Goal: Task Accomplishment & Management: Complete application form

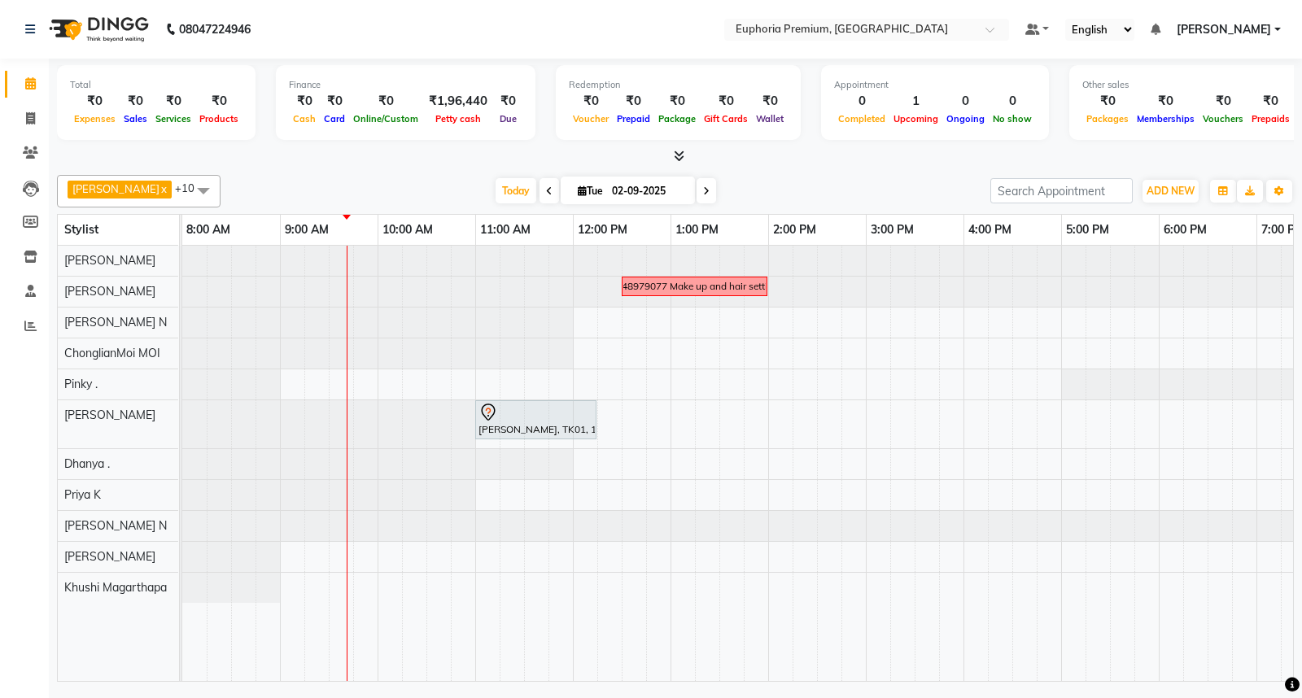
scroll to position [0, 98]
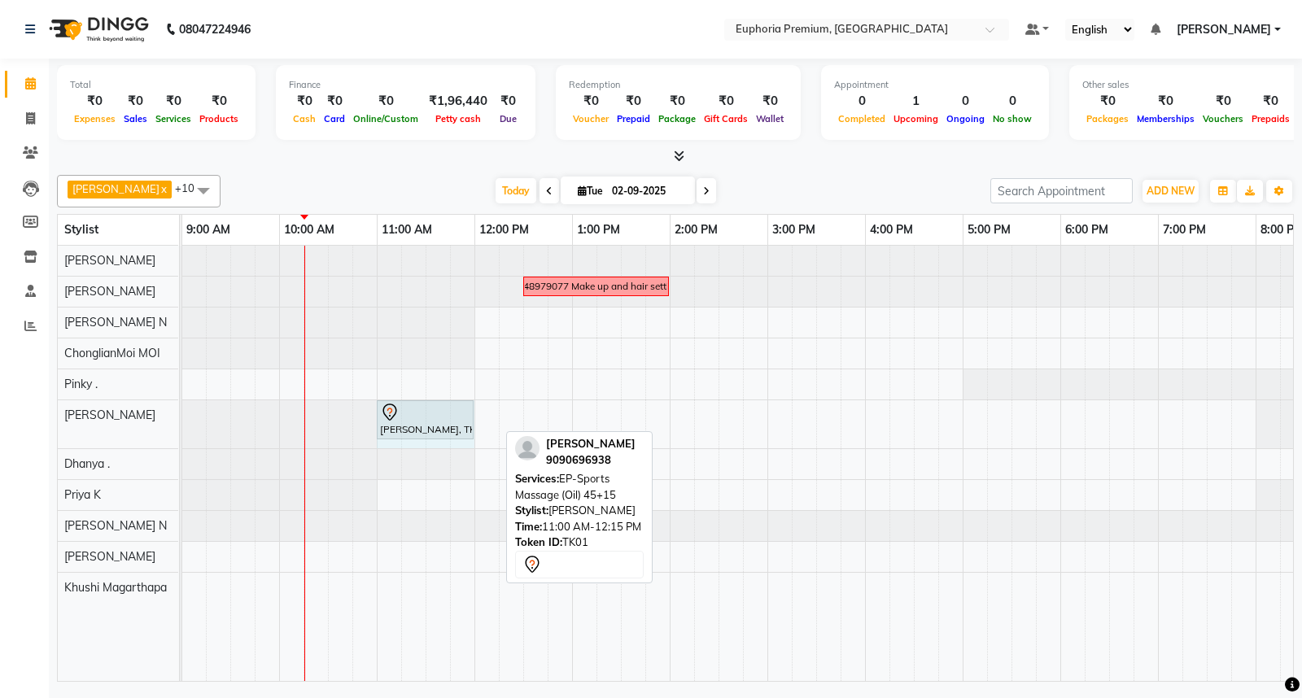
drag, startPoint x: 495, startPoint y: 420, endPoint x: 466, endPoint y: 431, distance: 31.4
click at [84, 431] on div "[PERSON_NAME], TK01, 11:00 AM-12:15 PM, EP-Sports Massage (Oil) 45+15 [PERSON_N…" at bounding box center [84, 424] width 0 height 48
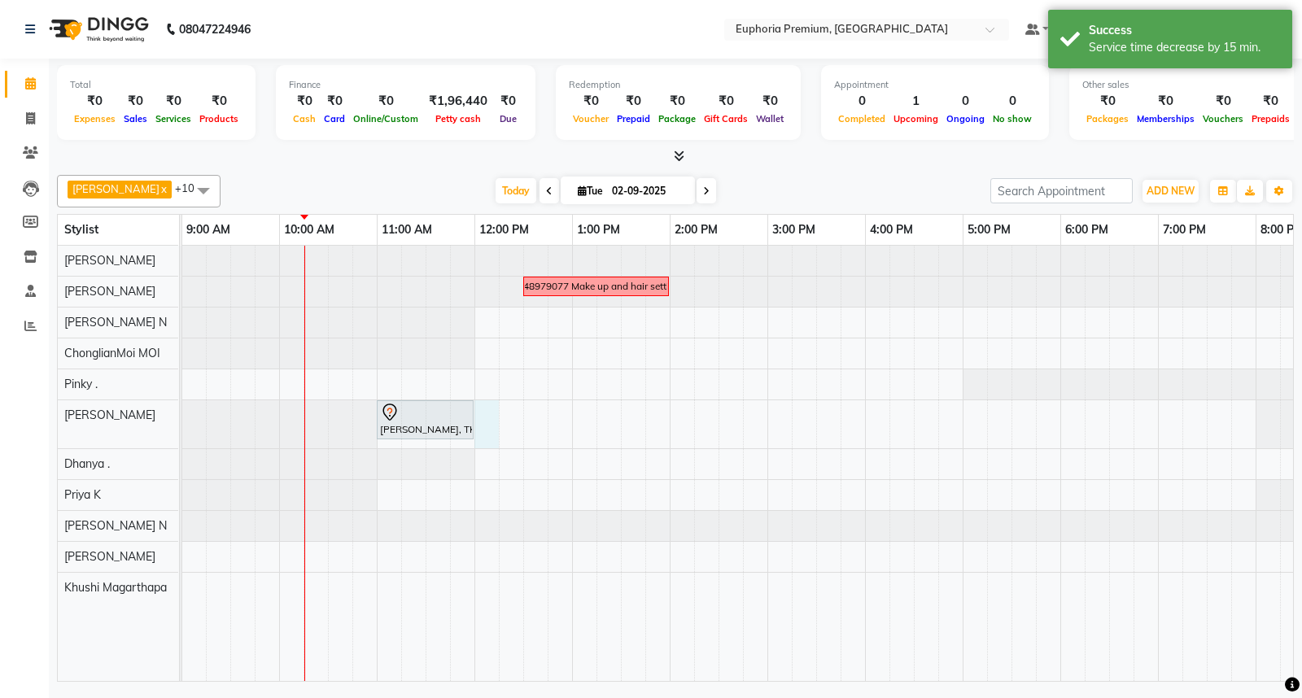
click at [475, 417] on div "7348979077 Make up and hair setting [PERSON_NAME], TK01, 11:00 AM-12:00 PM, EP-…" at bounding box center [767, 463] width 1367 height 435
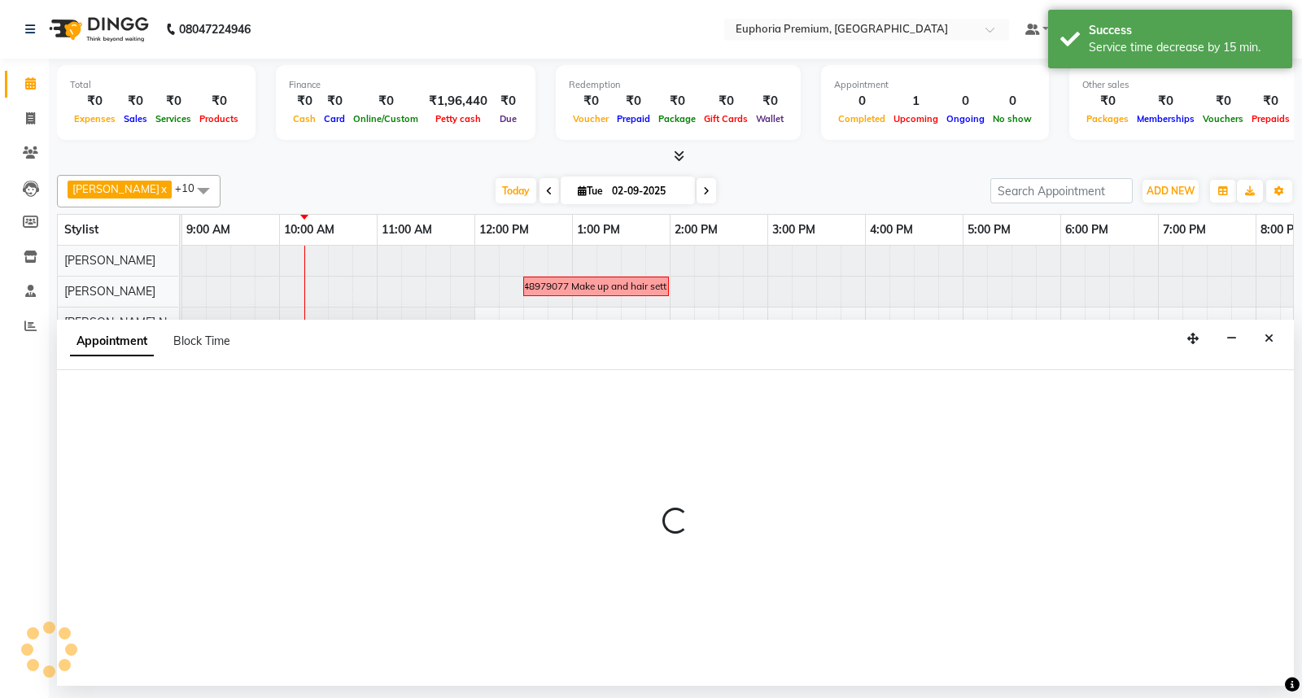
select select "71603"
select select "tentative"
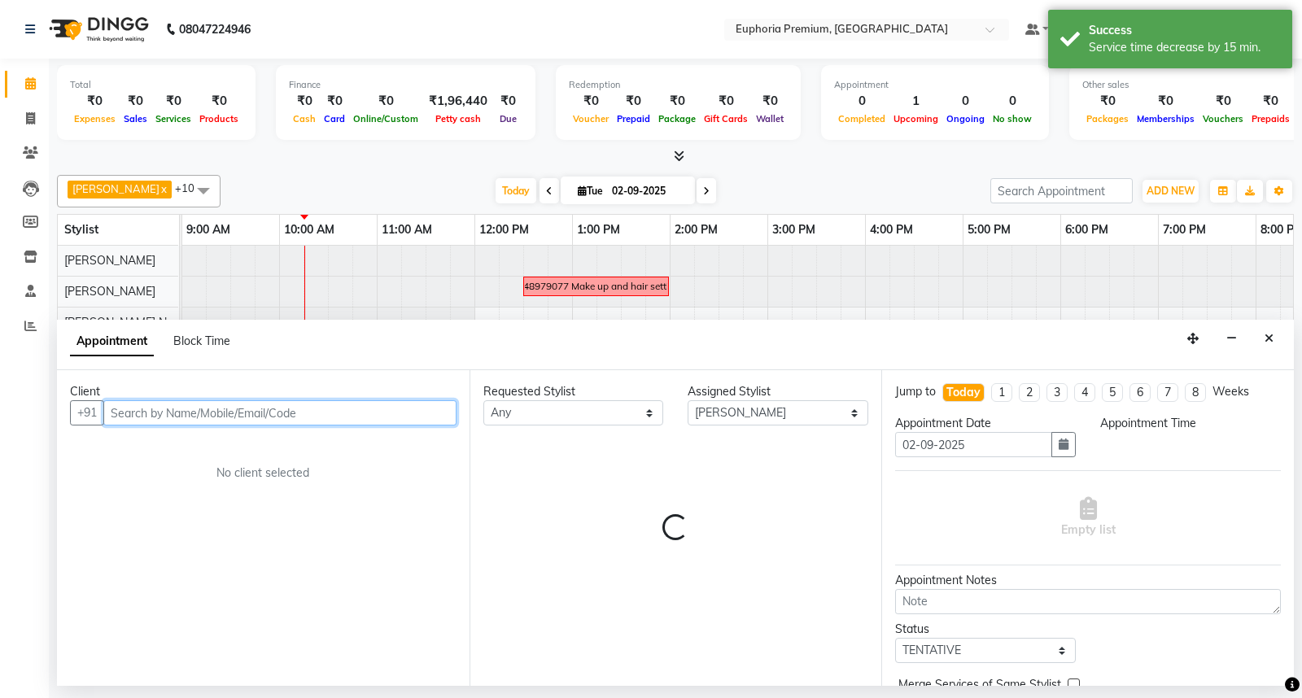
select select "720"
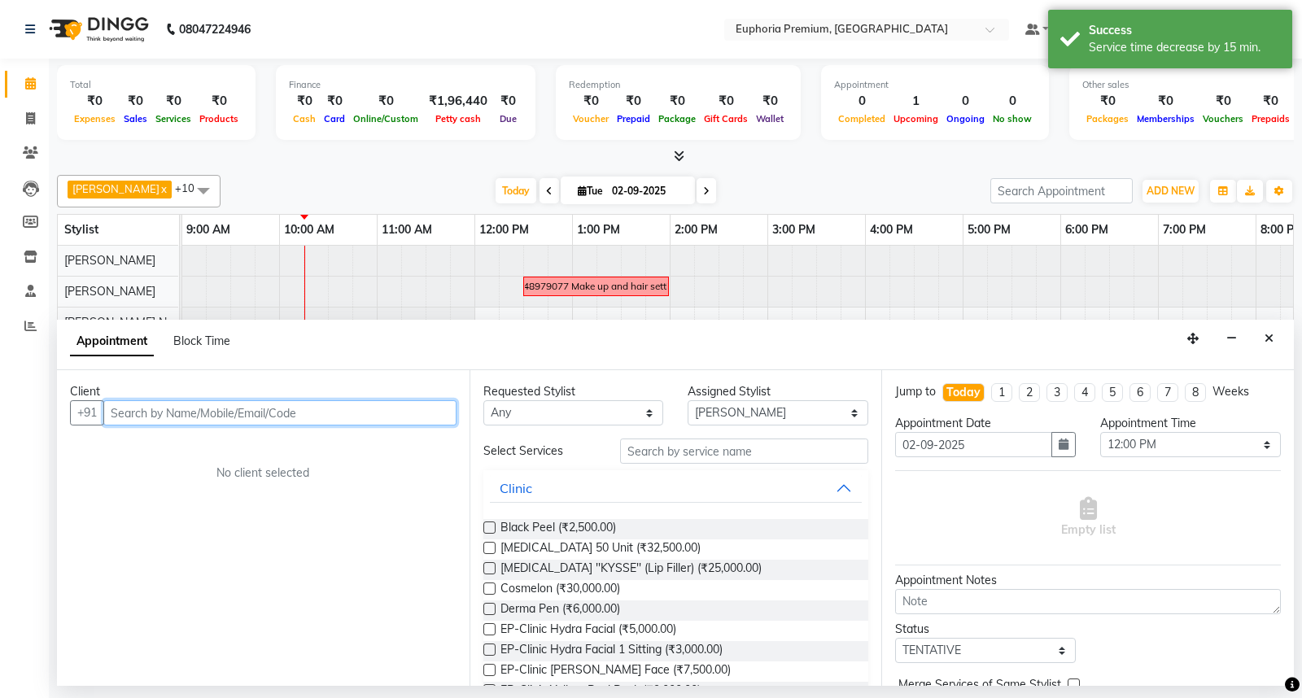
click at [342, 404] on input "text" at bounding box center [279, 412] width 353 height 25
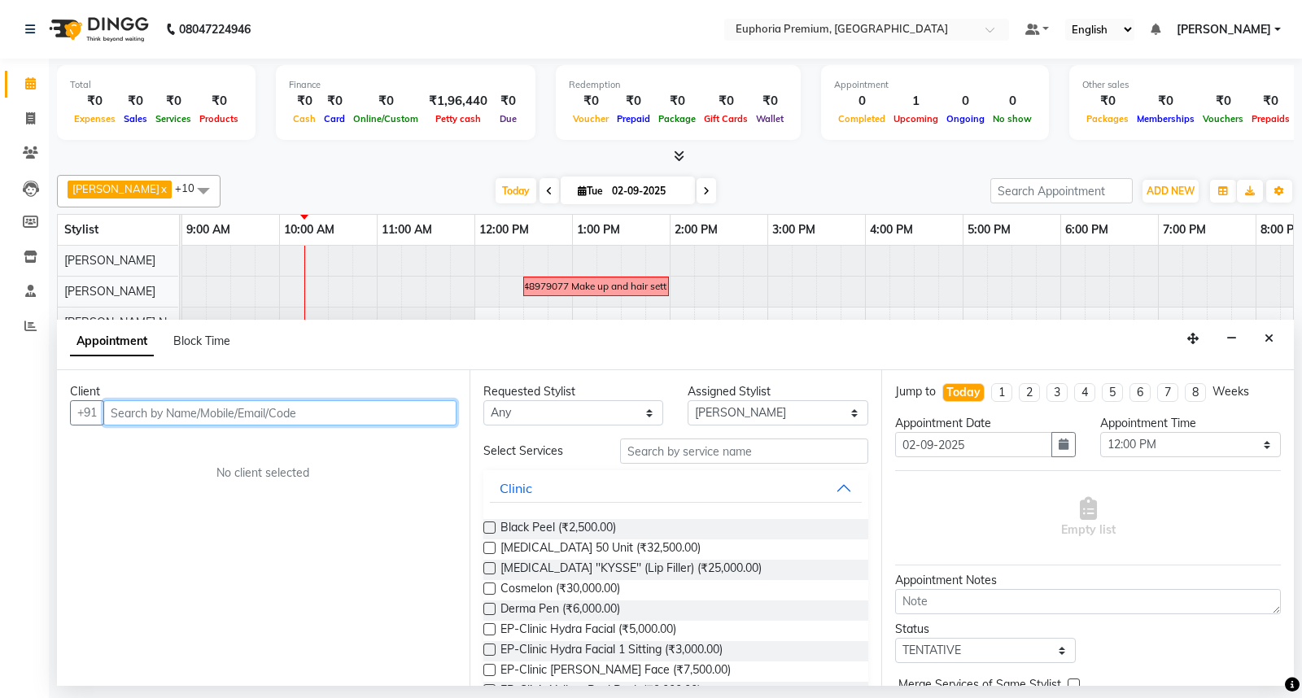
click at [342, 404] on input "text" at bounding box center [279, 412] width 353 height 25
type input "8"
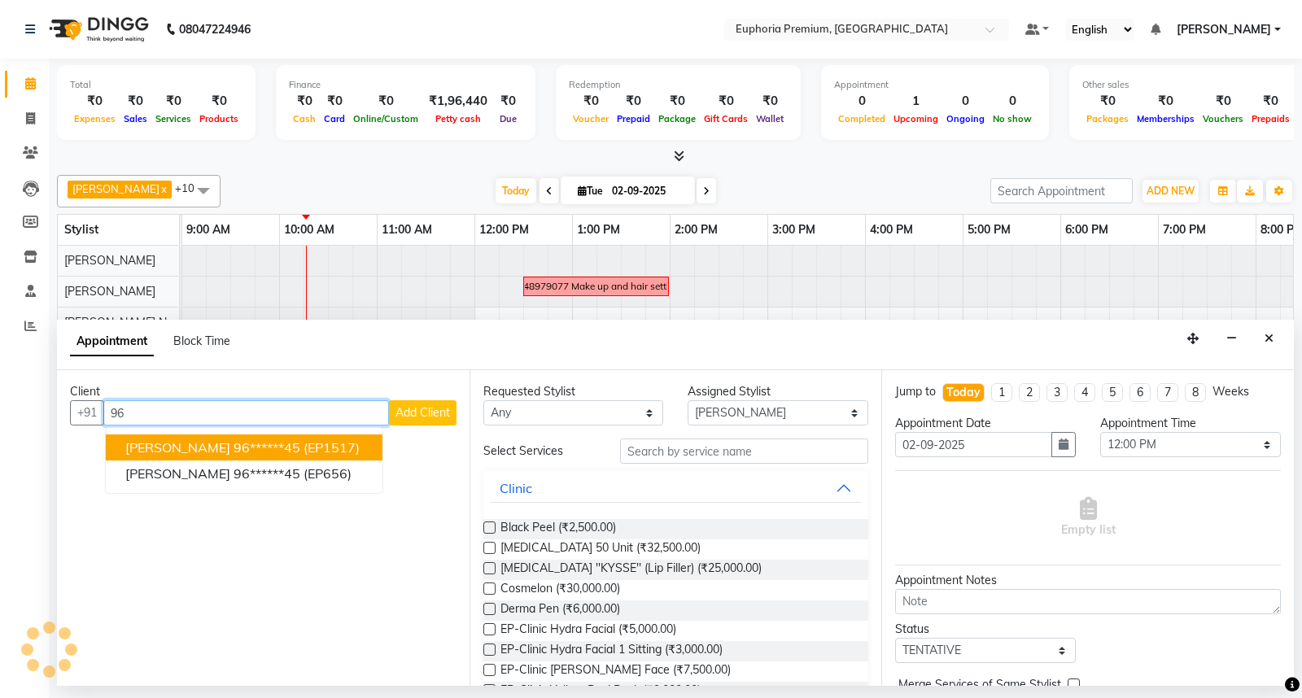
type input "9"
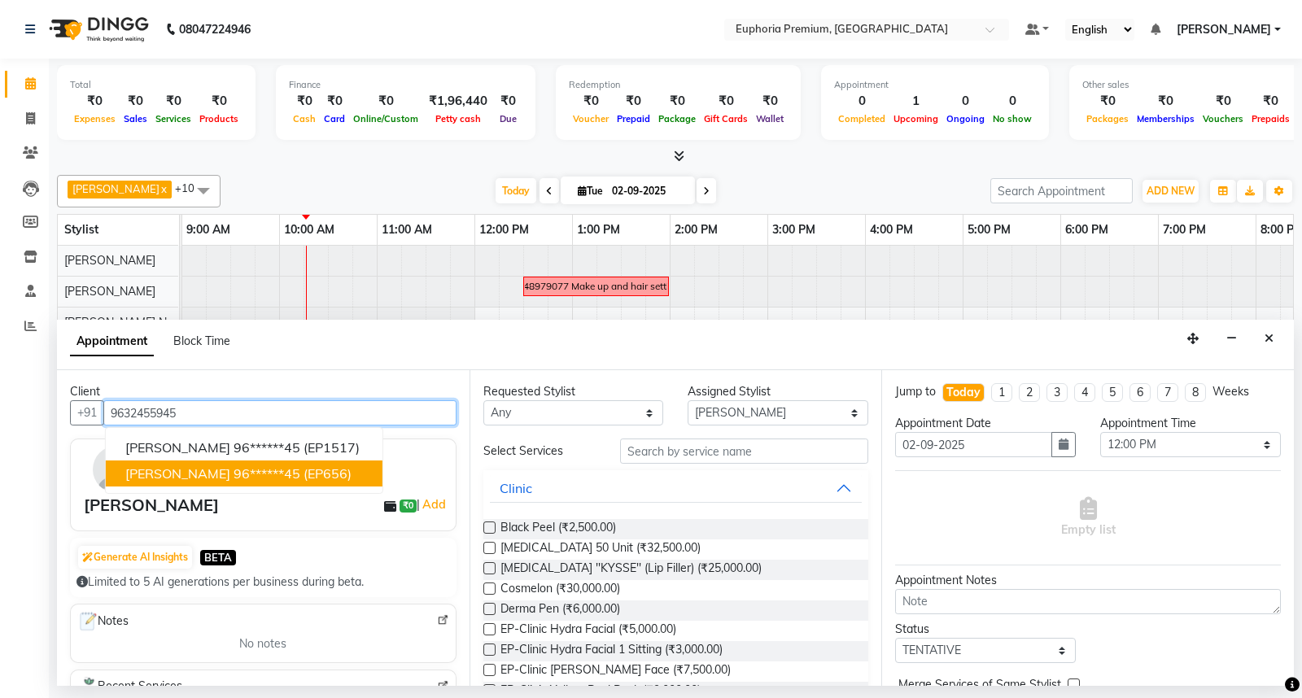
click at [264, 470] on ngb-highlight "96******45" at bounding box center [267, 474] width 67 height 16
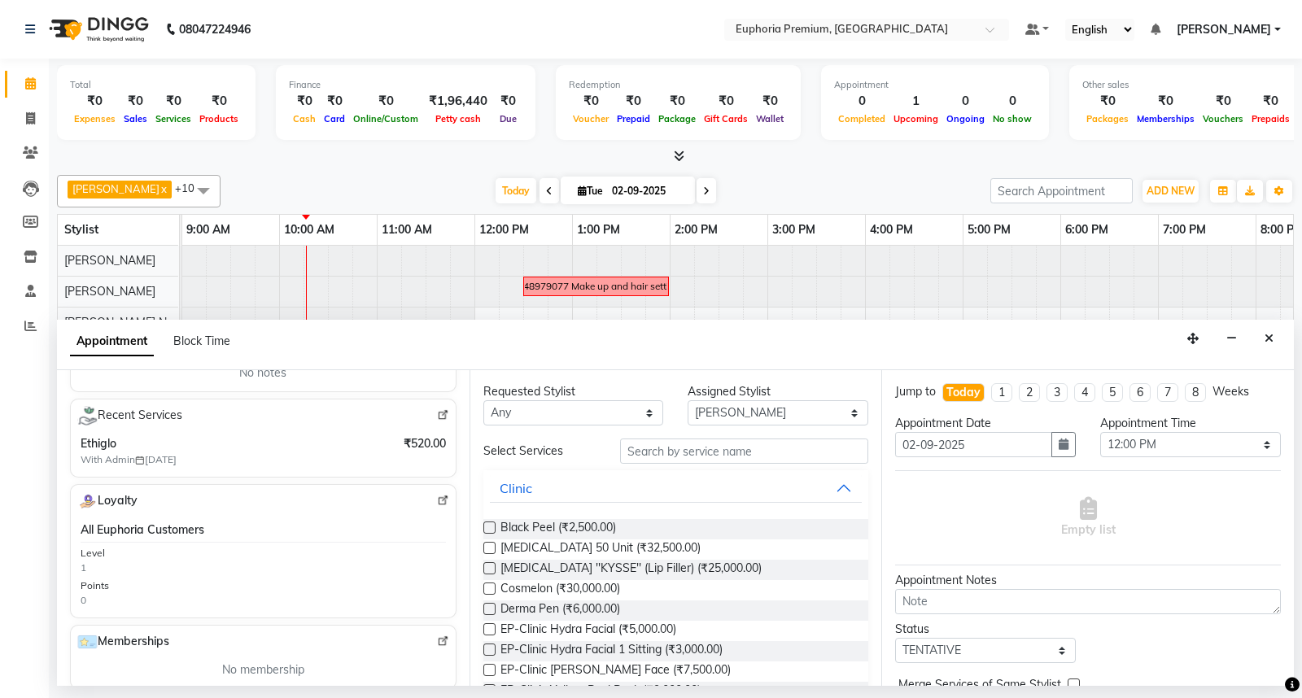
scroll to position [0, 0]
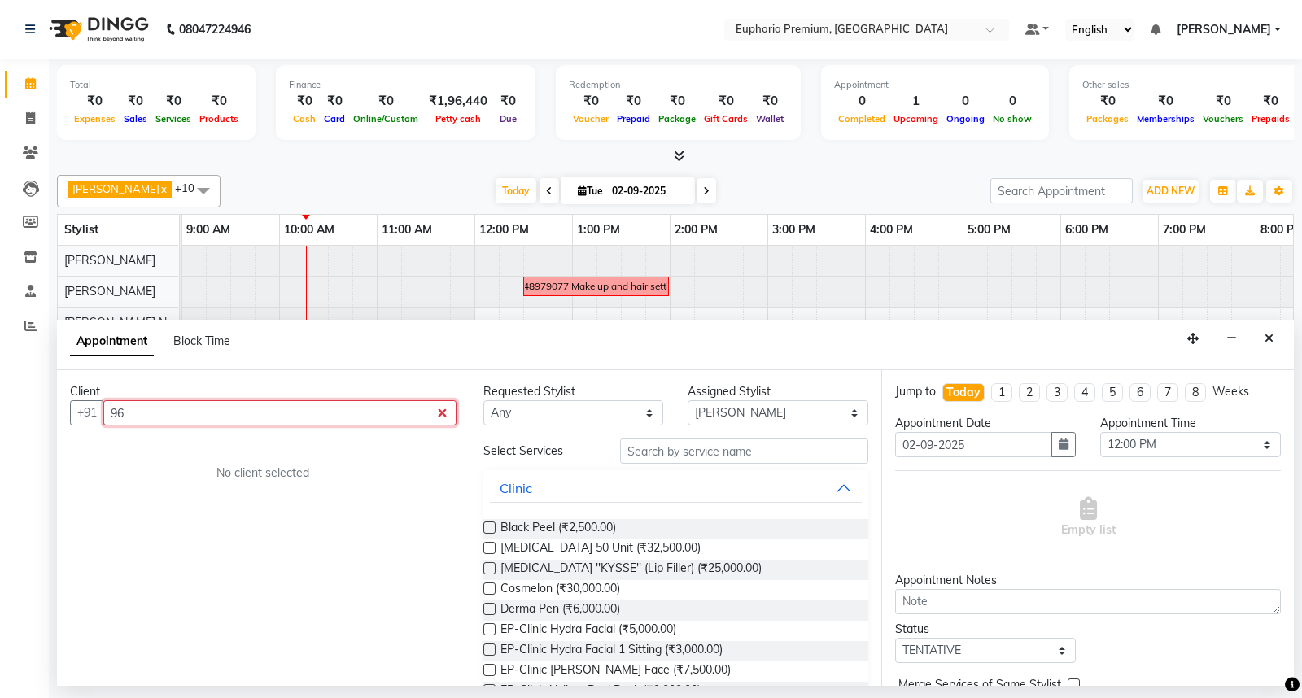
type input "9"
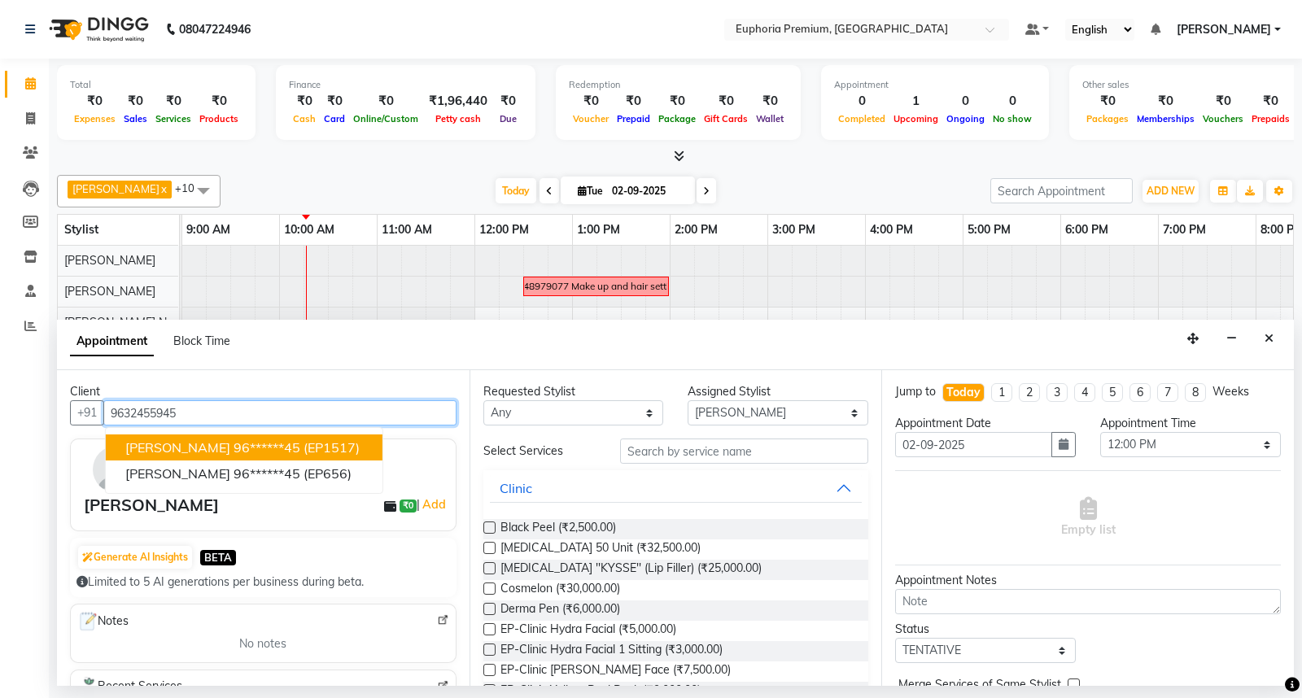
click at [222, 449] on button "[PERSON_NAME] 96******45 (EP1517)" at bounding box center [244, 448] width 277 height 26
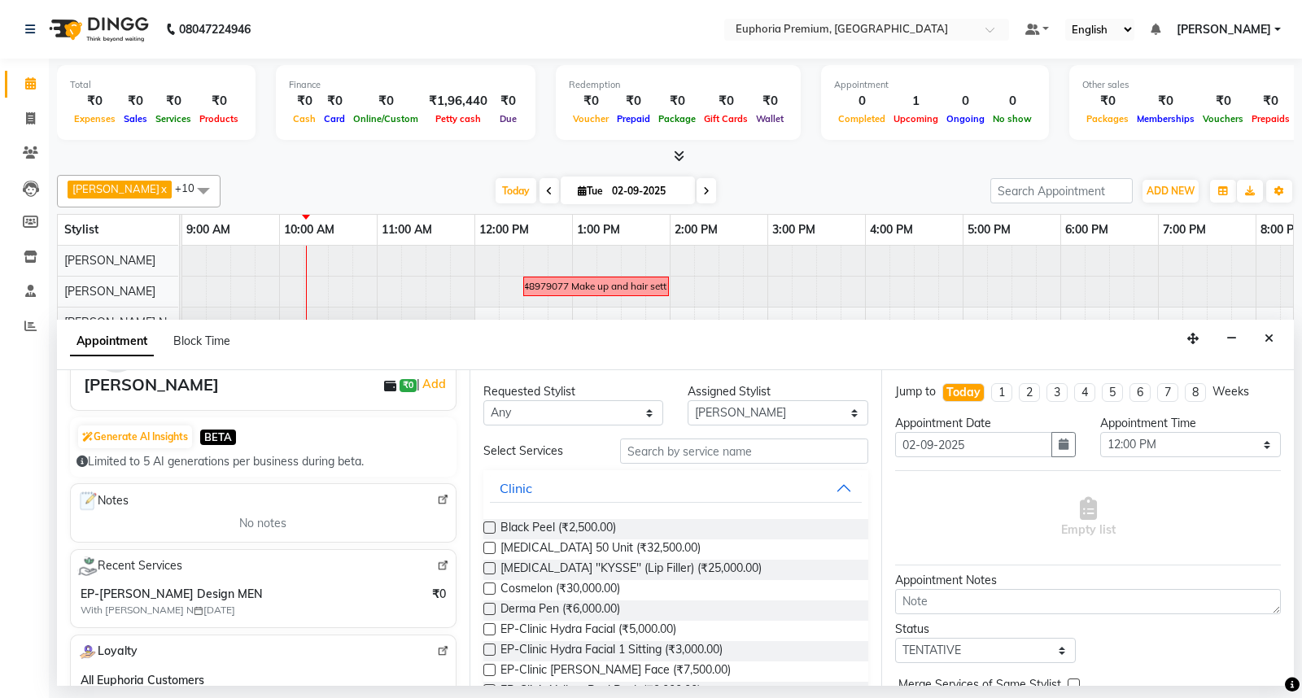
scroll to position [82, 0]
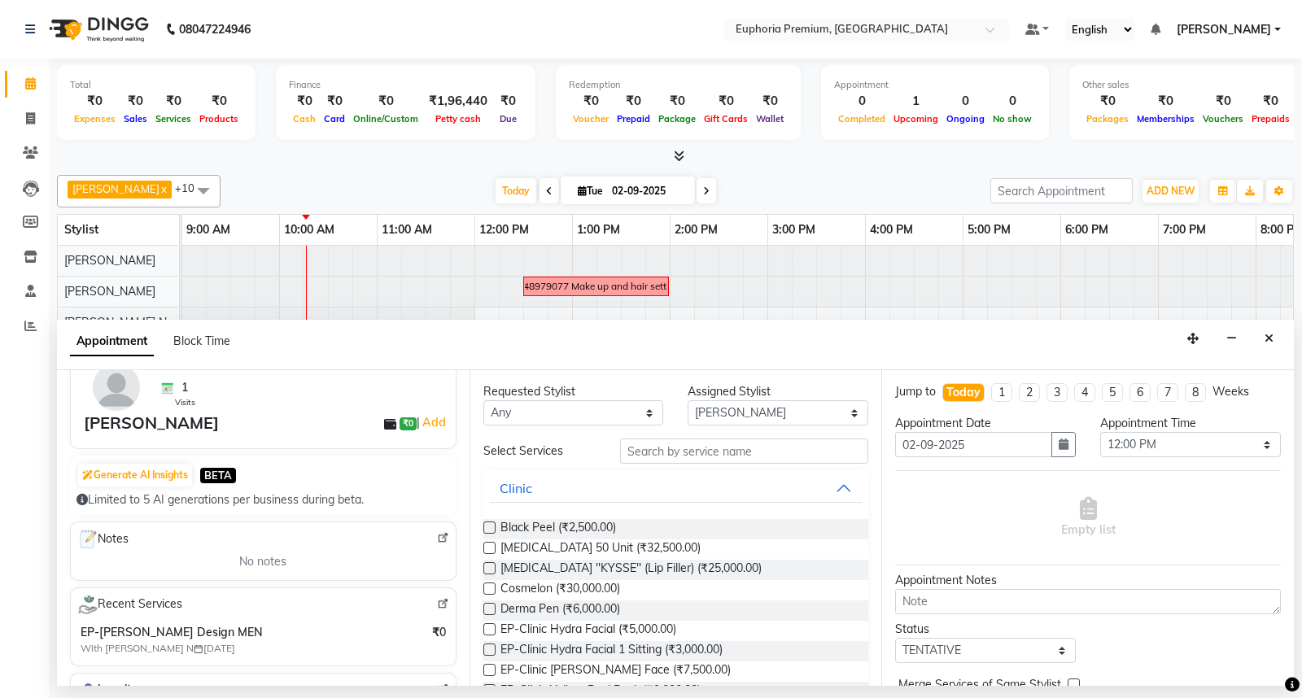
type input "96******45"
click at [437, 602] on img at bounding box center [443, 604] width 12 height 12
click at [1261, 343] on button "Close" at bounding box center [1269, 338] width 24 height 25
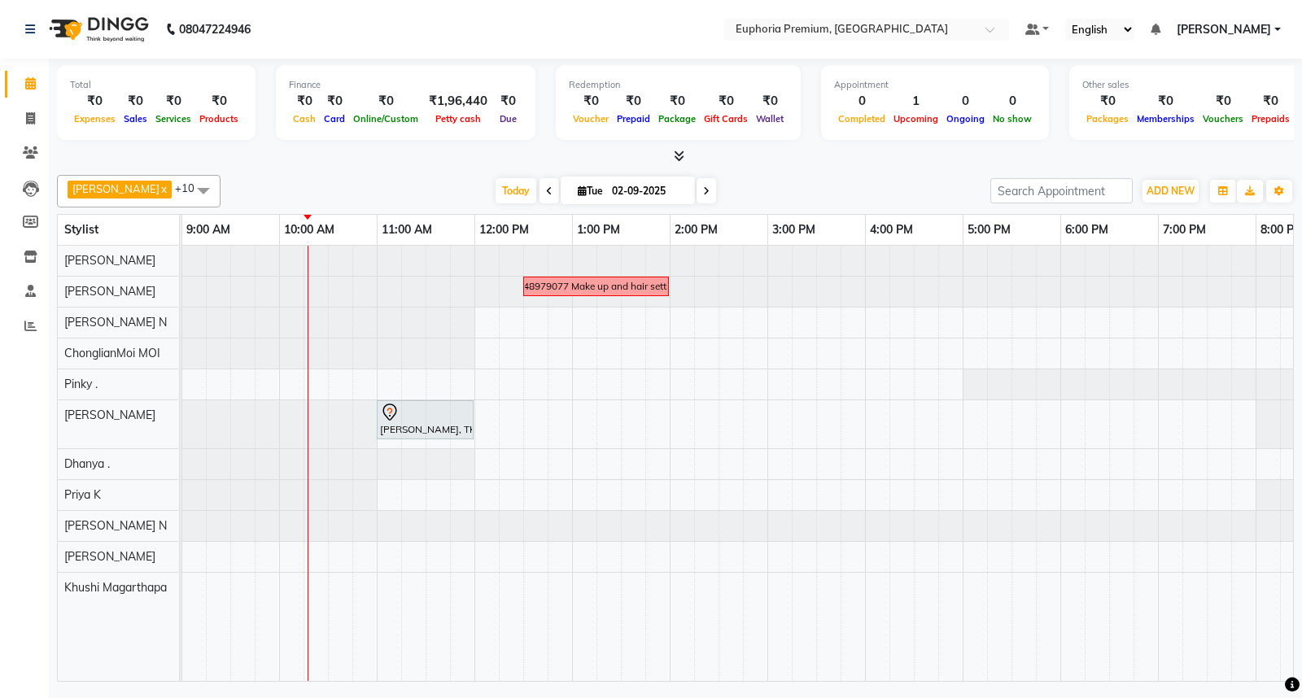
click at [619, 189] on input "02-09-2025" at bounding box center [647, 191] width 81 height 24
select select "9"
select select "2025"
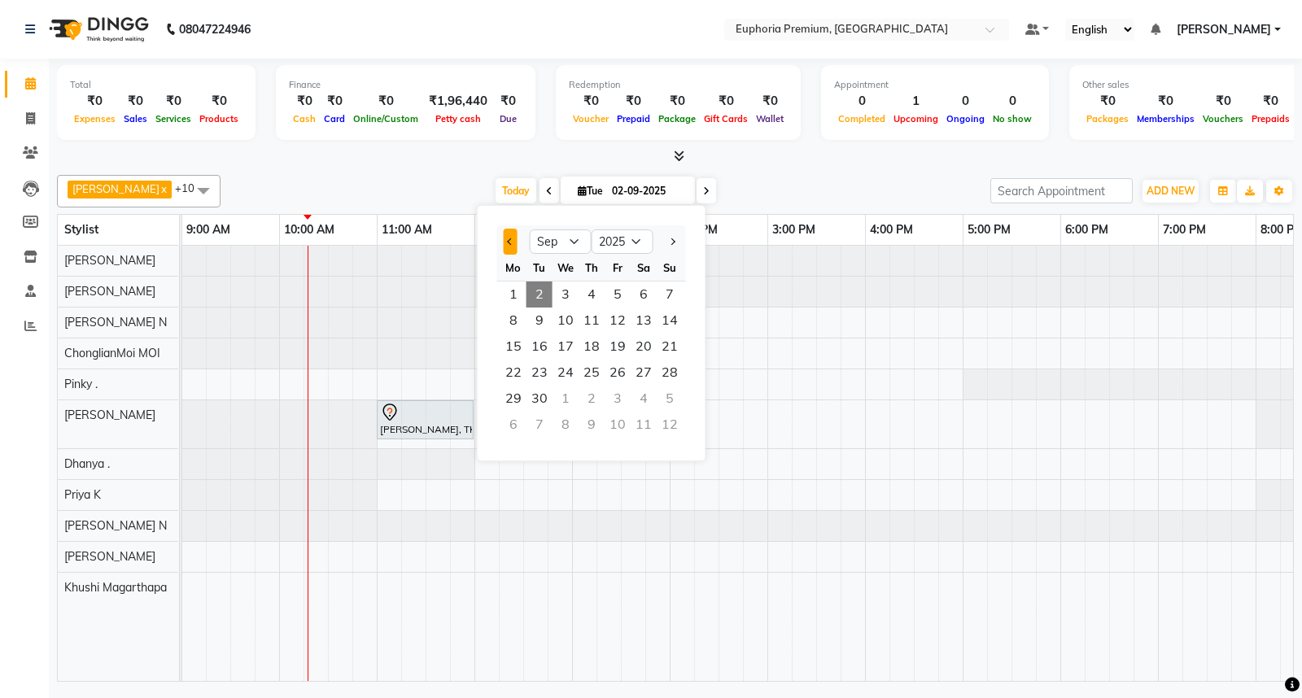
click at [511, 237] on button "Previous month" at bounding box center [511, 242] width 14 height 26
select select "5"
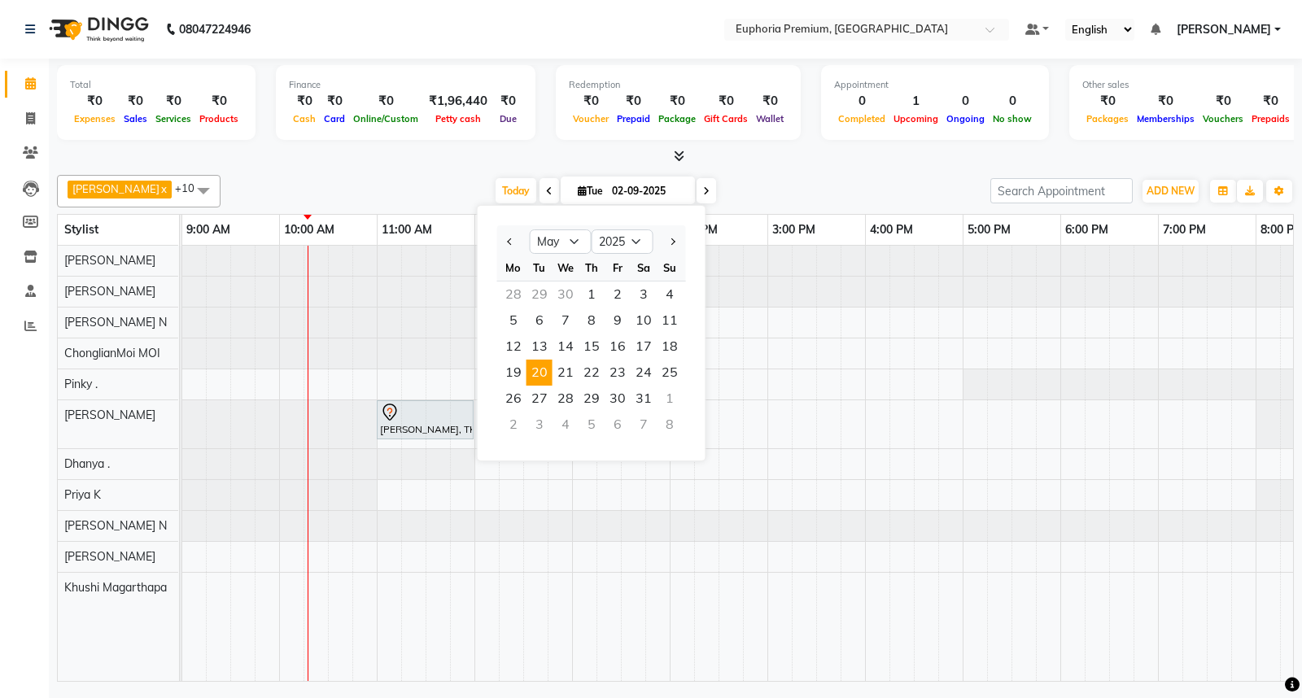
click at [540, 369] on span "20" at bounding box center [540, 373] width 26 height 26
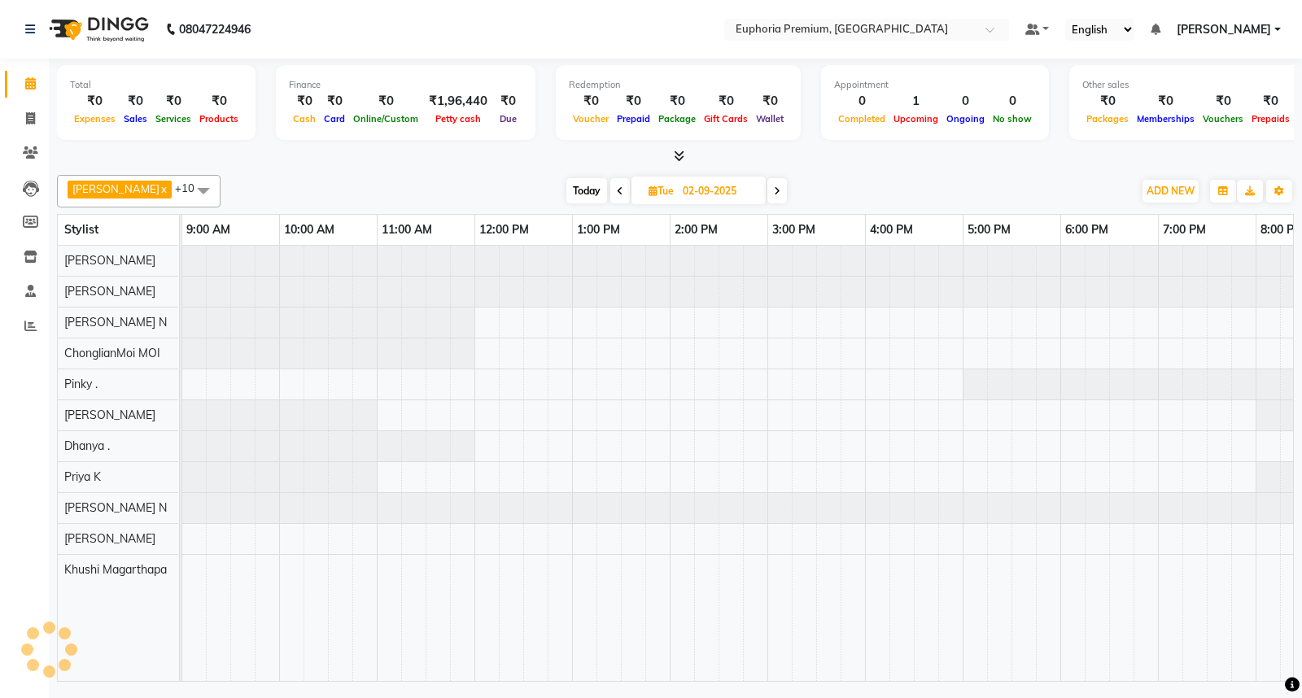
type input "[DATE]"
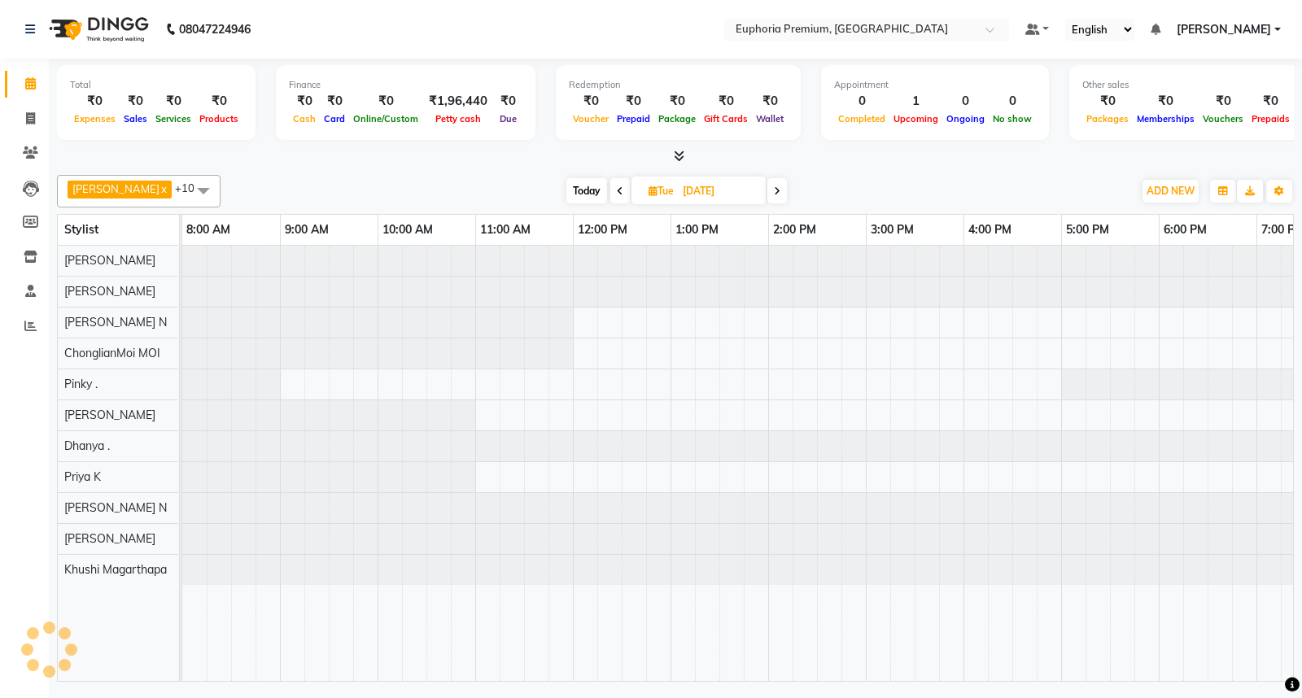
scroll to position [0, 196]
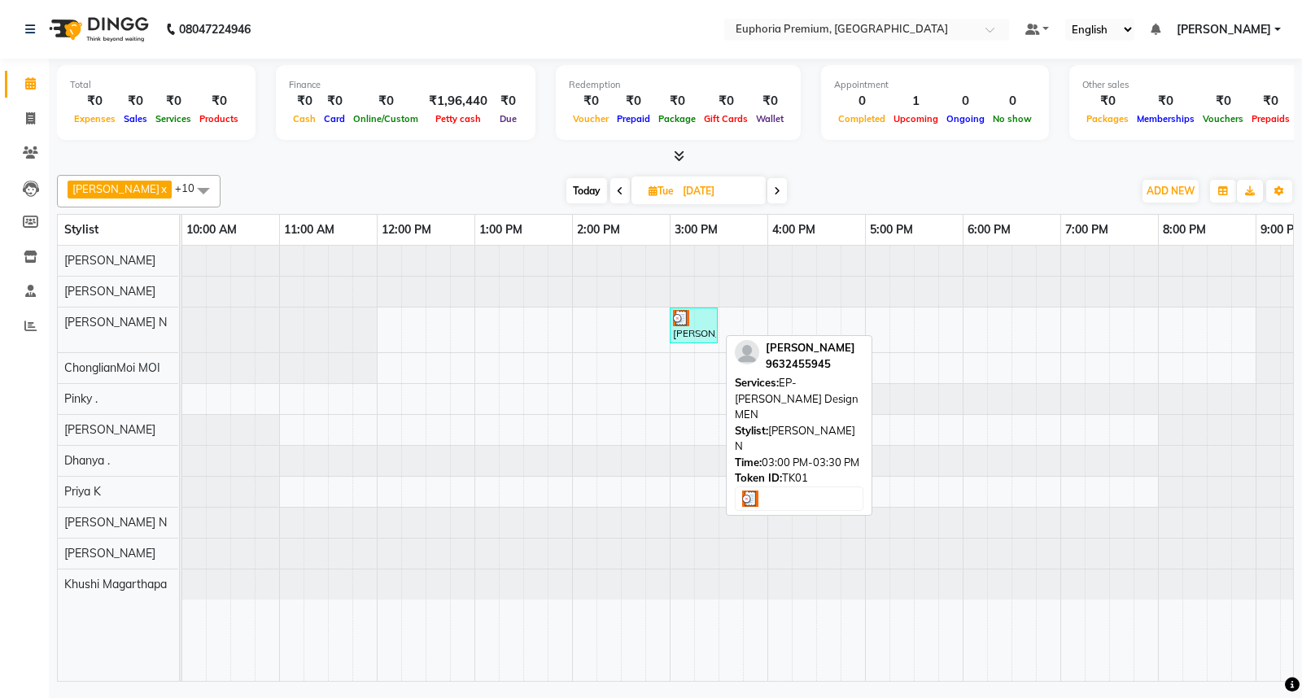
click at [695, 322] on div at bounding box center [694, 318] width 42 height 16
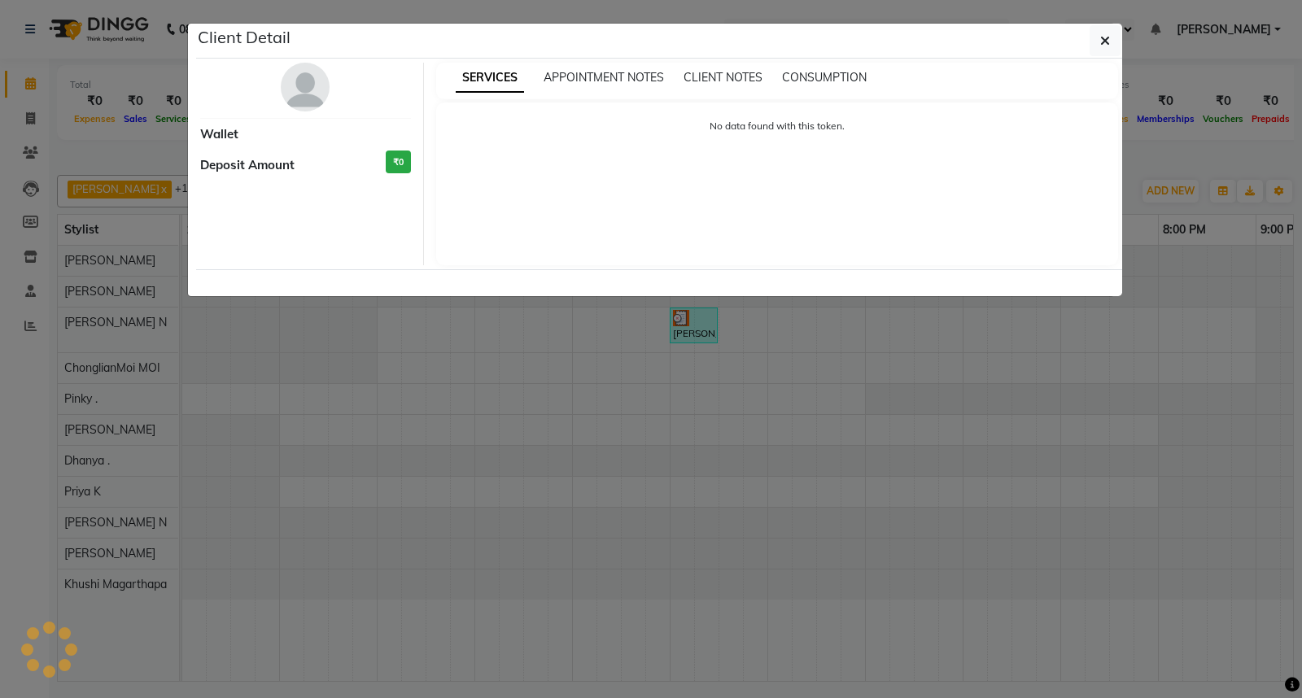
select select "3"
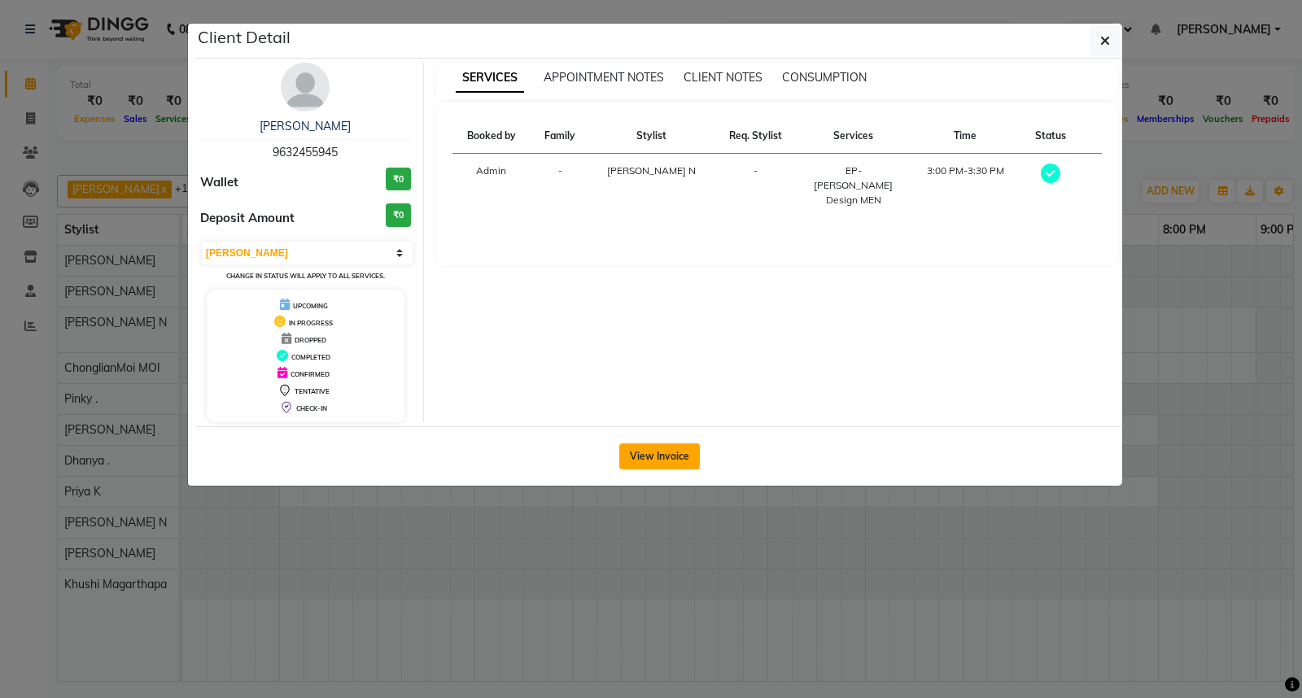
click at [671, 457] on button "View Invoice" at bounding box center [659, 457] width 81 height 26
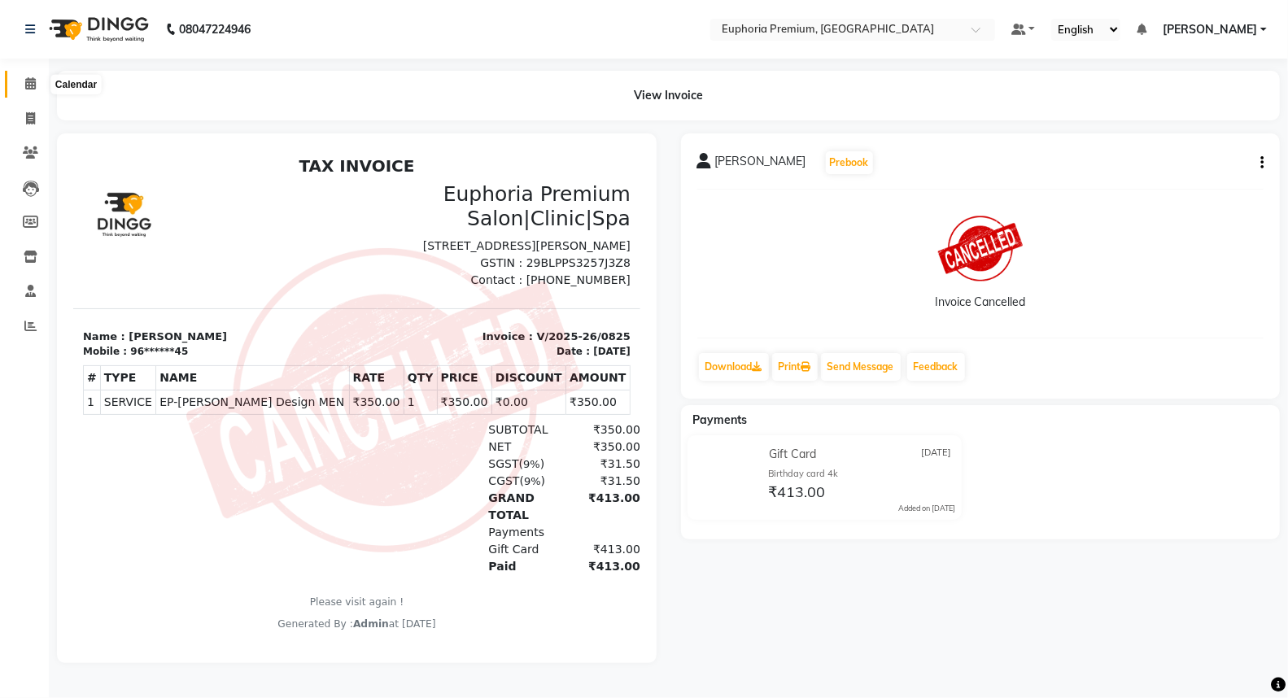
click at [31, 86] on icon at bounding box center [30, 83] width 11 height 12
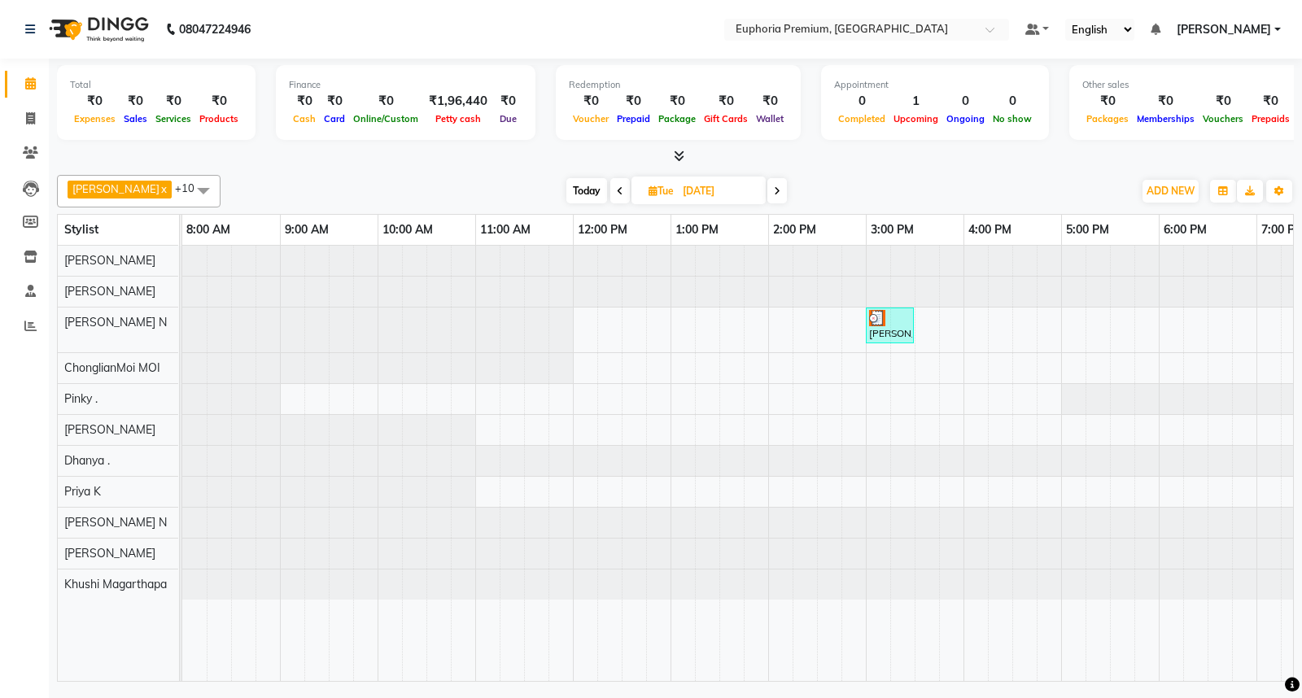
click at [575, 190] on span "Today" at bounding box center [586, 190] width 41 height 25
type input "02-09-2025"
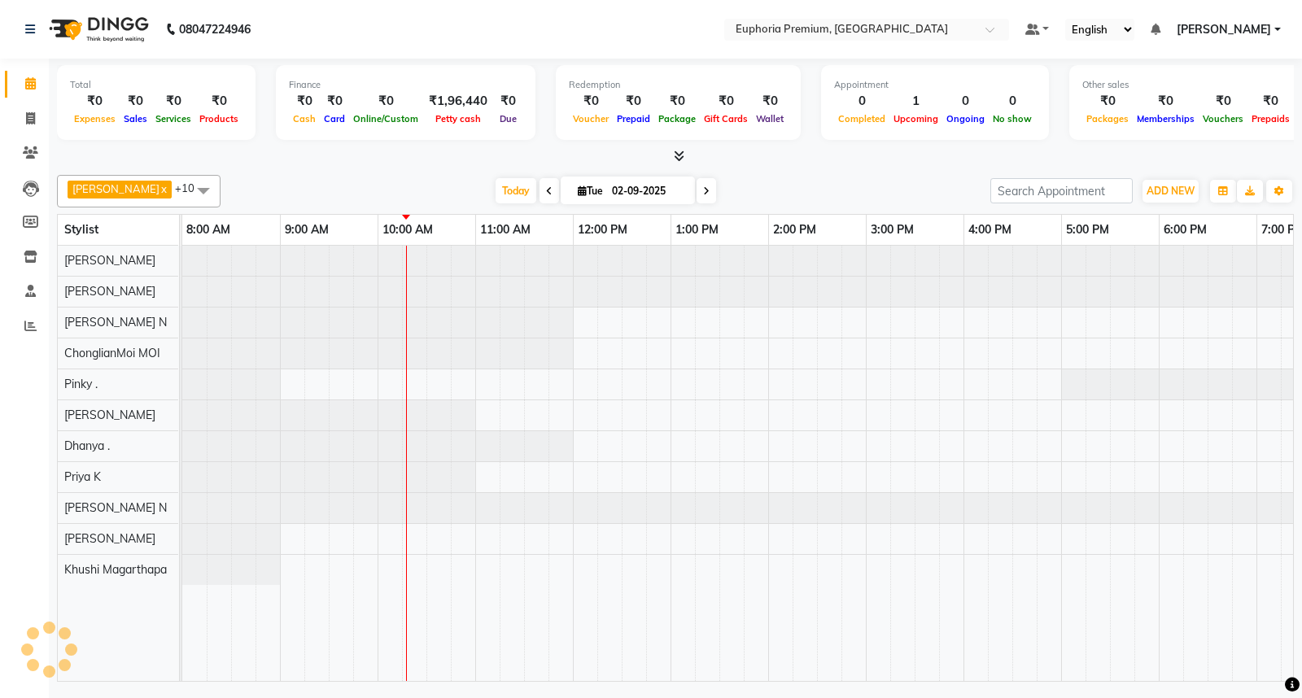
scroll to position [0, 196]
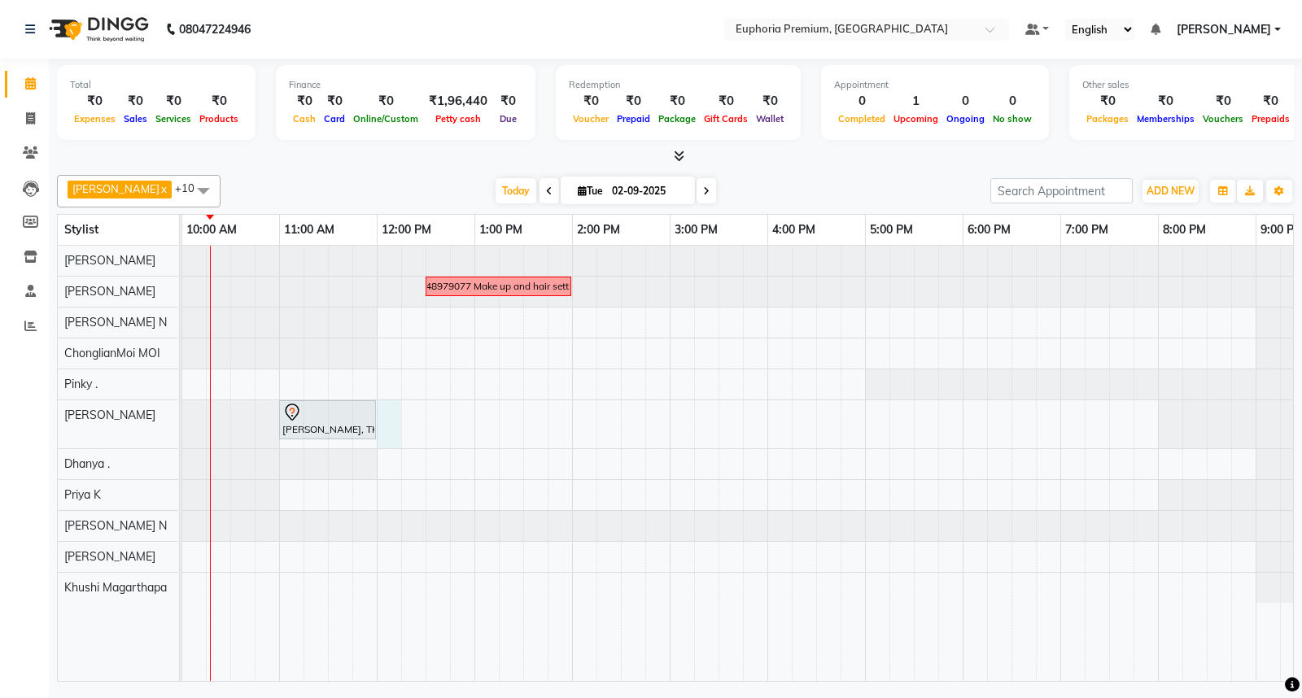
click at [379, 419] on div "7348979077 Make up and hair setting [PERSON_NAME], TK01, 11:00 AM-12:00 PM, EP-…" at bounding box center [669, 463] width 1367 height 435
select select "71603"
select select "tentative"
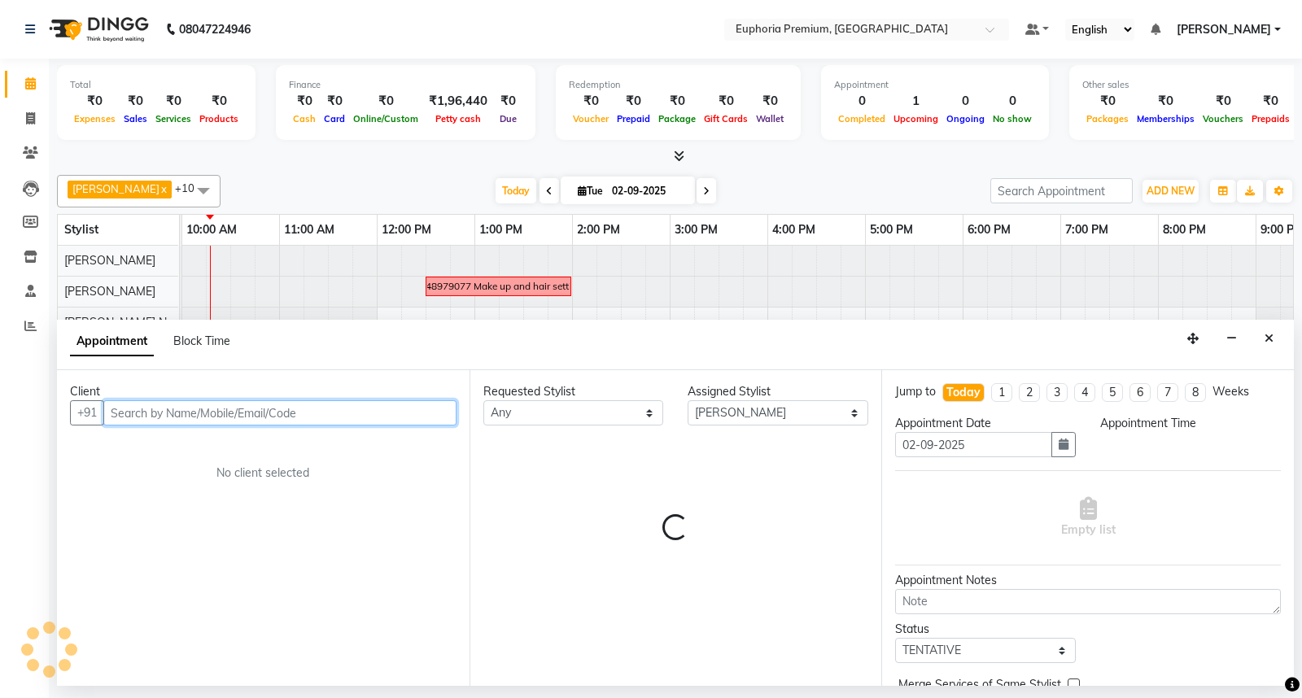
select select "720"
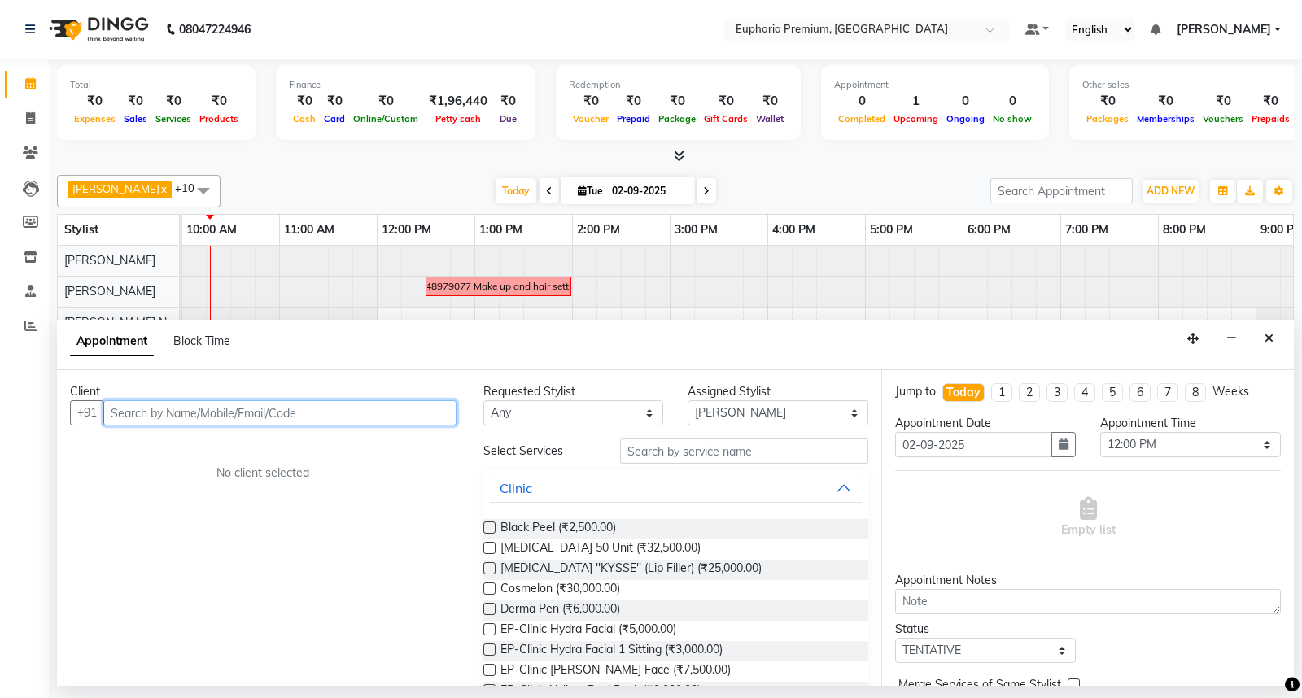
click at [192, 412] on input "text" at bounding box center [279, 412] width 353 height 25
type input "8884568139"
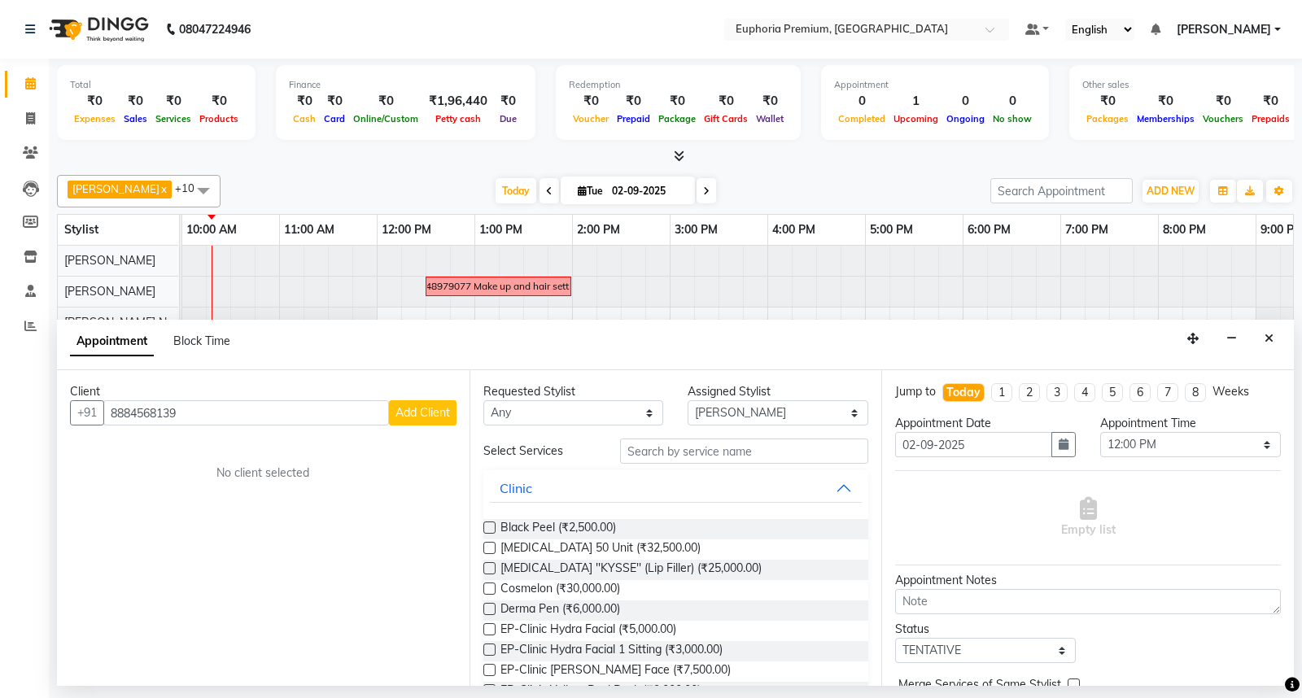
click at [408, 419] on span "Add Client" at bounding box center [423, 412] width 55 height 15
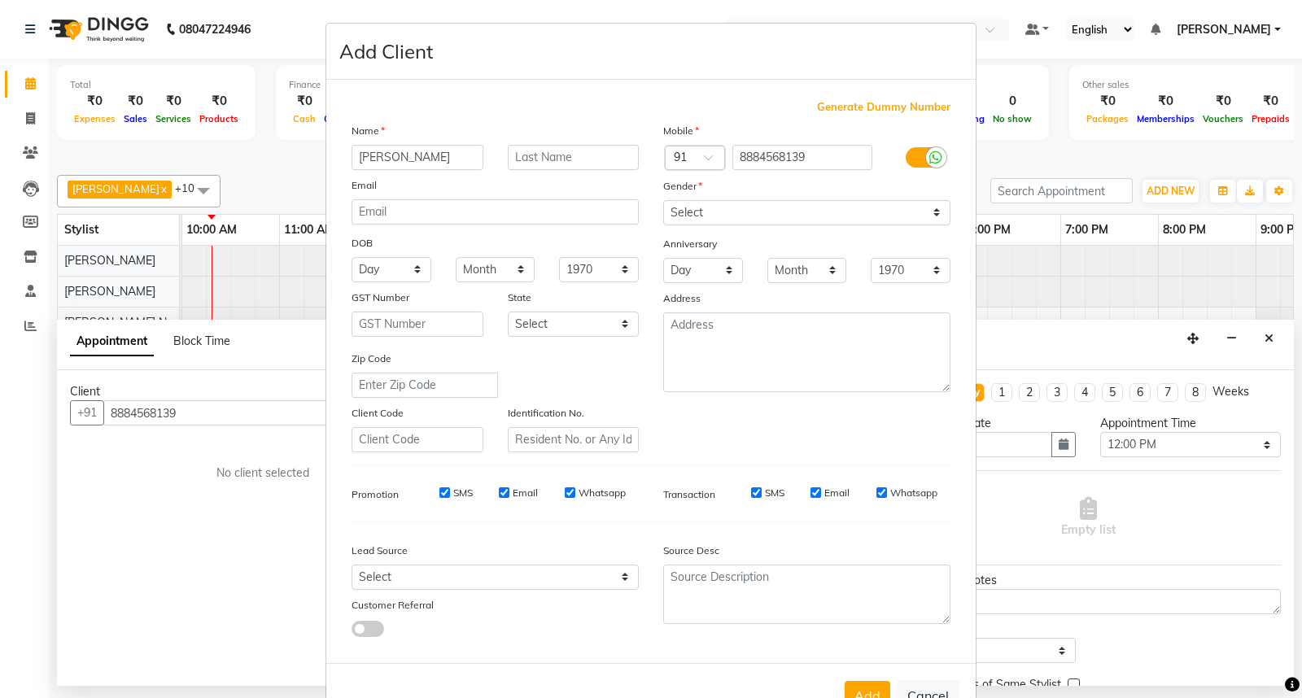
type input "[PERSON_NAME]"
click at [820, 221] on select "Select [DEMOGRAPHIC_DATA] [DEMOGRAPHIC_DATA] Other Prefer Not To Say" at bounding box center [806, 212] width 287 height 25
select select "[DEMOGRAPHIC_DATA]"
click at [663, 200] on select "Select [DEMOGRAPHIC_DATA] [DEMOGRAPHIC_DATA] Other Prefer Not To Say" at bounding box center [806, 212] width 287 height 25
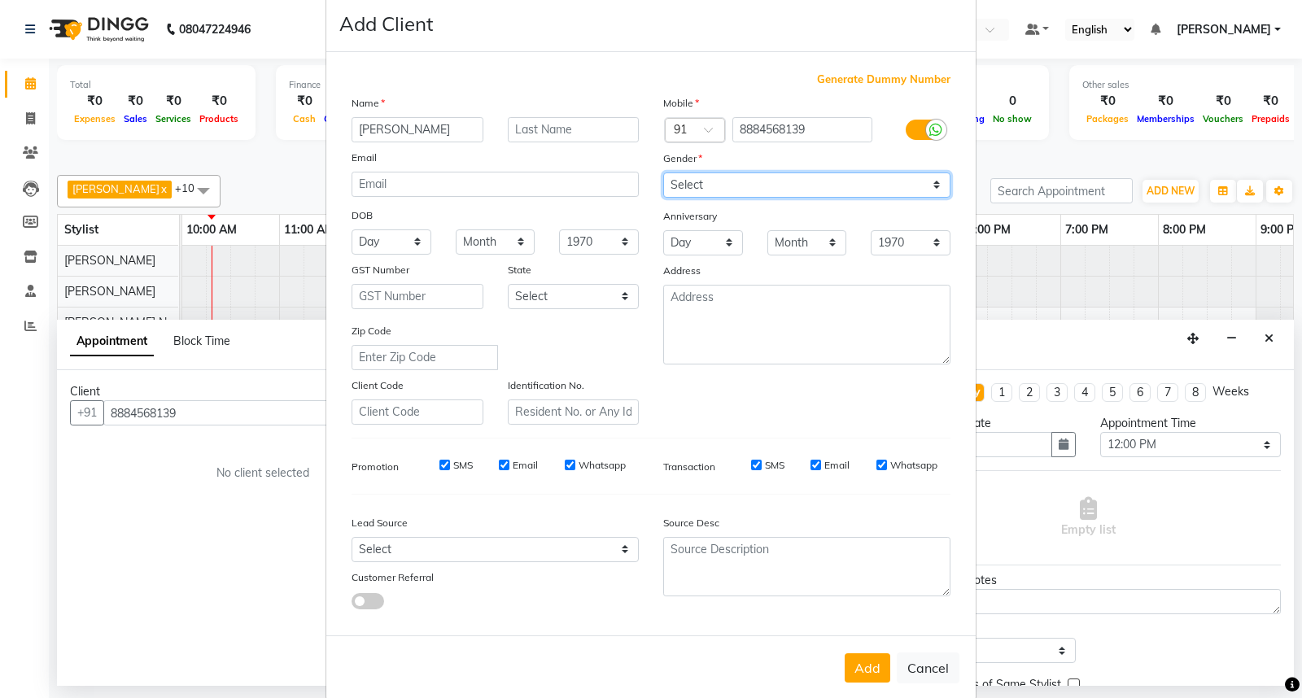
scroll to position [53, 0]
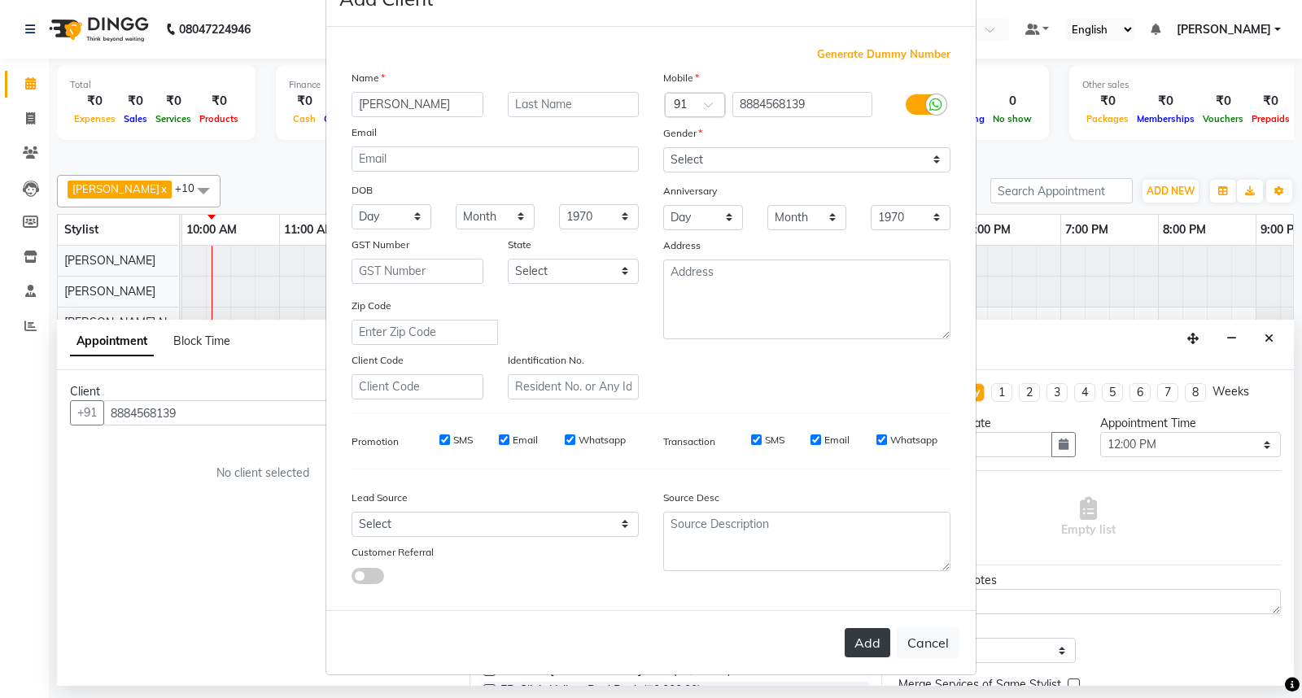
click at [855, 645] on button "Add" at bounding box center [868, 642] width 46 height 29
type input "88******39"
select select
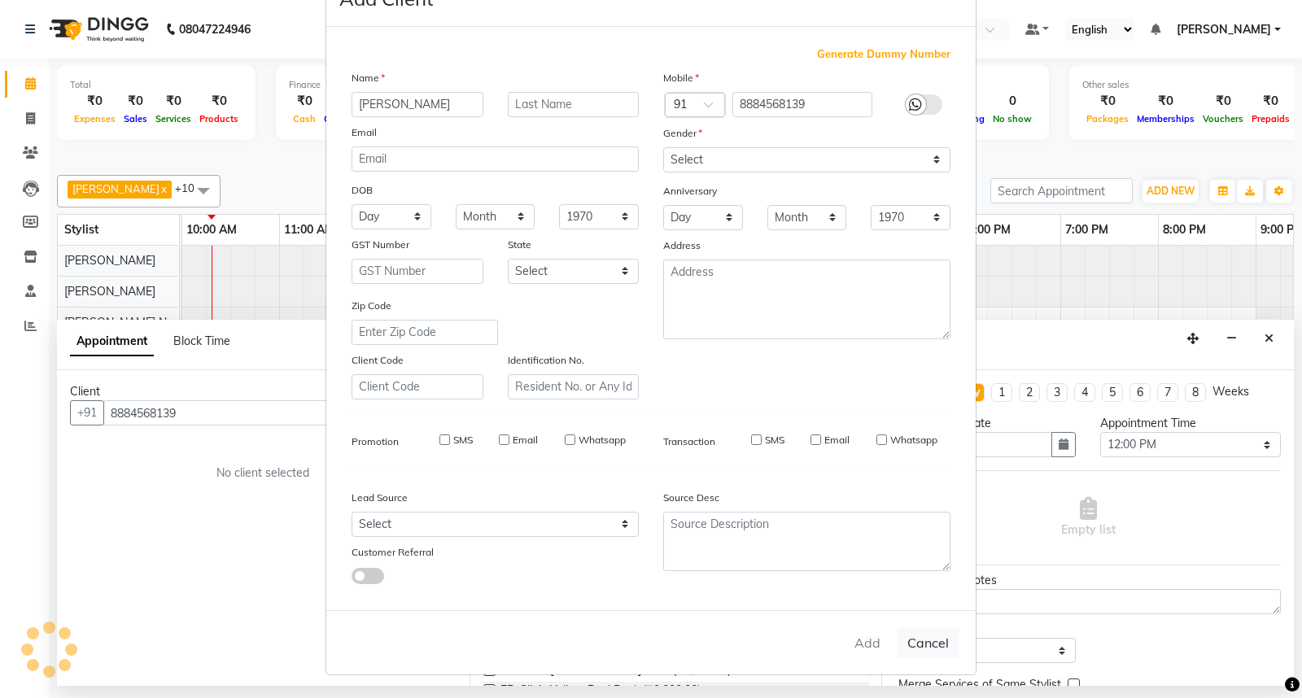
select select
checkbox input "false"
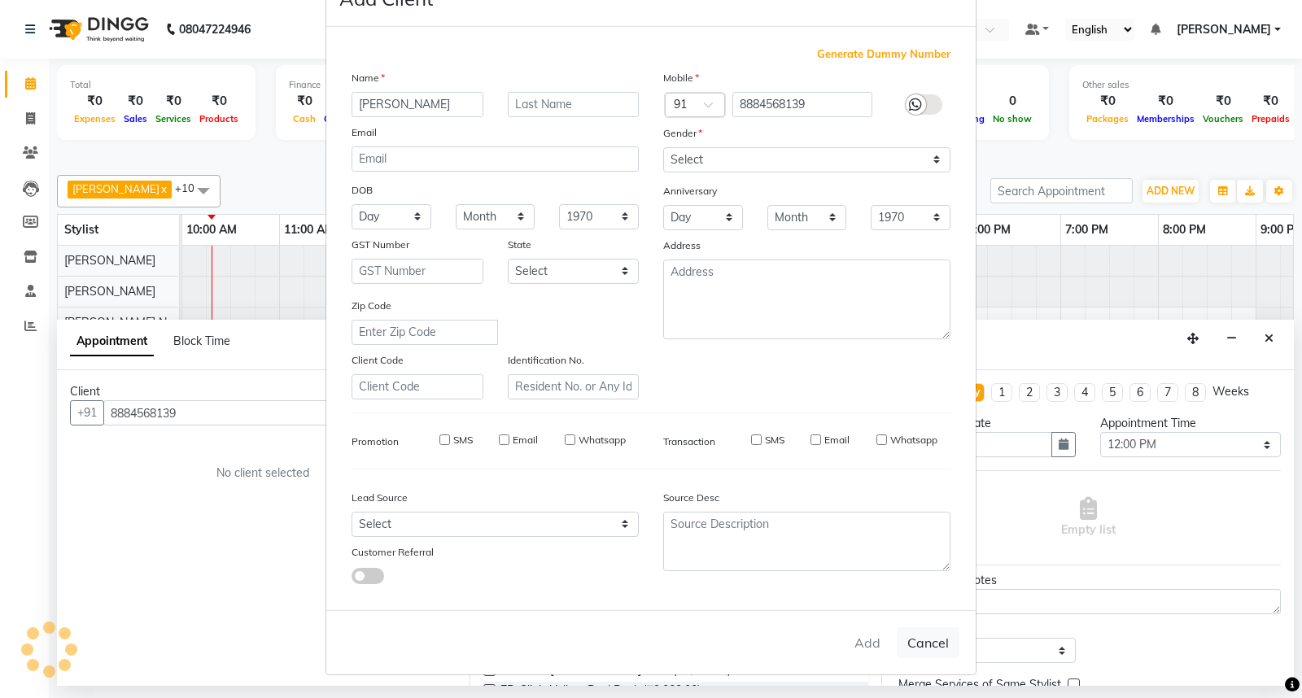
checkbox input "false"
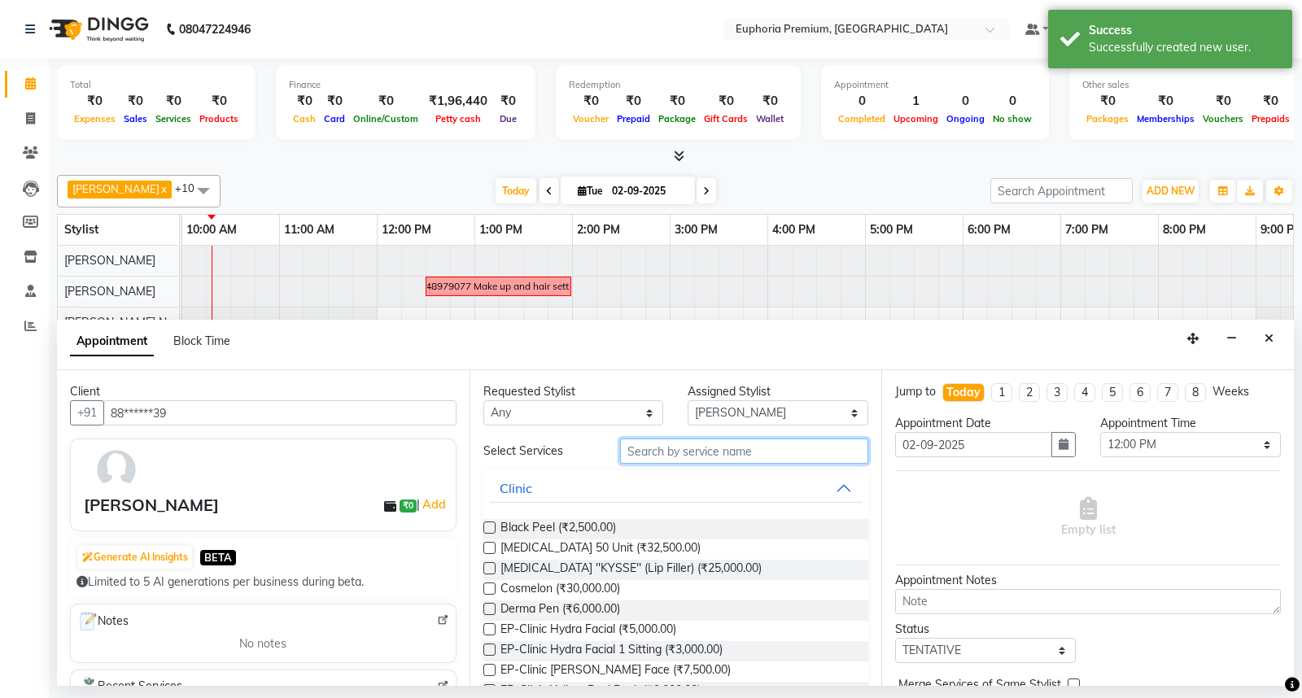
click at [726, 450] on input "text" at bounding box center [744, 451] width 249 height 25
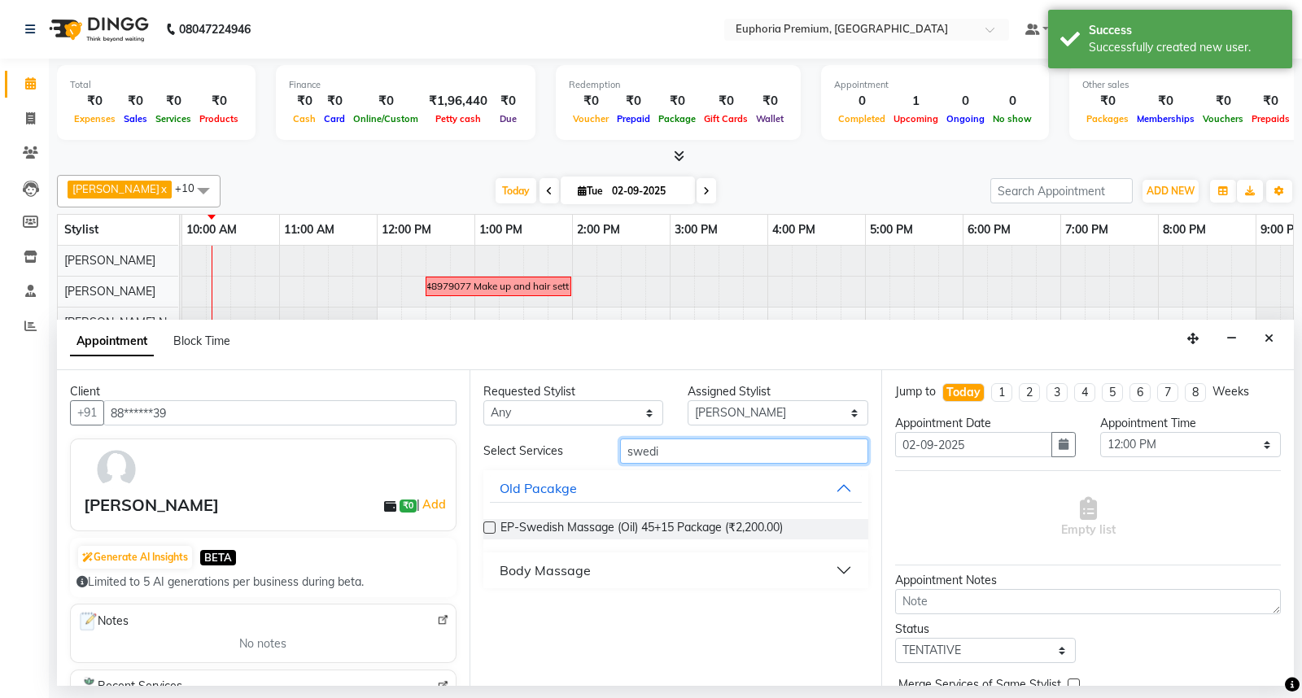
type input "swedi"
click at [546, 571] on div "Body Massage" at bounding box center [545, 571] width 91 height 20
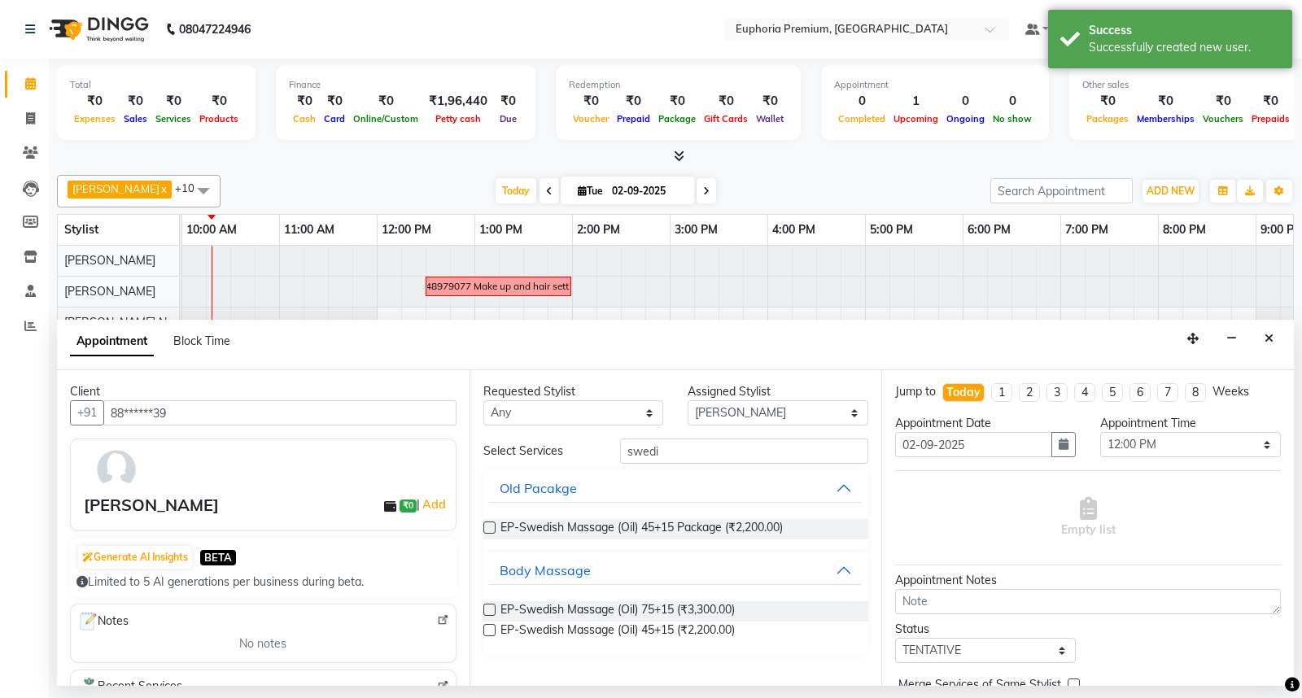
click at [486, 631] on label at bounding box center [489, 630] width 12 height 12
click at [486, 631] on input "checkbox" at bounding box center [488, 632] width 11 height 11
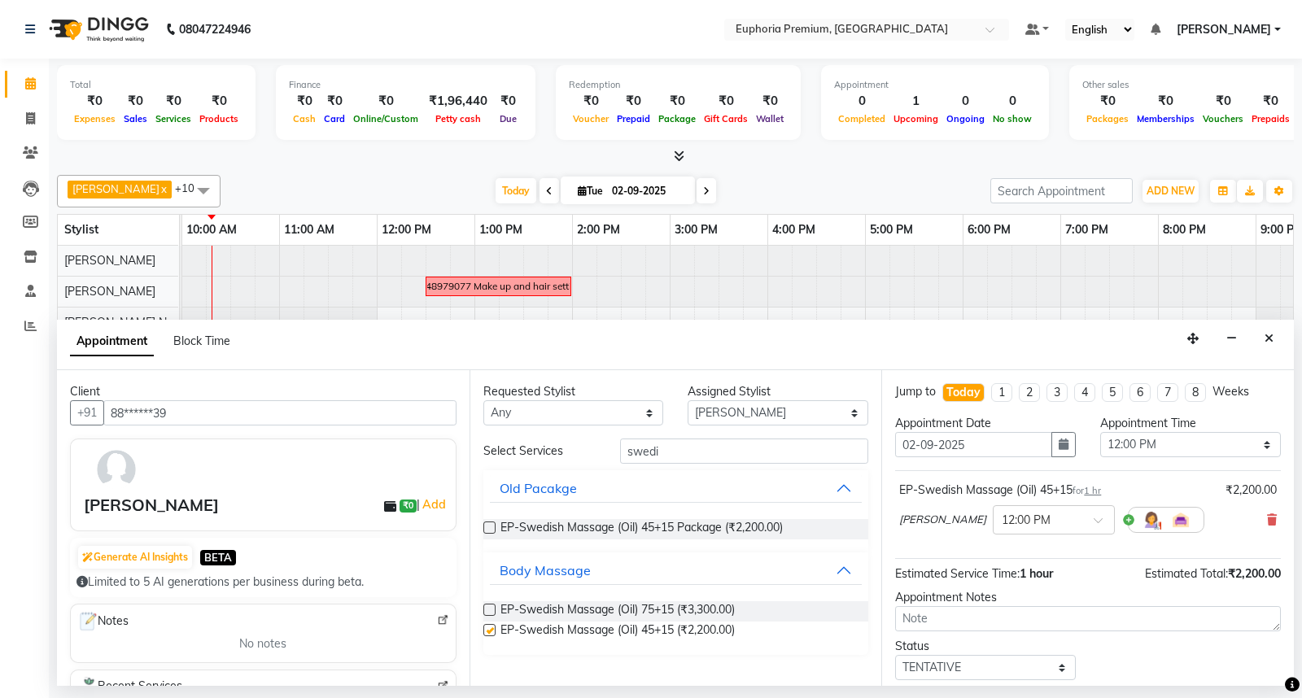
checkbox input "false"
click at [815, 420] on select "Select Babu V Bharath N [PERSON_NAME] [PERSON_NAME] N Chiinthian [PERSON_NAME] …" at bounding box center [778, 412] width 181 height 25
select select "71607"
click at [688, 400] on select "Select Babu V Bharath N [PERSON_NAME] [PERSON_NAME] N Chiinthian [PERSON_NAME] …" at bounding box center [778, 412] width 181 height 25
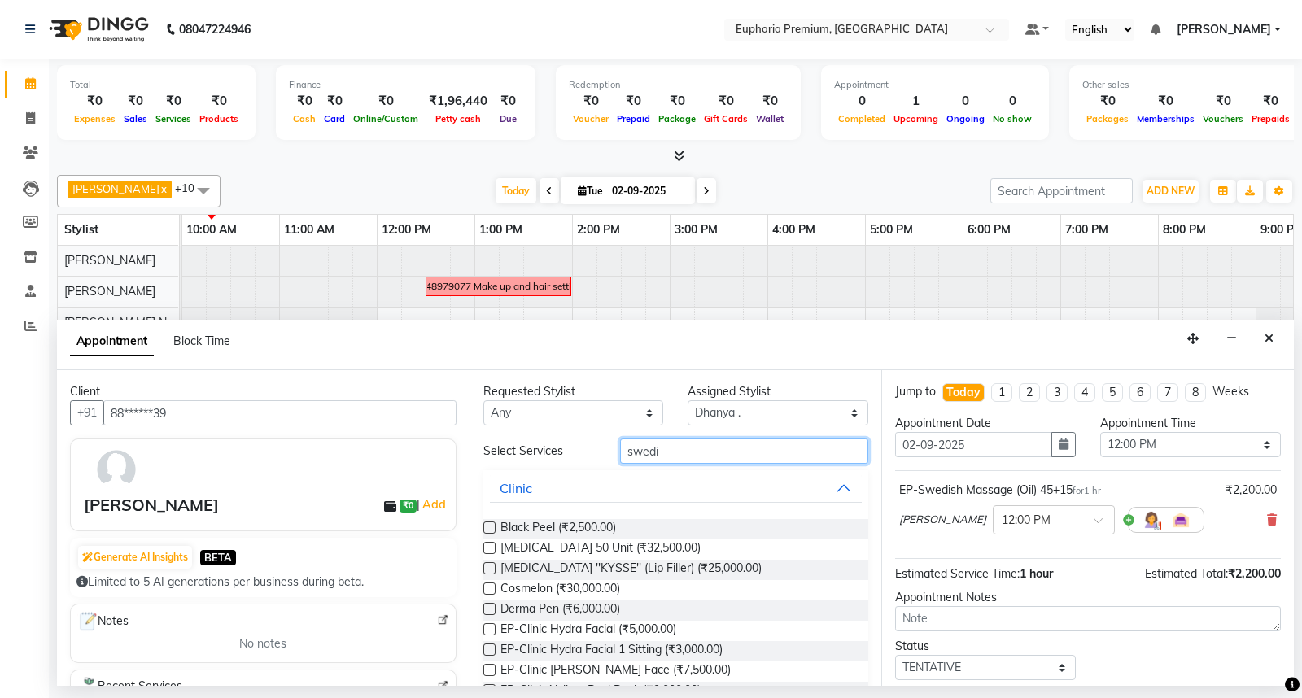
click at [664, 449] on input "swedi" at bounding box center [744, 451] width 249 height 25
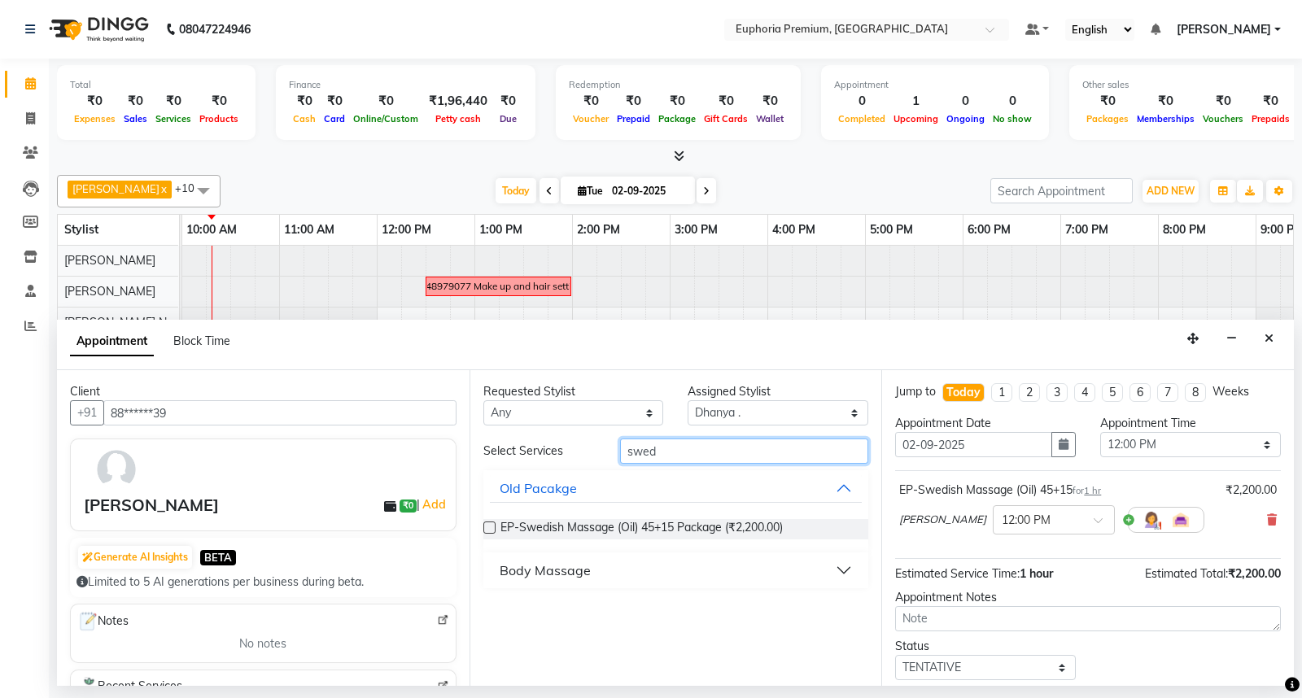
type input "swed"
click at [549, 571] on div "Body Massage" at bounding box center [545, 571] width 91 height 20
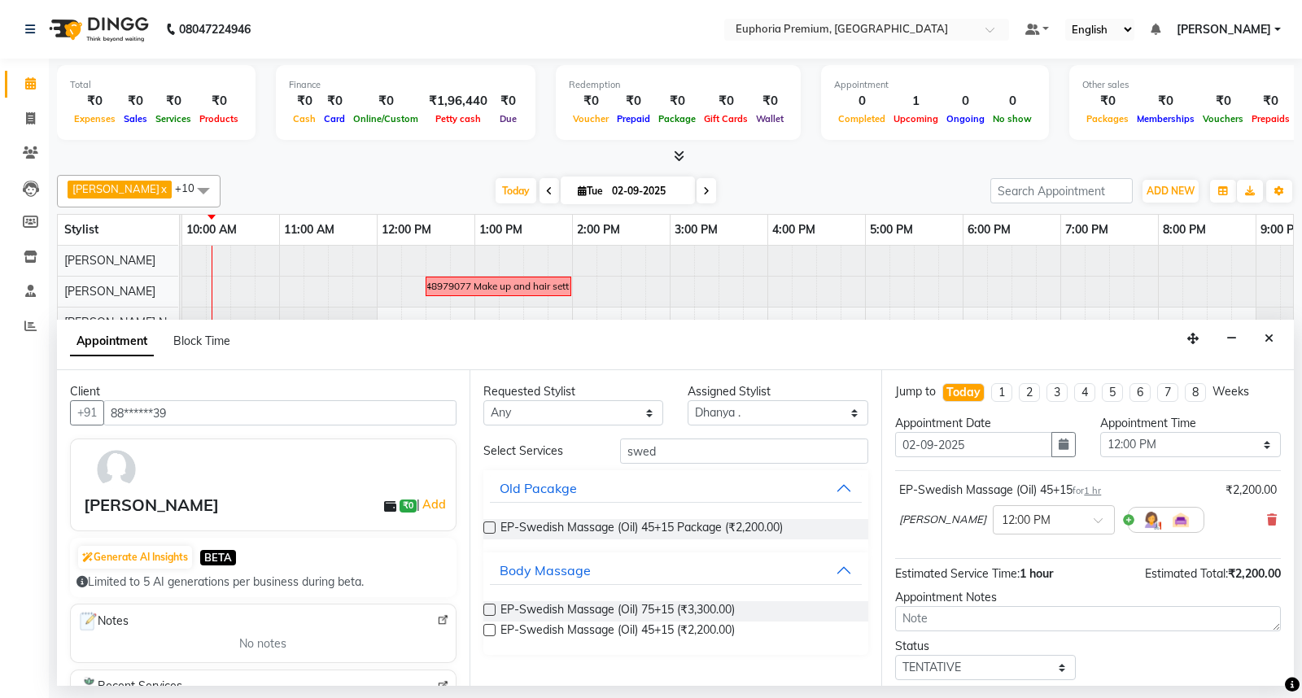
click at [487, 630] on label at bounding box center [489, 630] width 12 height 12
click at [487, 630] on input "checkbox" at bounding box center [488, 632] width 11 height 11
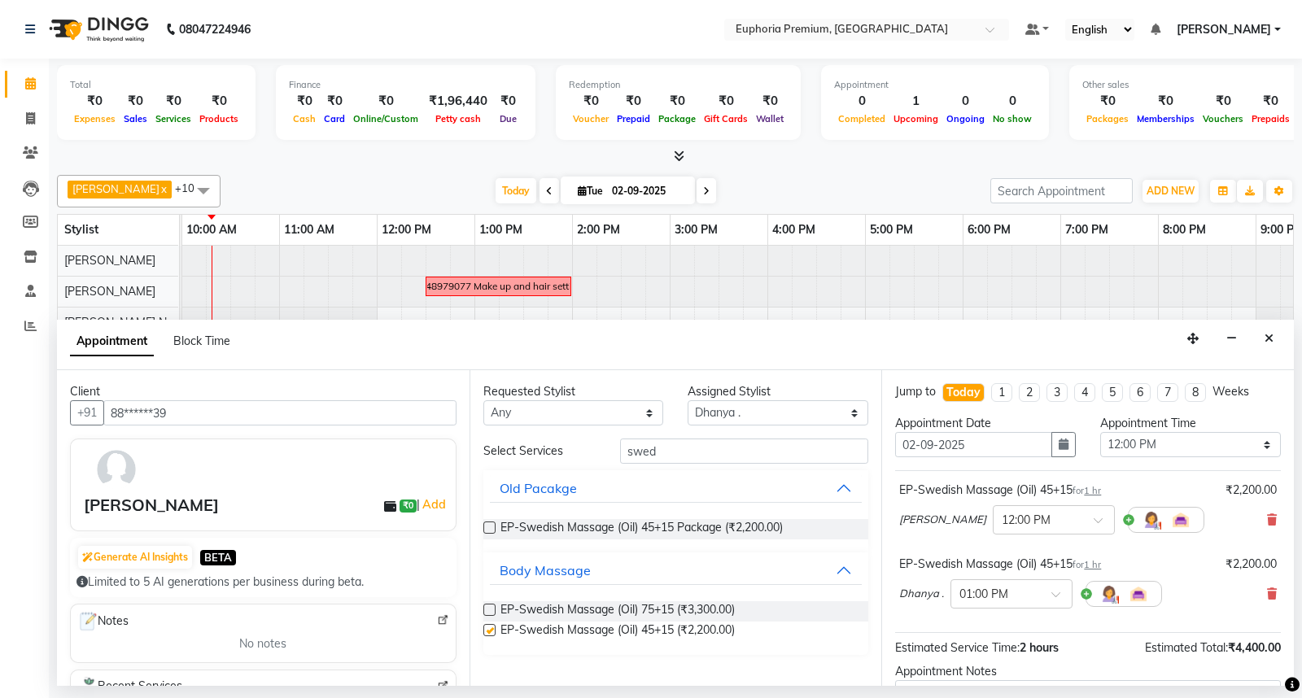
checkbox input "false"
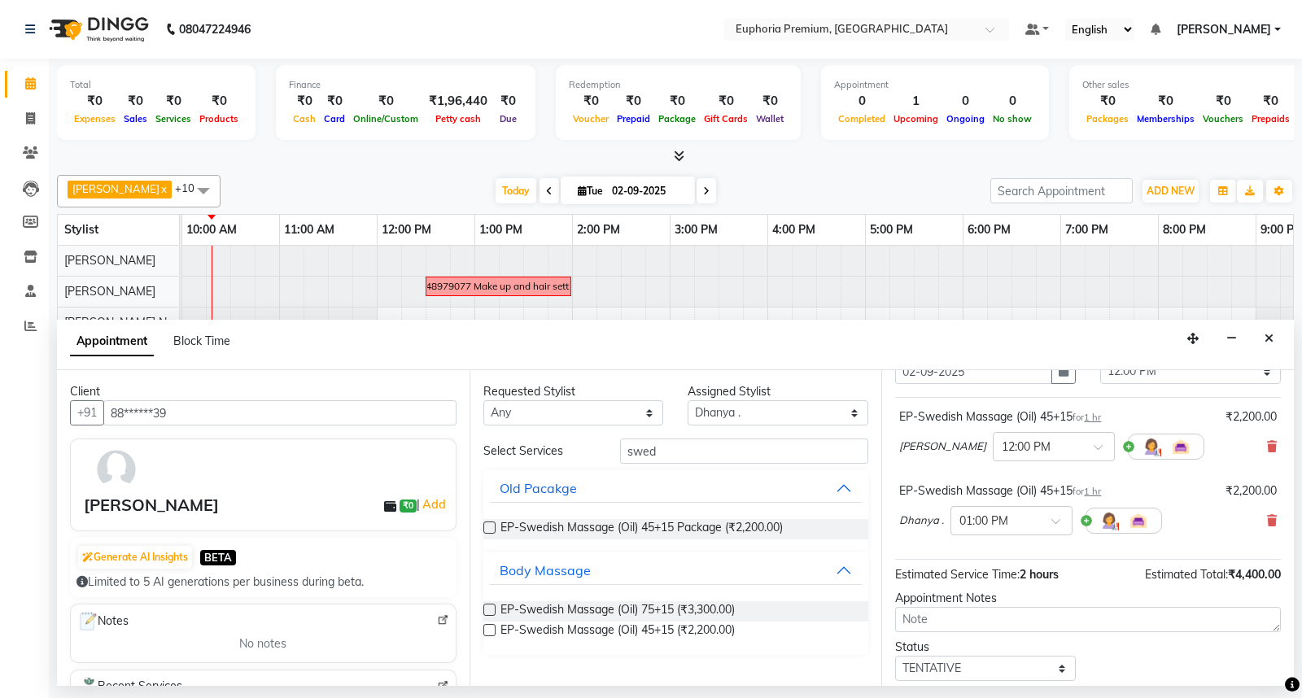
scroll to position [90, 0]
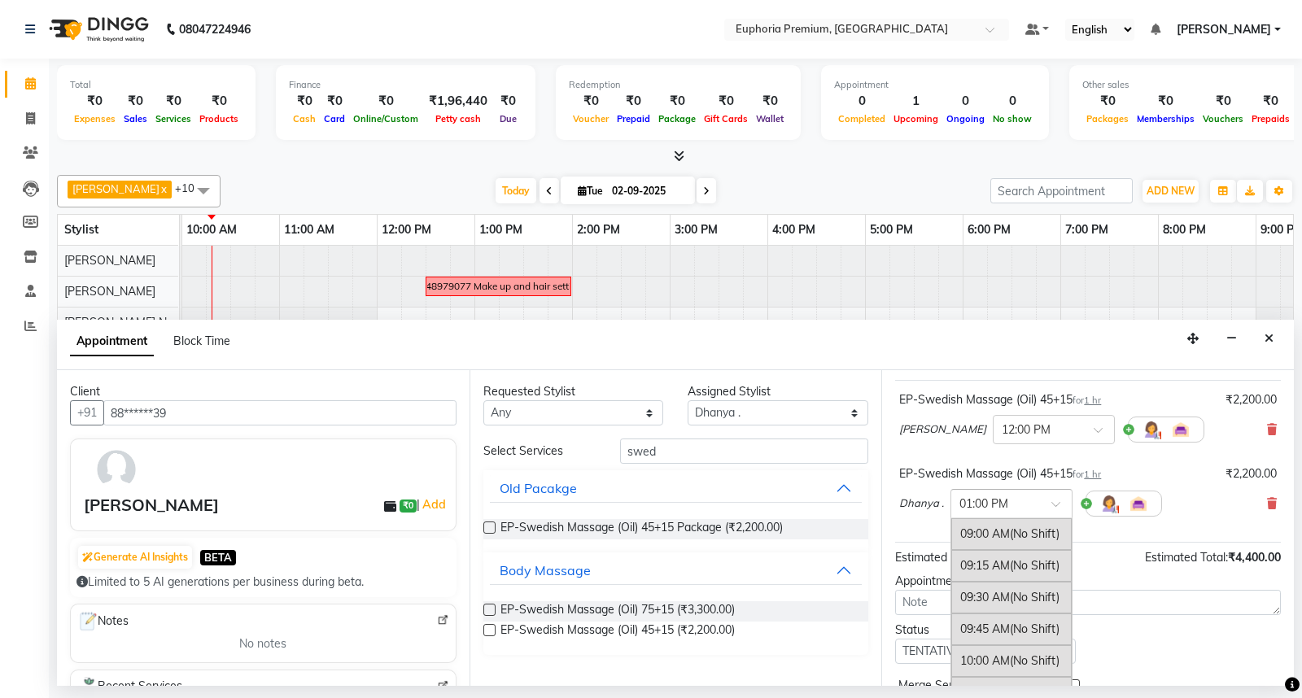
click at [1055, 507] on span at bounding box center [1061, 509] width 20 height 17
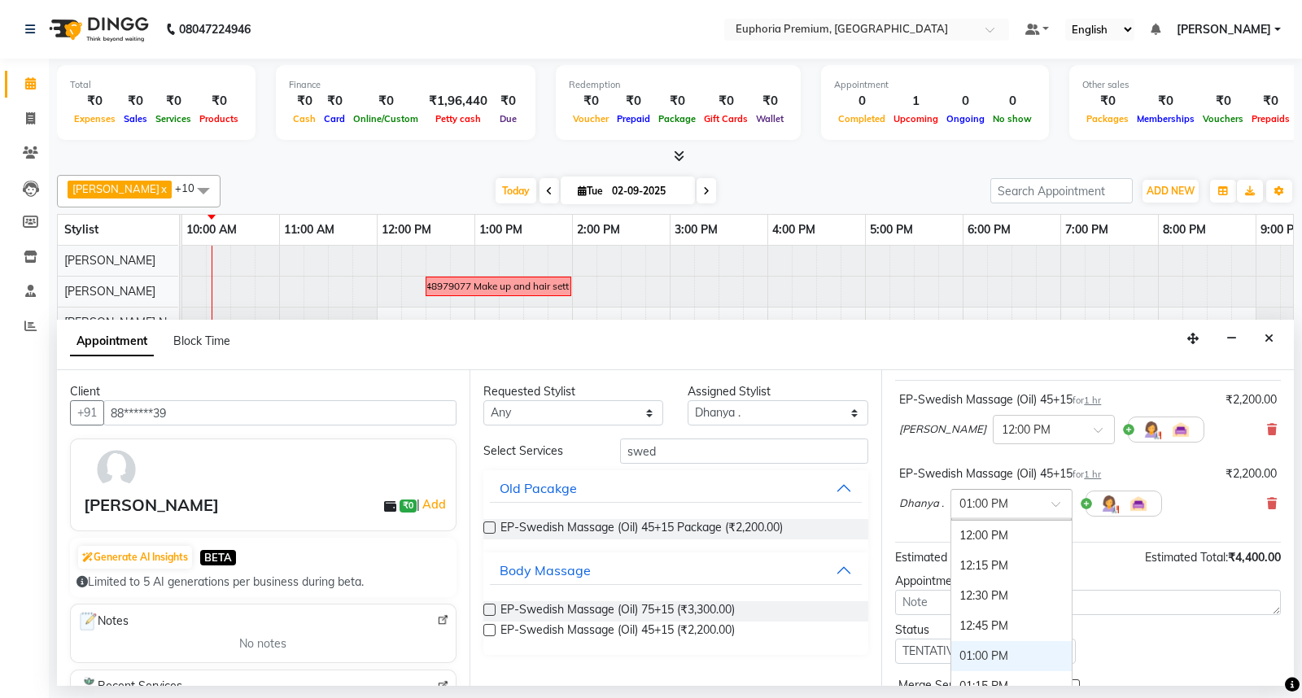
scroll to position [358, 0]
click at [999, 550] on div "12:00 PM" at bounding box center [1011, 556] width 120 height 30
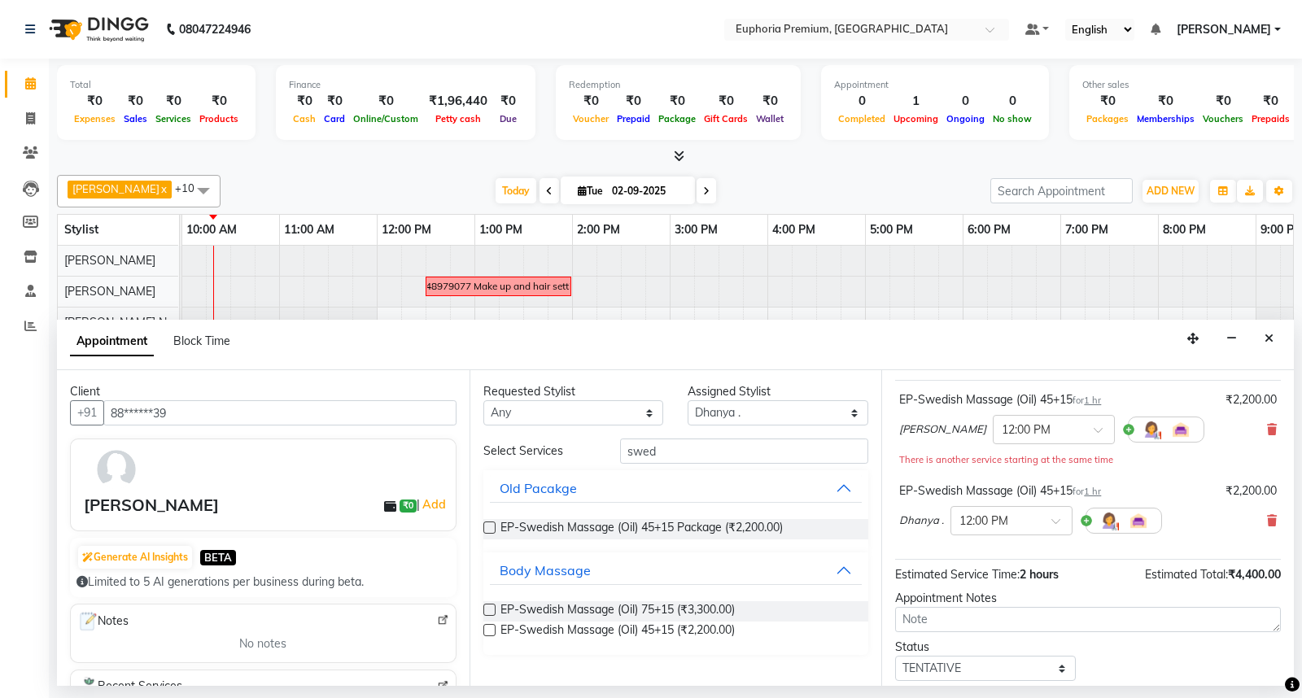
click at [938, 542] on div "EP-Swedish Massage (Oil) 45+15 for 1 hr ₹2,200.00 Dhanya . × 12:00 PM" at bounding box center [1088, 513] width 386 height 68
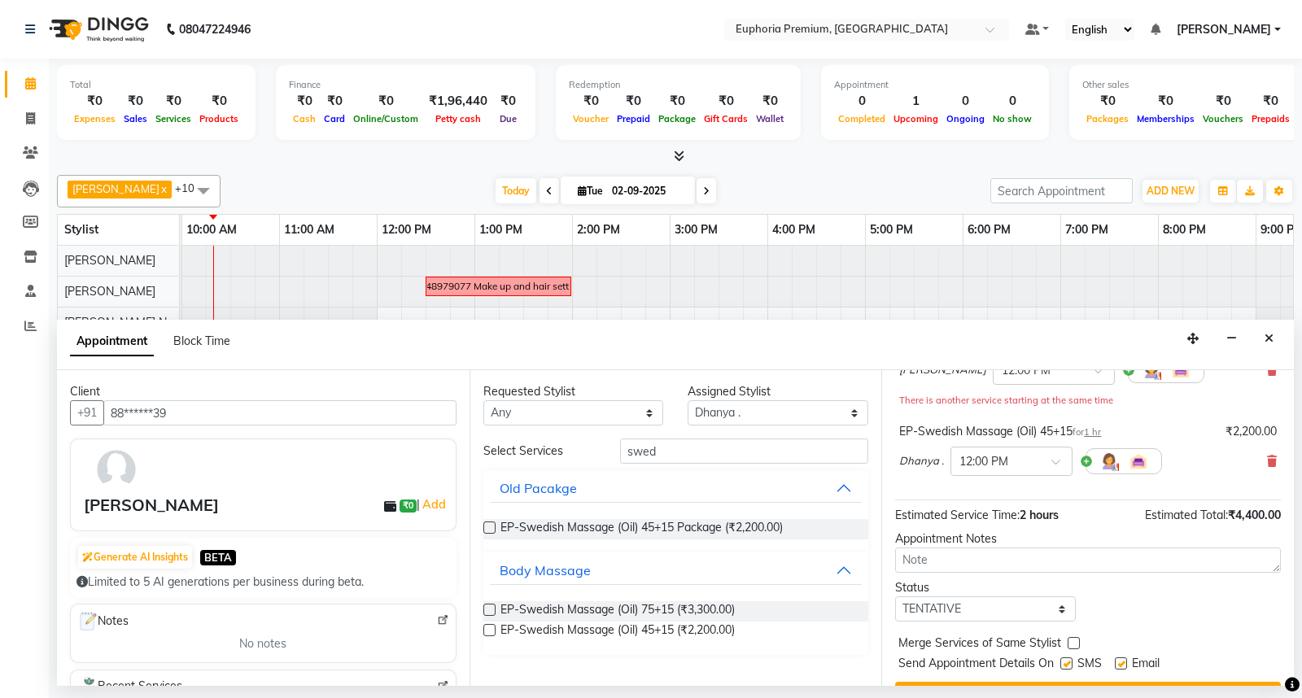
scroll to position [188, 0]
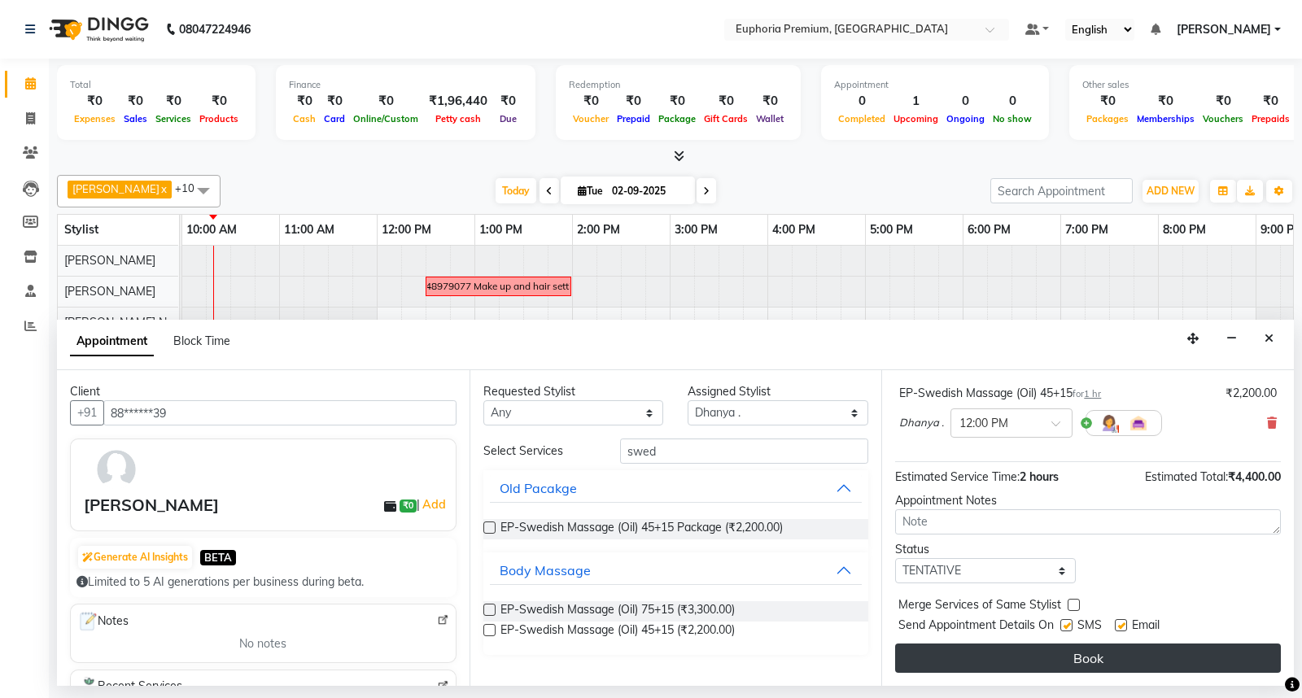
click at [1035, 666] on button "Book" at bounding box center [1088, 658] width 386 height 29
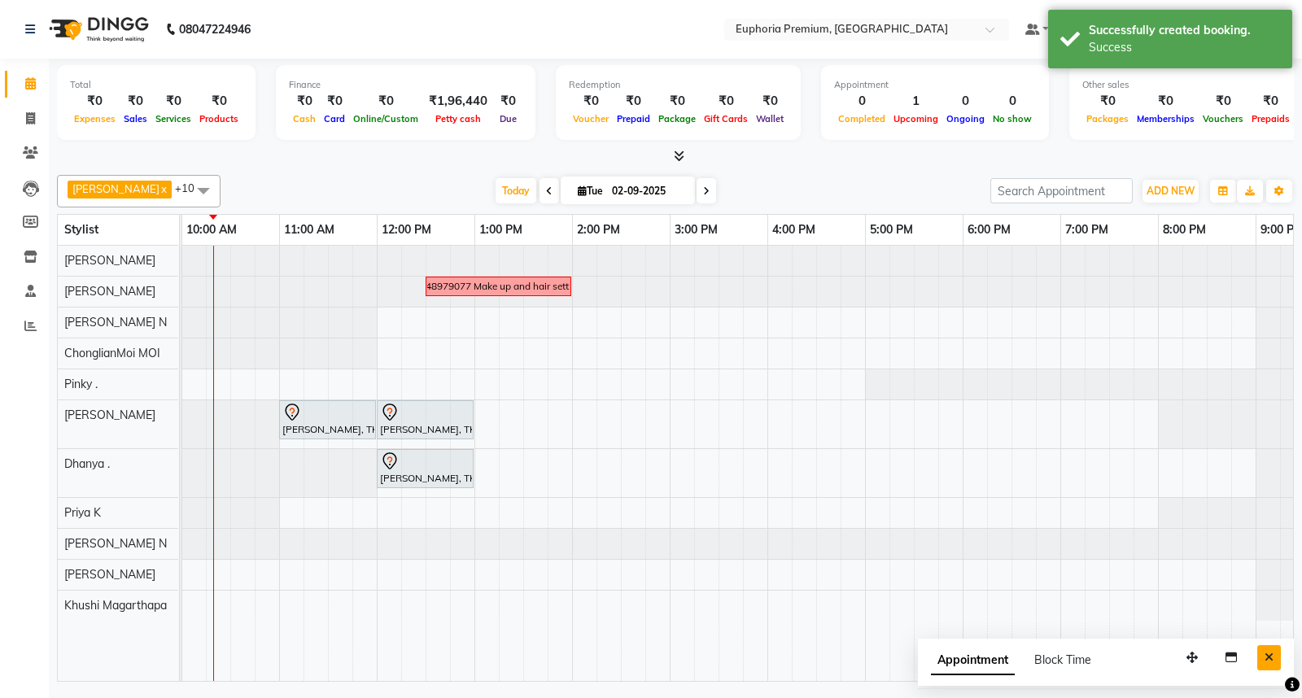
click at [1280, 662] on div "Appointment Block Time" at bounding box center [1106, 664] width 376 height 50
click at [1278, 661] on button "Close" at bounding box center [1269, 657] width 24 height 25
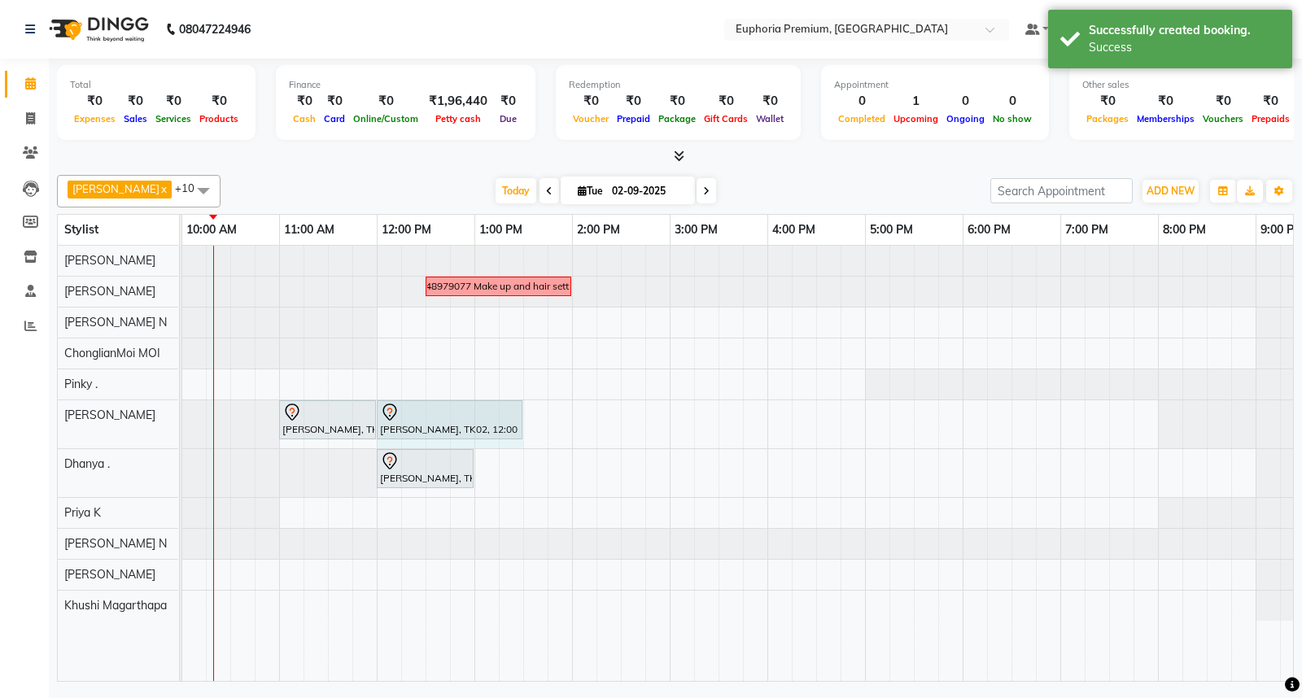
drag, startPoint x: 470, startPoint y: 417, endPoint x: 511, endPoint y: 426, distance: 41.8
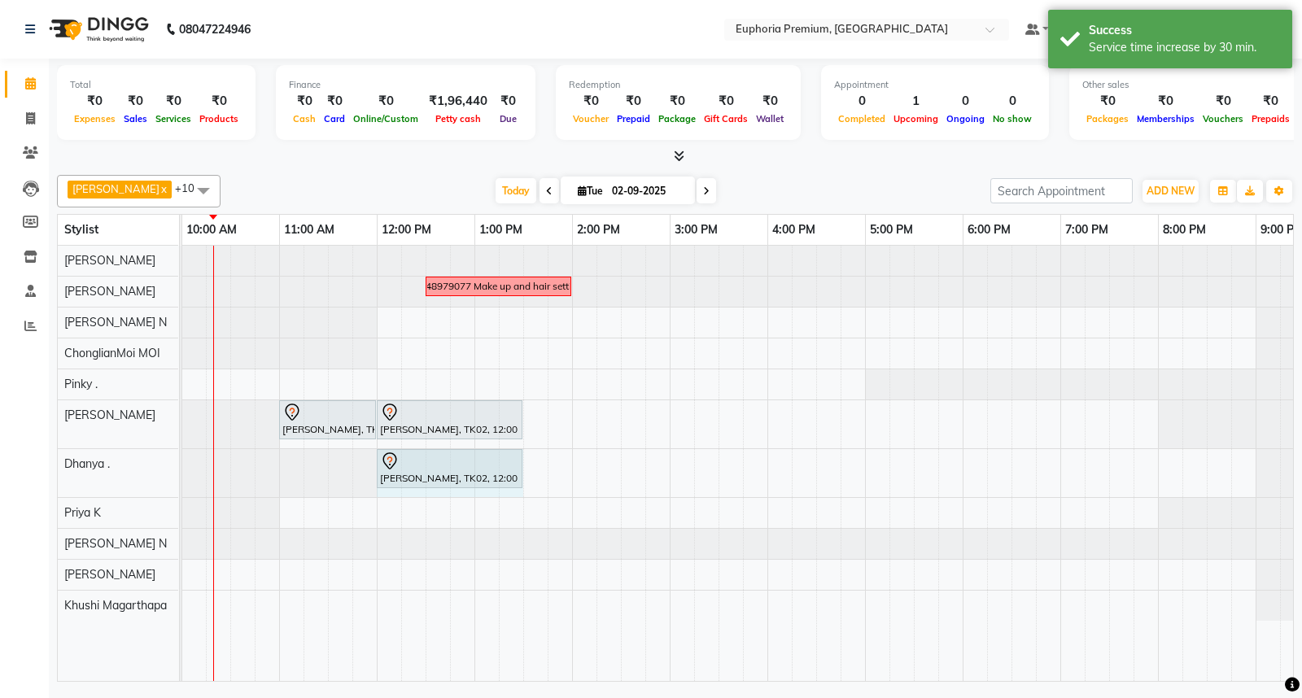
drag, startPoint x: 470, startPoint y: 466, endPoint x: 508, endPoint y: 474, distance: 38.3
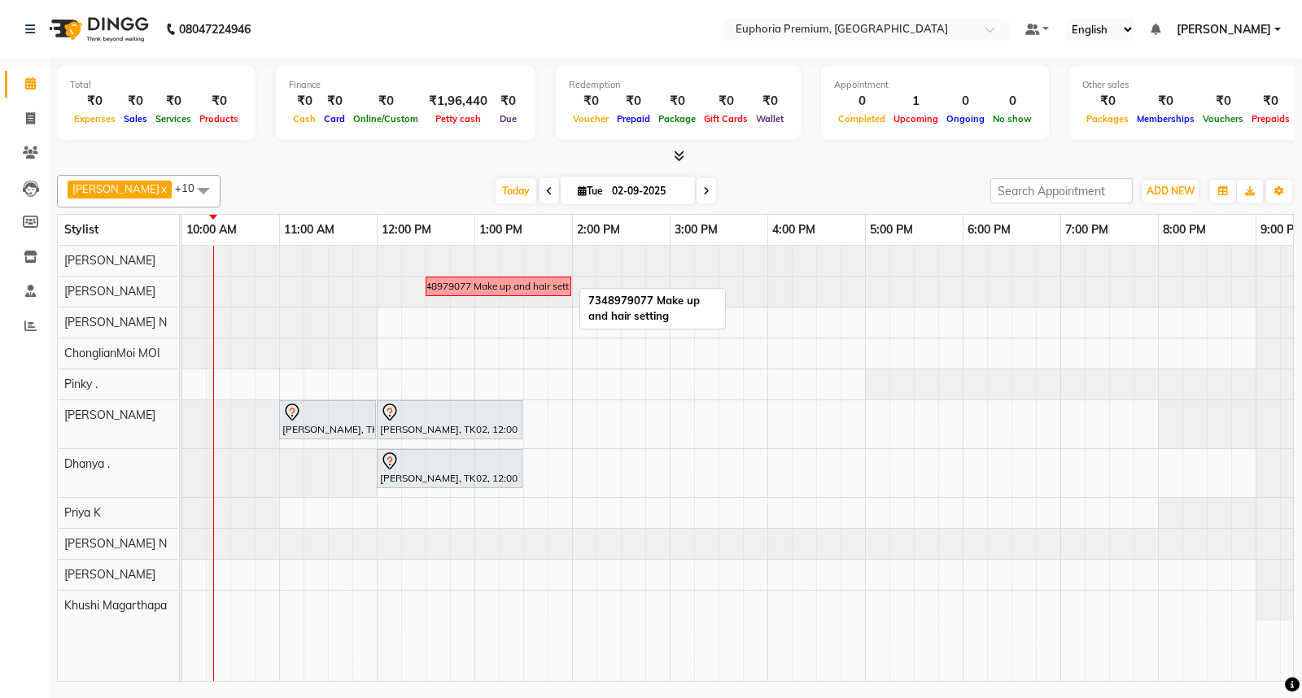
click at [451, 280] on div "7348979077 Make up and hair setting" at bounding box center [498, 286] width 168 height 15
click at [501, 319] on span "Edit Block Time" at bounding box center [520, 326] width 78 height 17
select select "78117"
select select "750"
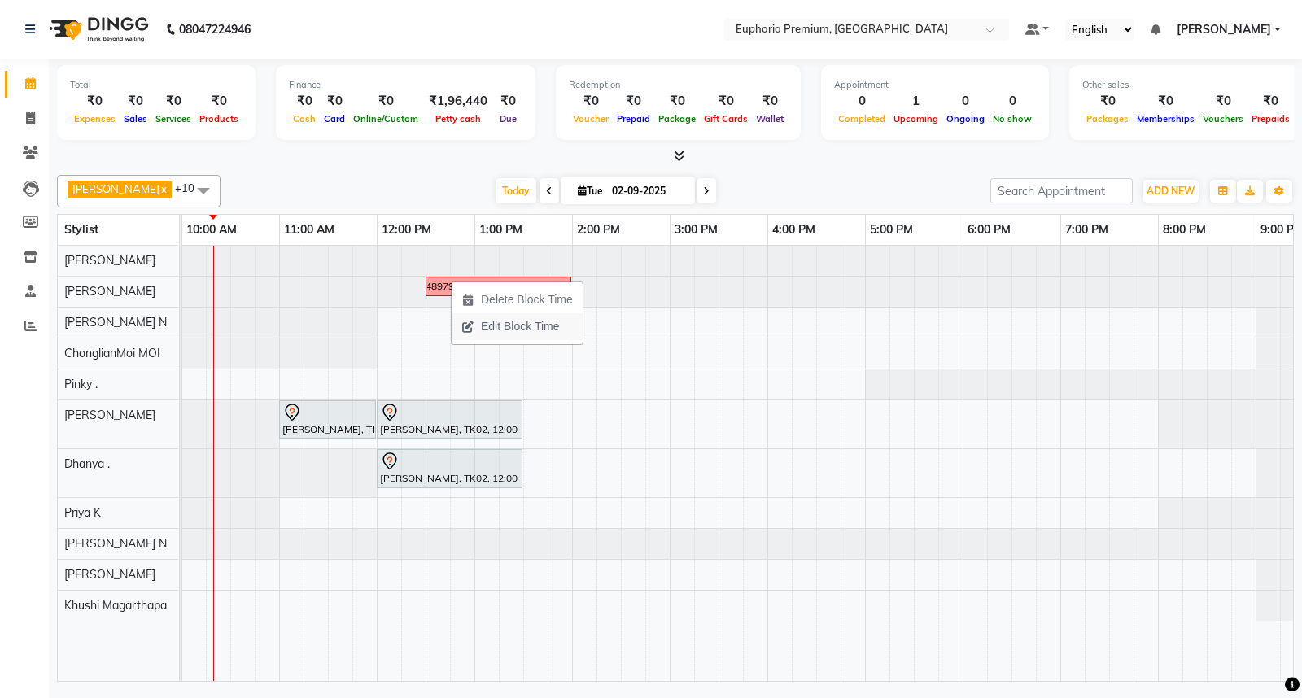
select select "840"
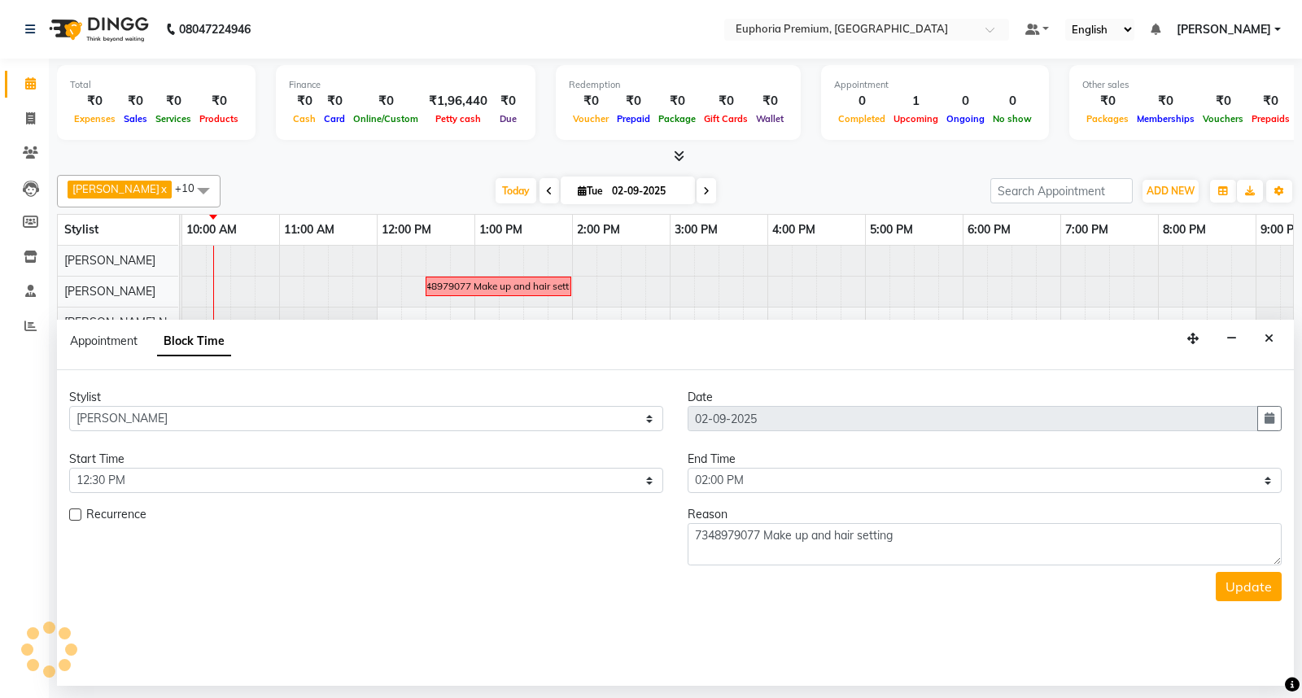
scroll to position [0, 196]
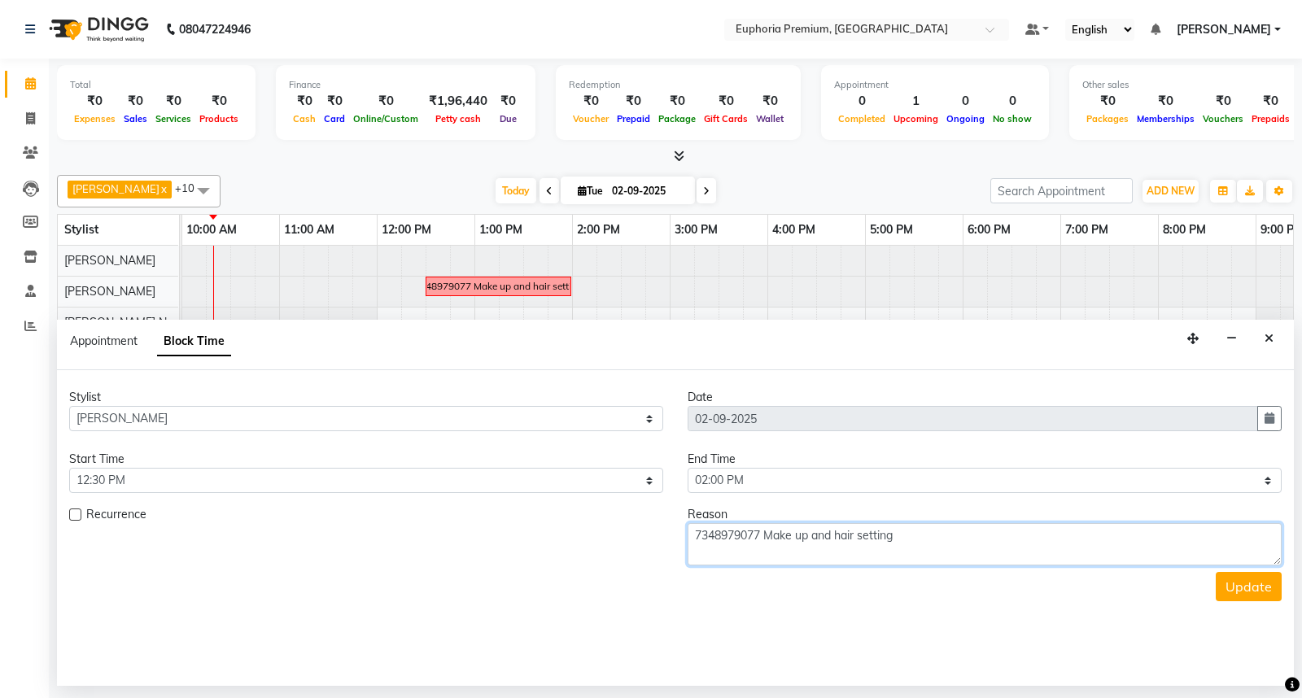
drag, startPoint x: 760, startPoint y: 534, endPoint x: 692, endPoint y: 534, distance: 68.4
click at [692, 534] on textarea "7348979077 Make up and hair setting" at bounding box center [985, 544] width 594 height 42
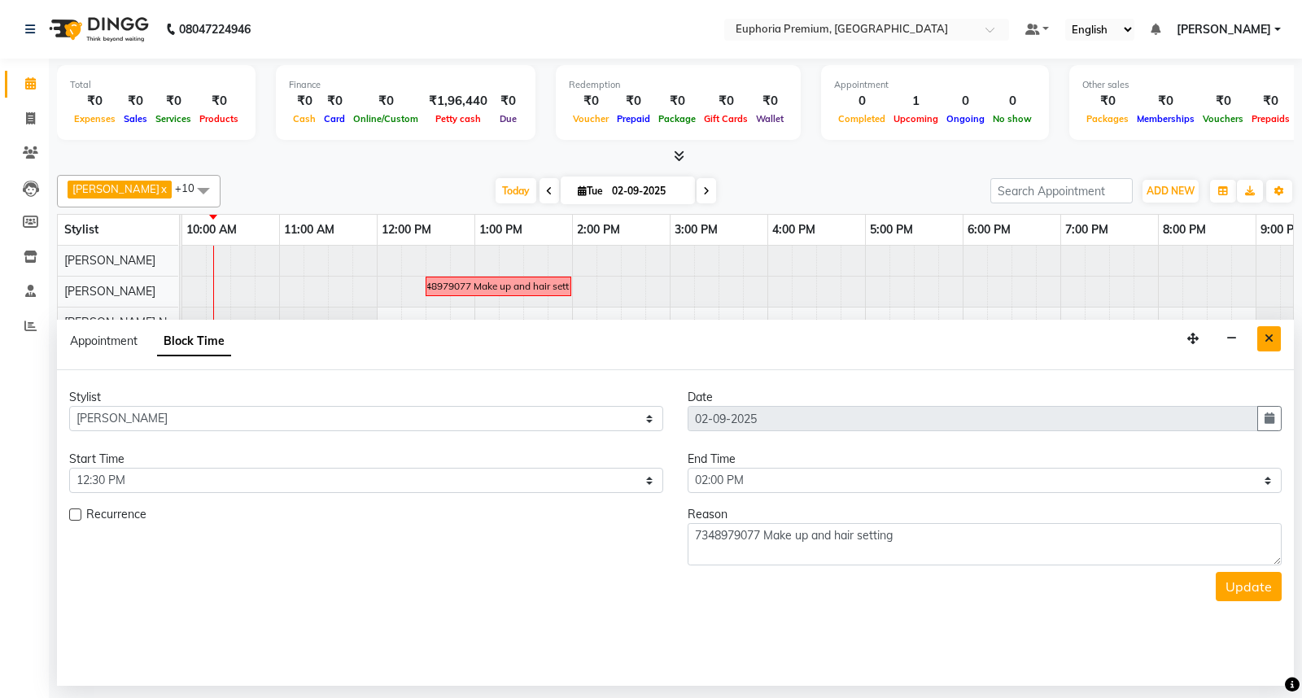
click at [1272, 336] on icon "Close" at bounding box center [1269, 338] width 9 height 11
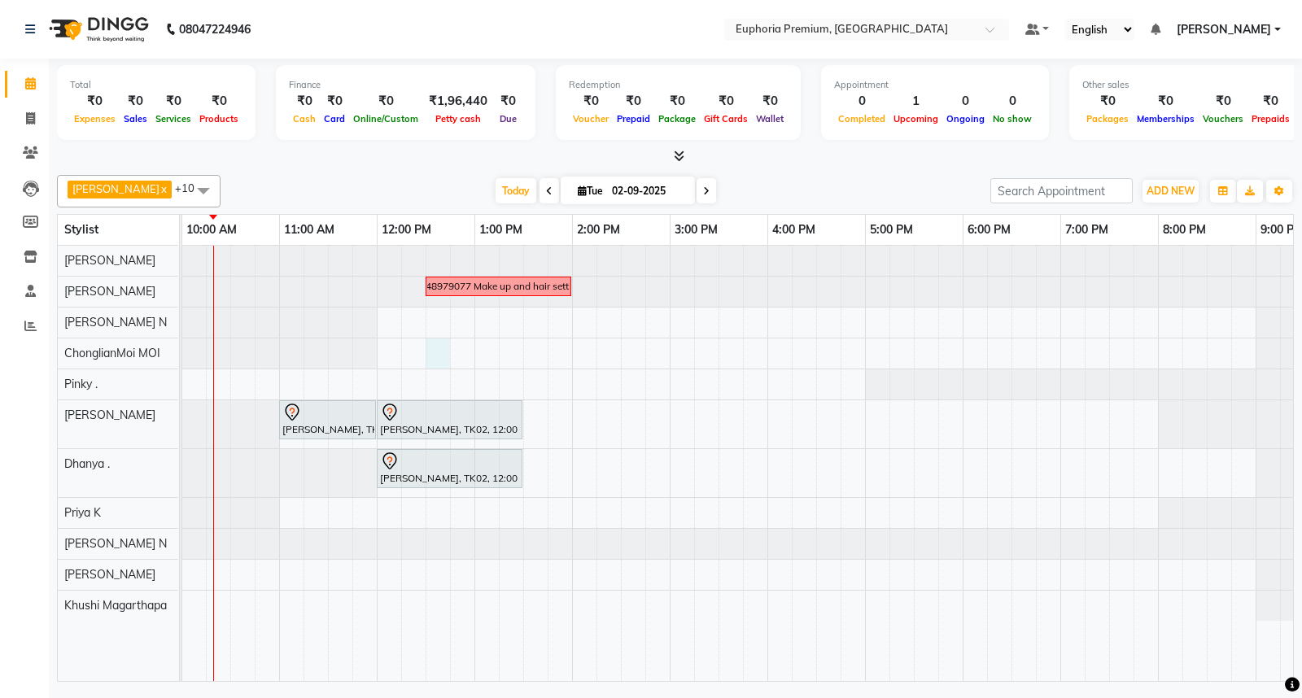
click at [426, 343] on div "7348979077 Make up and hair setting [PERSON_NAME], TK01, 11:00 AM-12:00 PM, EP-…" at bounding box center [669, 463] width 1367 height 435
select select "71597"
select select "750"
select select "tentative"
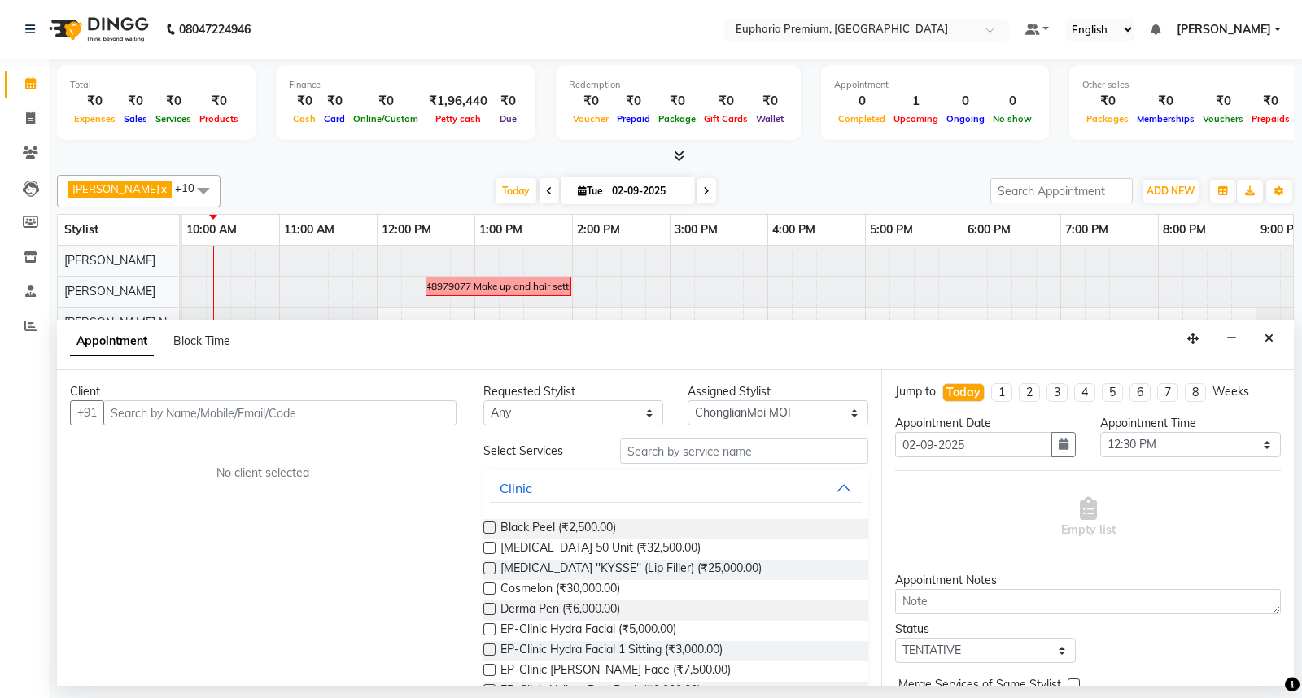
click at [269, 410] on input "text" at bounding box center [279, 412] width 353 height 25
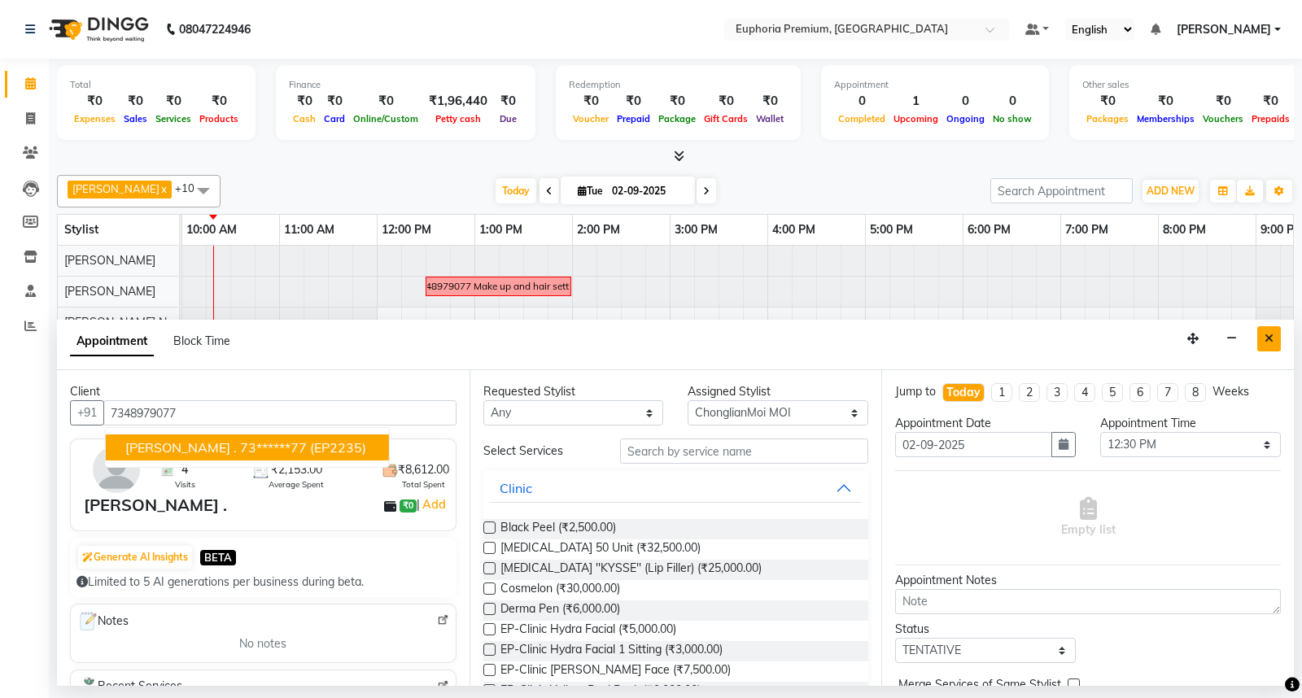
type input "7348979077"
click at [1274, 344] on button "Close" at bounding box center [1269, 338] width 24 height 25
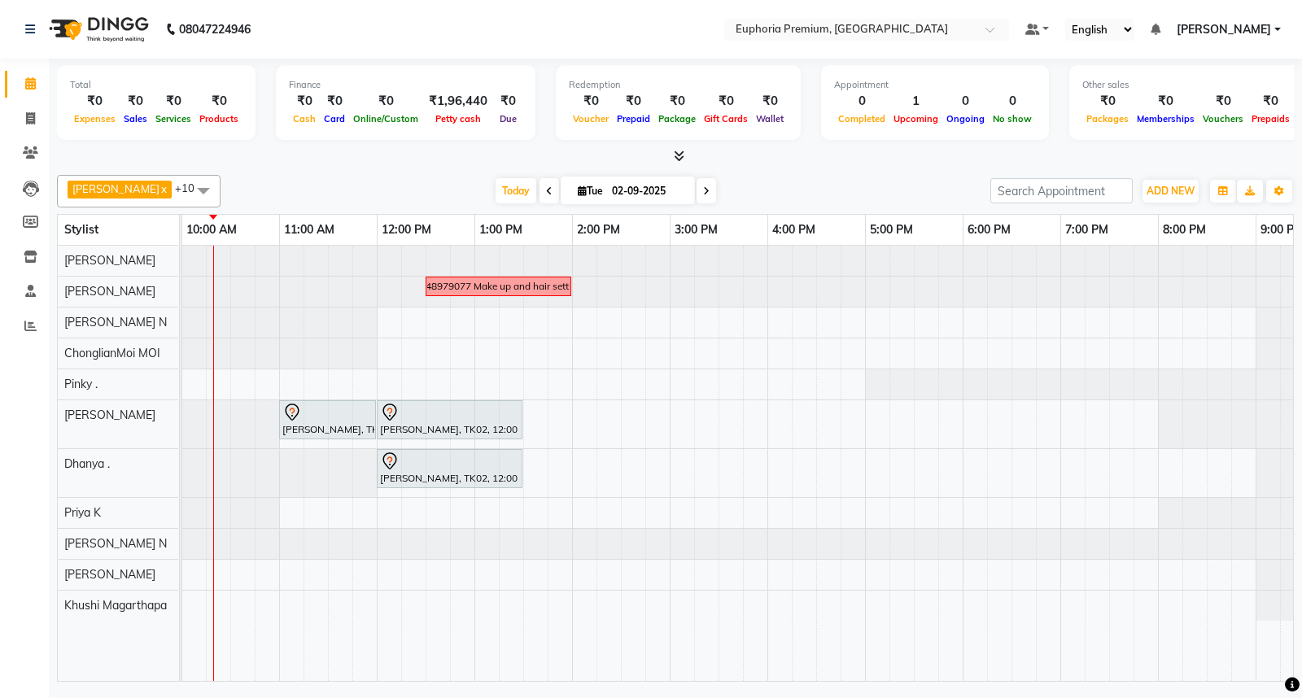
scroll to position [0, 0]
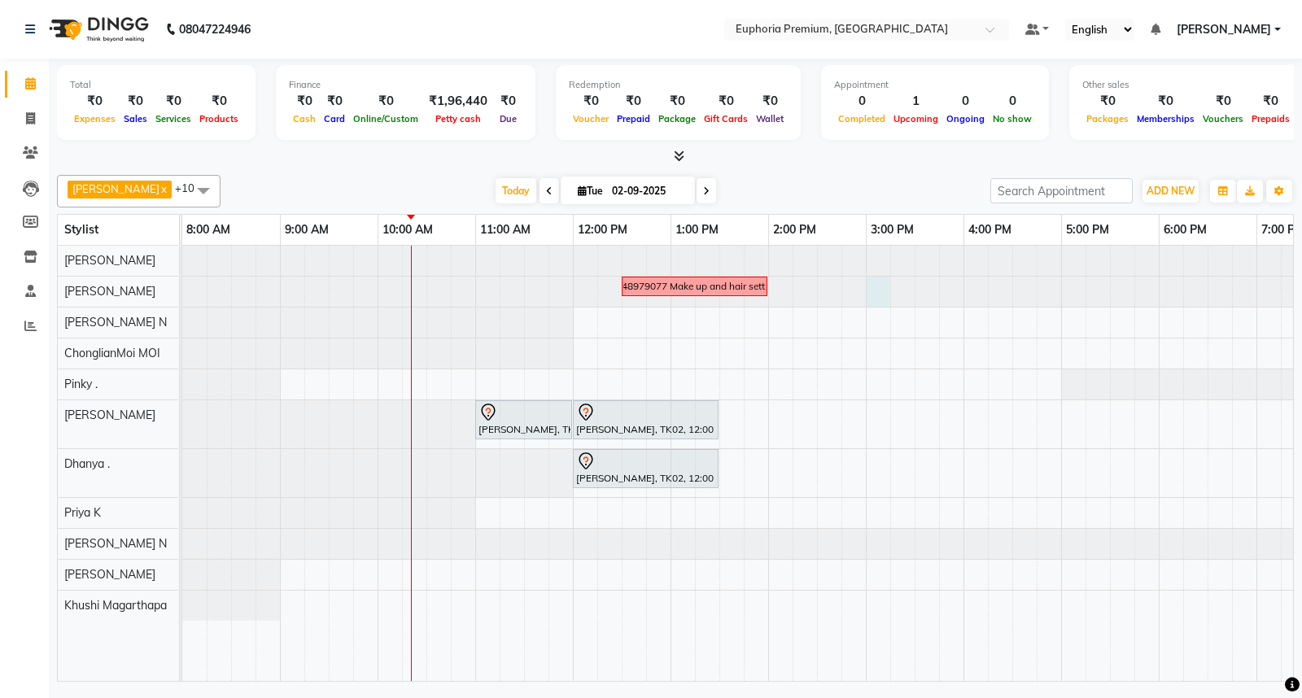
click at [182, 282] on div at bounding box center [182, 292] width 0 height 30
select select "78117"
select select "900"
select select "tentative"
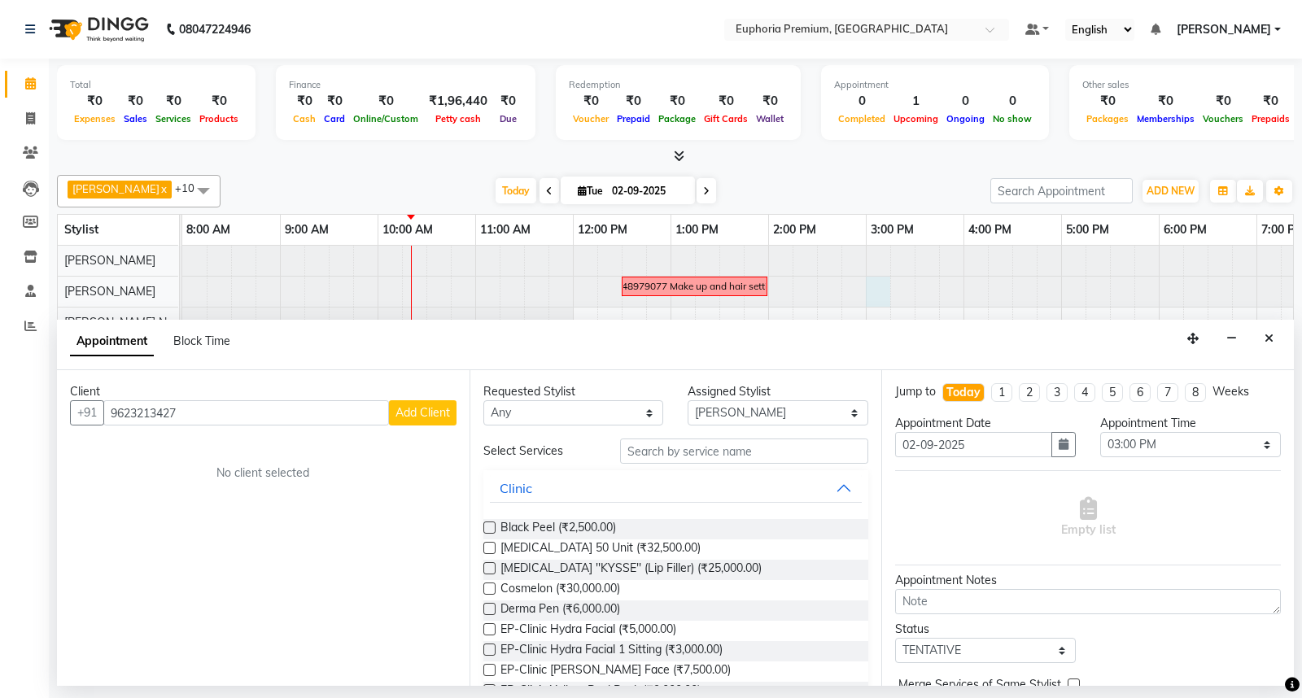
type input "9623213427"
click at [408, 417] on span "Add Client" at bounding box center [423, 412] width 55 height 15
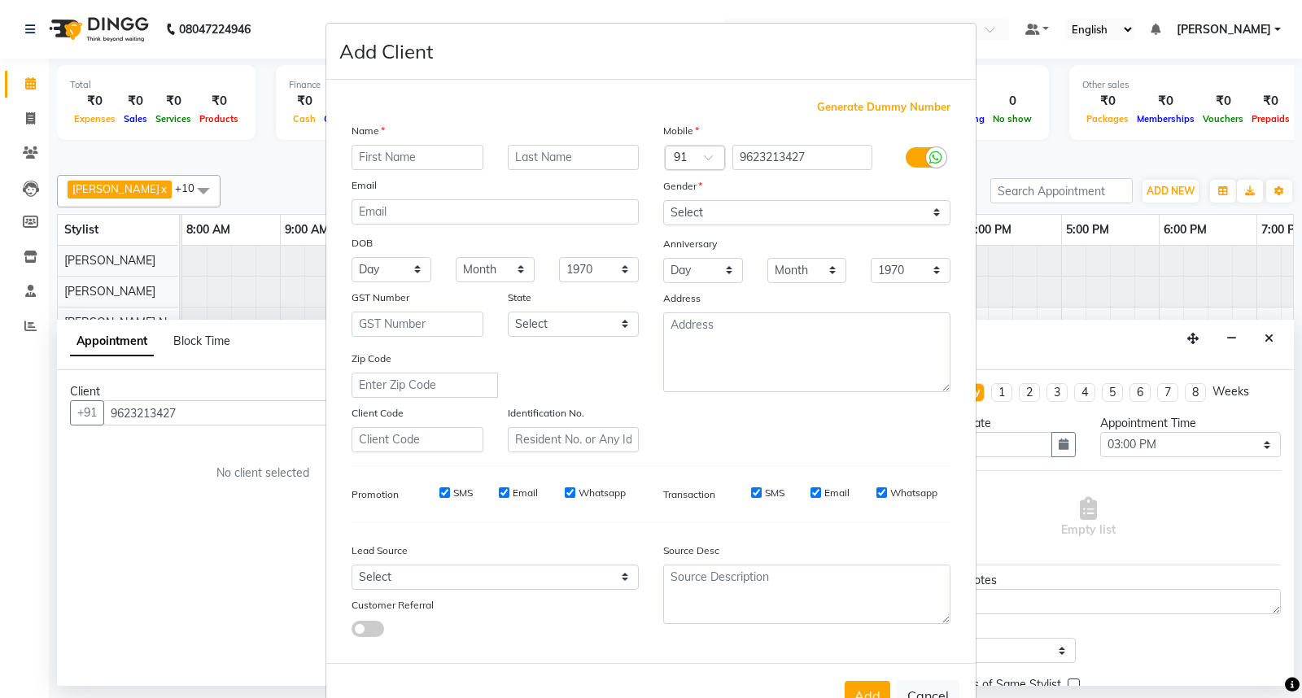
click at [425, 153] on input "text" at bounding box center [418, 157] width 132 height 25
type input "Priya"
drag, startPoint x: 803, startPoint y: 214, endPoint x: 803, endPoint y: 224, distance: 9.8
click at [803, 214] on select "Select [DEMOGRAPHIC_DATA] [DEMOGRAPHIC_DATA] Other Prefer Not To Say" at bounding box center [806, 212] width 287 height 25
select select "[DEMOGRAPHIC_DATA]"
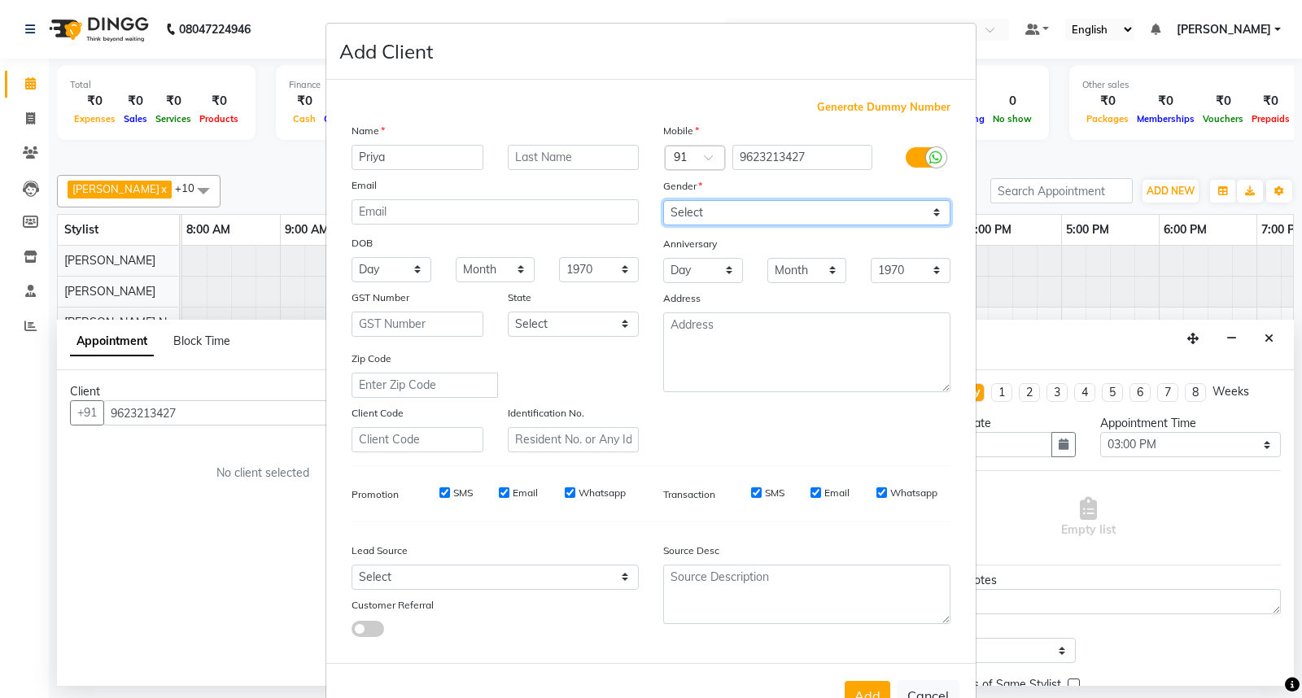
click at [663, 200] on select "Select [DEMOGRAPHIC_DATA] [DEMOGRAPHIC_DATA] Other Prefer Not To Say" at bounding box center [806, 212] width 287 height 25
click at [855, 685] on button "Add" at bounding box center [868, 695] width 46 height 29
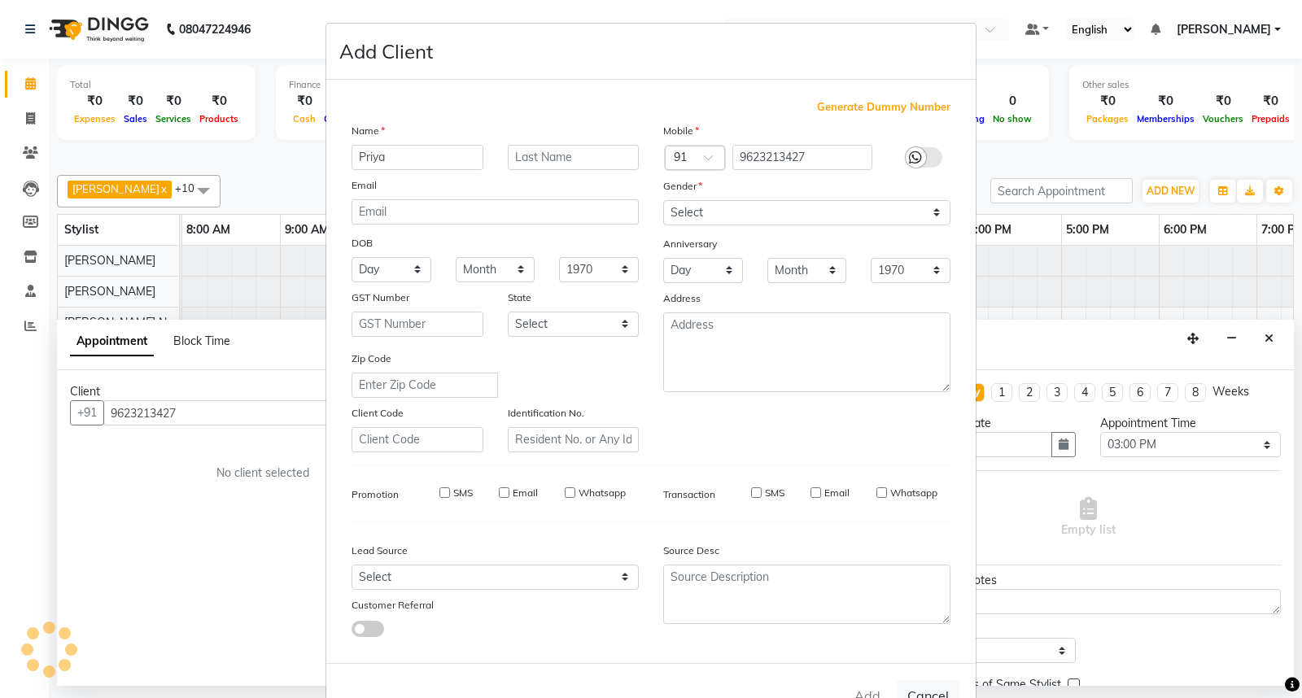
type input "96******27"
select select
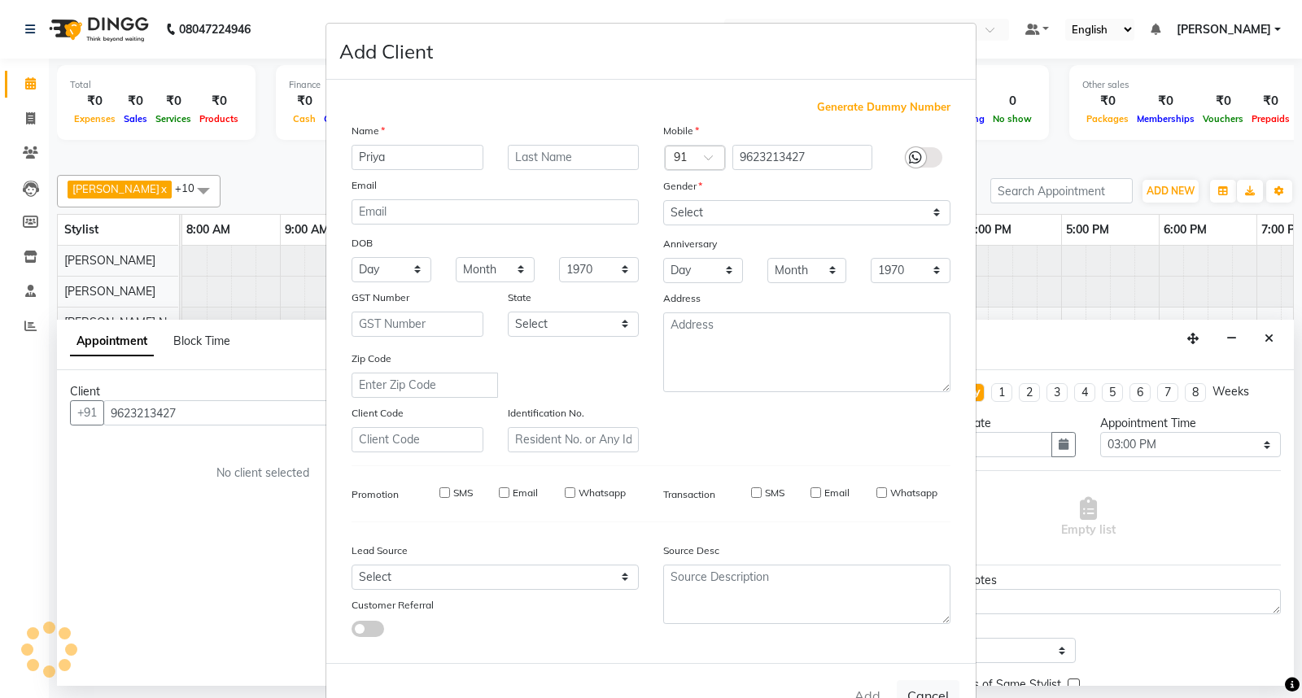
select select
checkbox input "false"
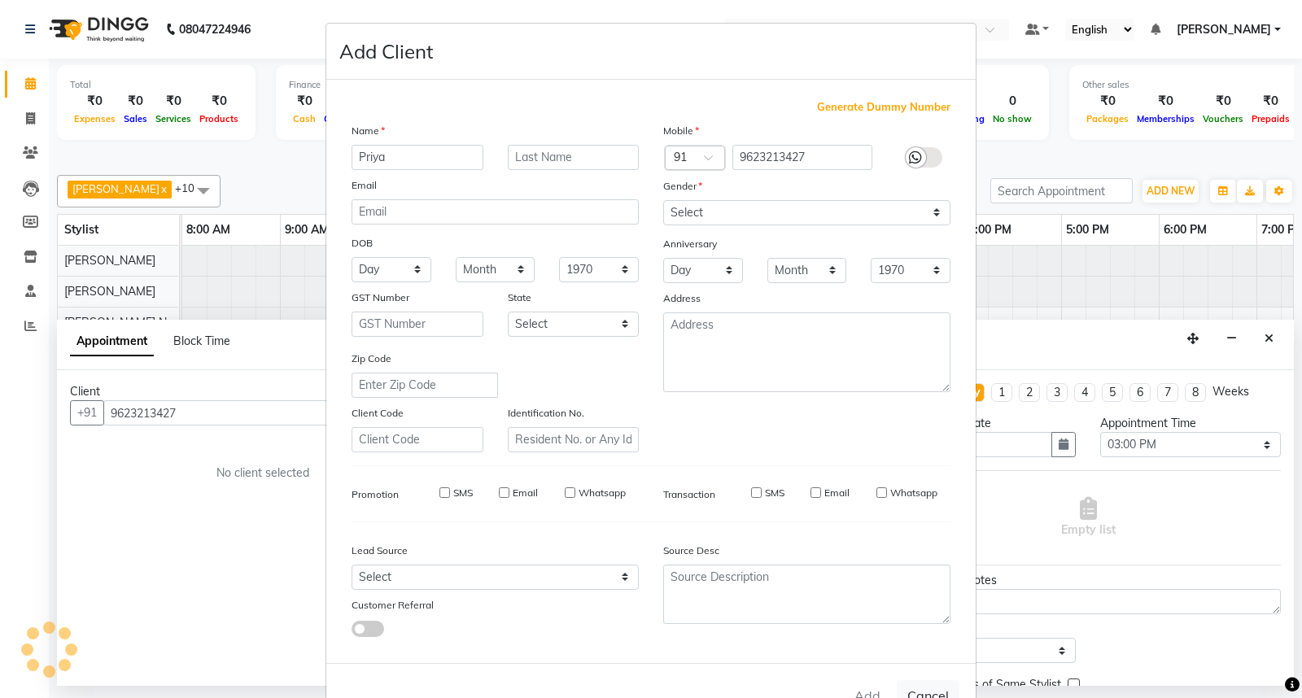
checkbox input "false"
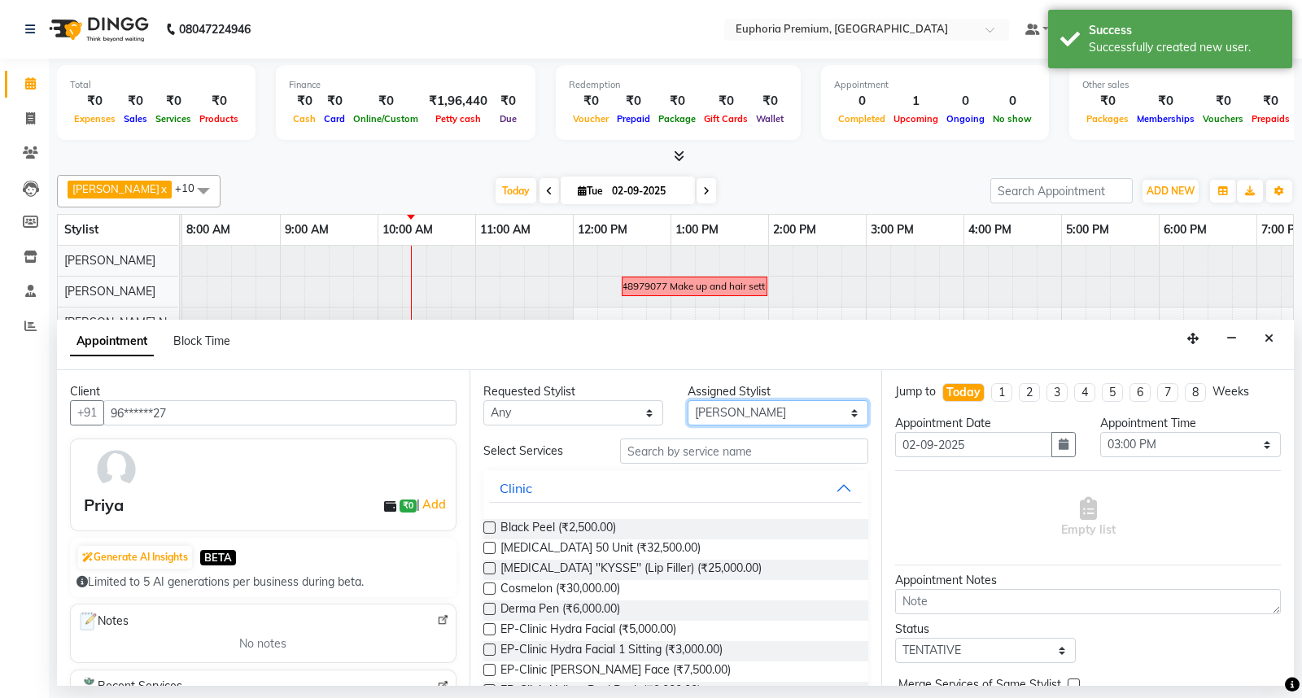
click at [725, 418] on select "Select Babu V Bharath N [PERSON_NAME] [PERSON_NAME] N Chiinthian [PERSON_NAME] …" at bounding box center [778, 412] width 181 height 25
select select "88670"
click at [688, 400] on select "Select Babu V Bharath N [PERSON_NAME] [PERSON_NAME] N Chiinthian [PERSON_NAME] …" at bounding box center [778, 412] width 181 height 25
click at [669, 445] on input "text" at bounding box center [744, 451] width 249 height 25
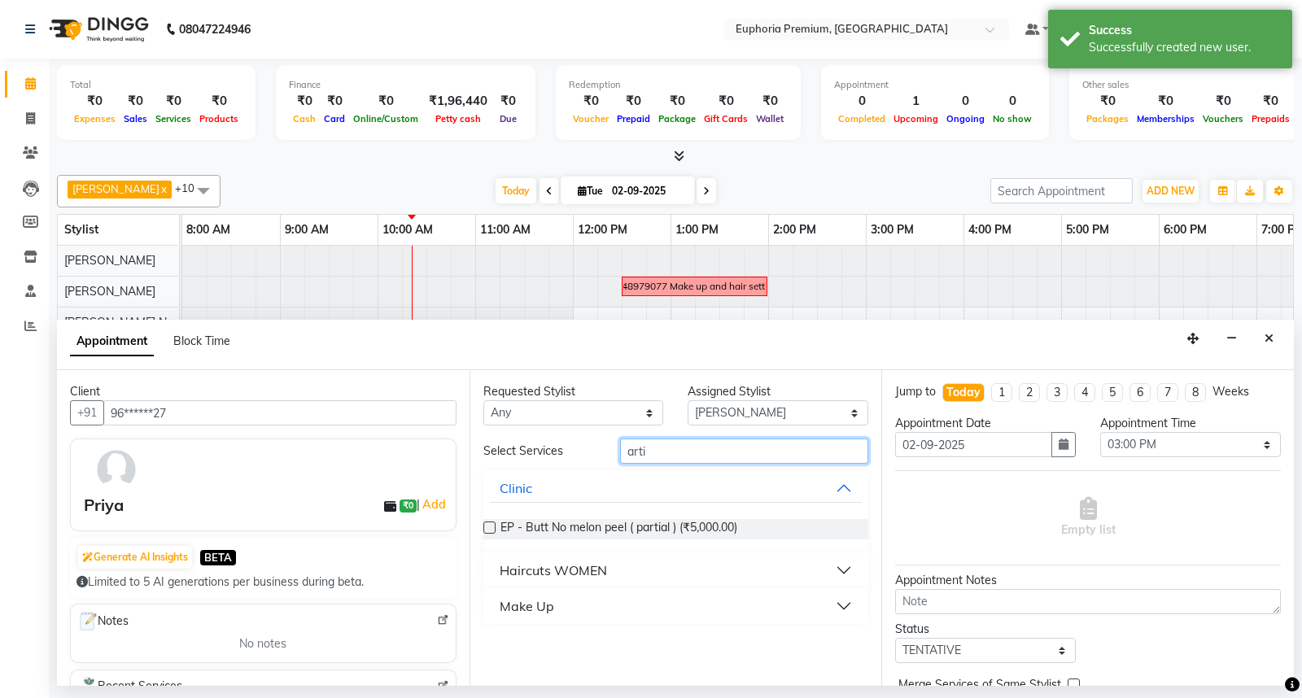
type input "arti"
click at [531, 571] on div "Haircuts WOMEN" at bounding box center [553, 571] width 107 height 20
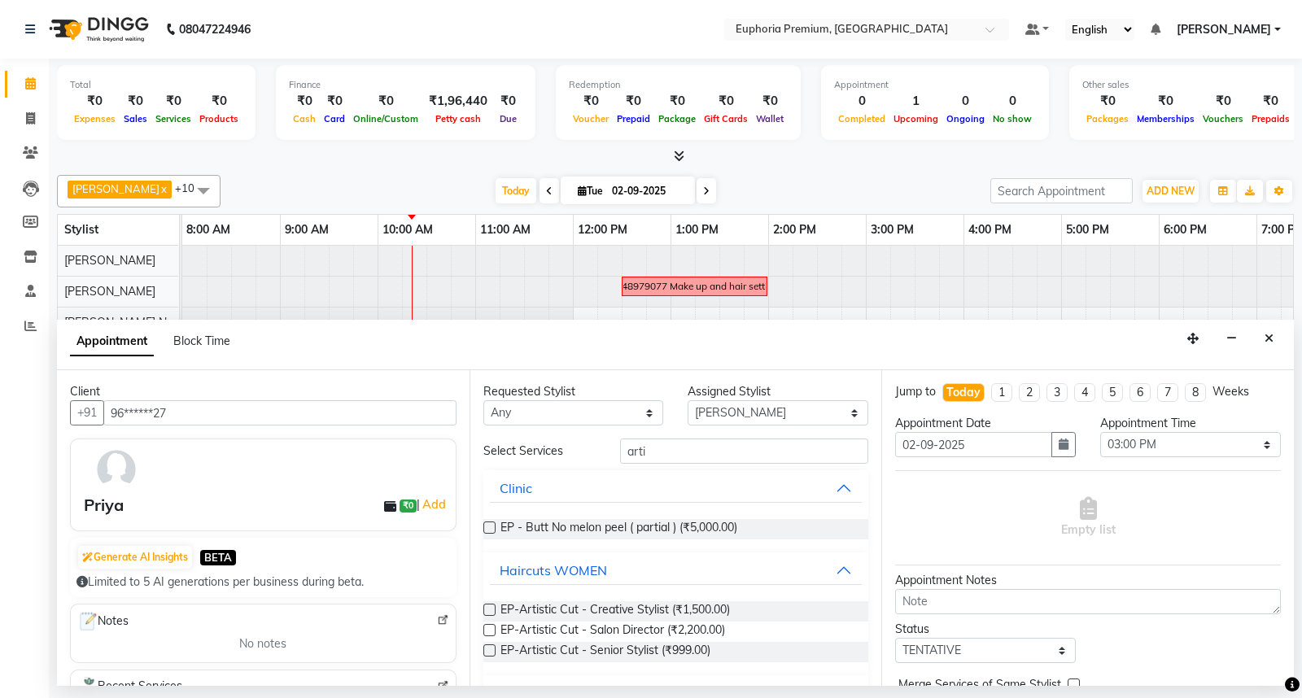
click at [487, 649] on label at bounding box center [489, 651] width 12 height 12
click at [487, 649] on input "checkbox" at bounding box center [488, 652] width 11 height 11
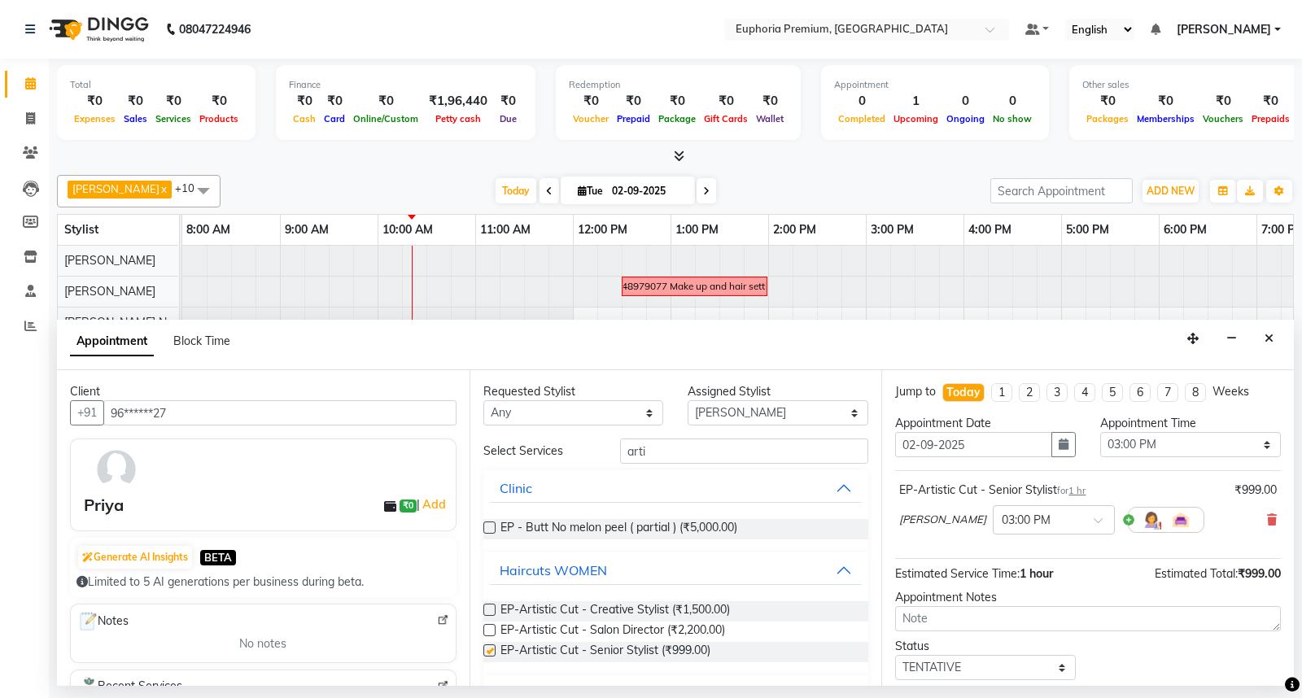
checkbox input "false"
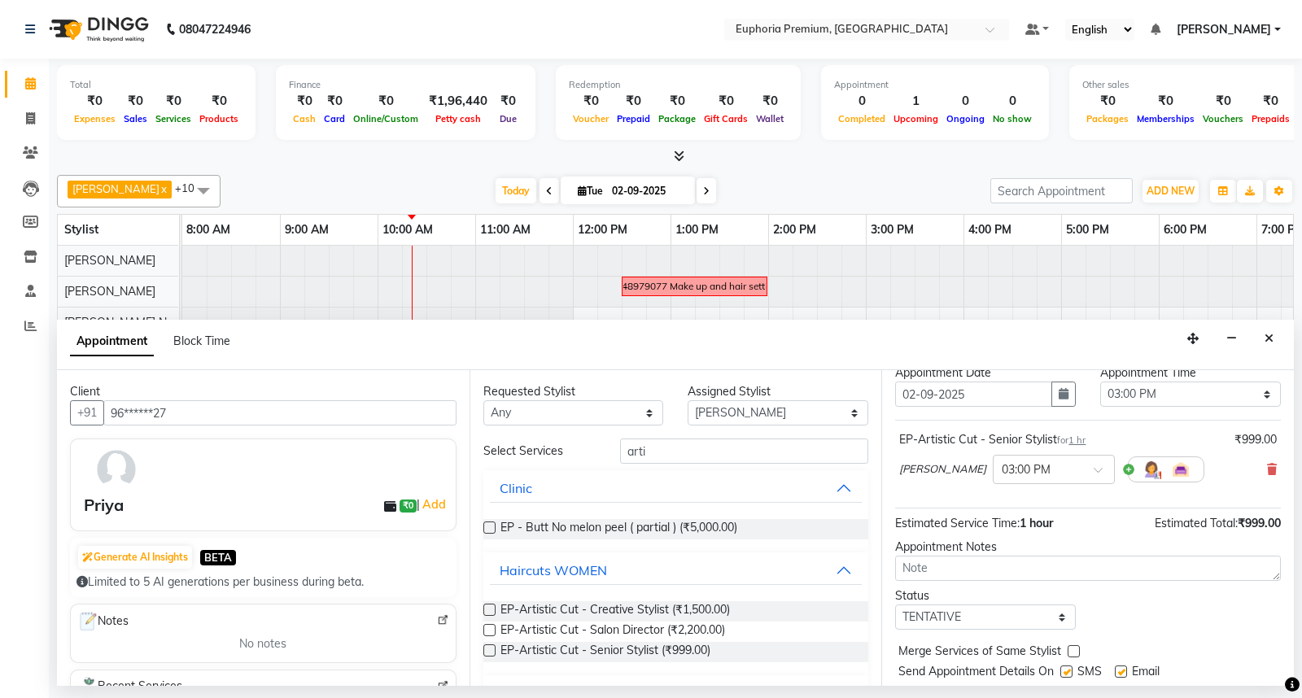
scroll to position [96, 0]
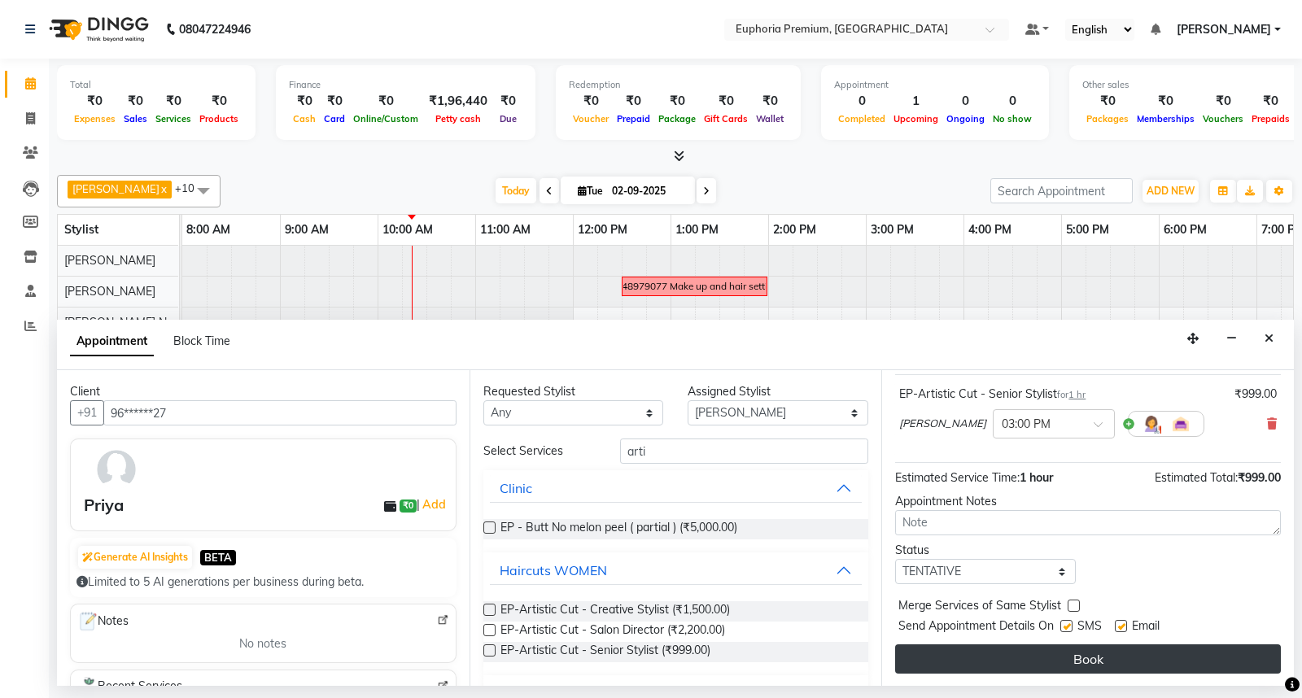
click at [1137, 658] on button "Book" at bounding box center [1088, 659] width 386 height 29
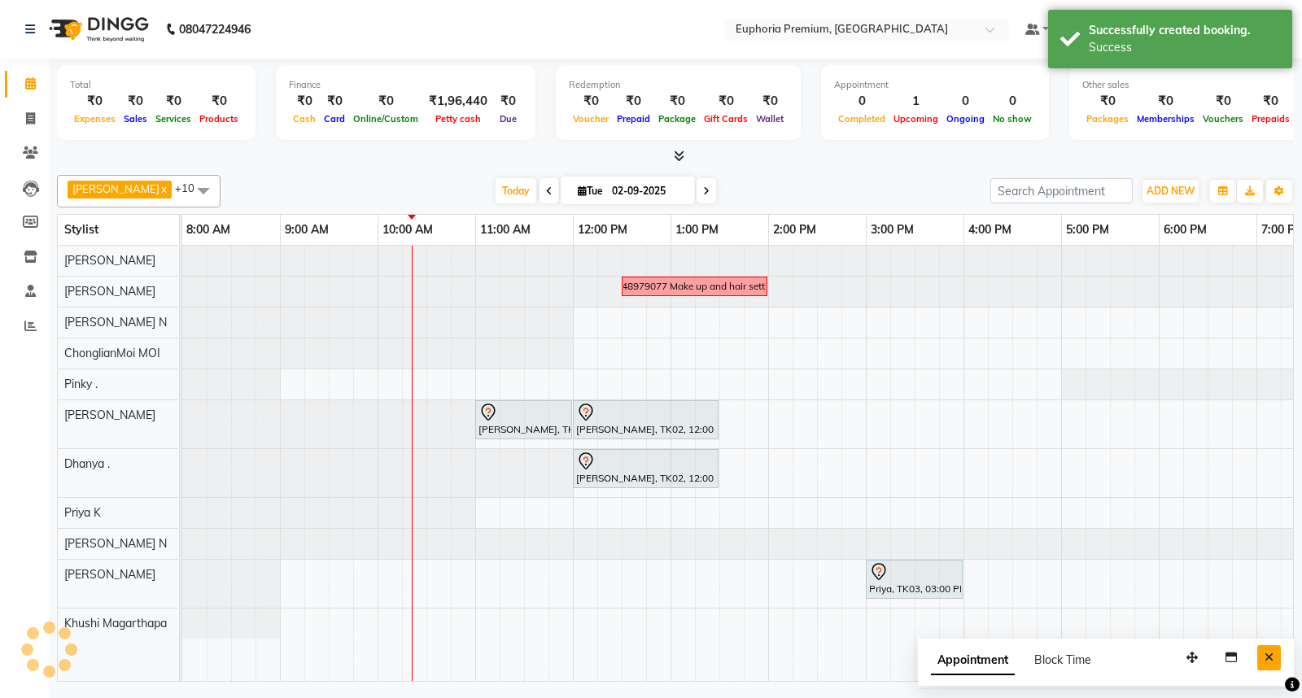
click at [1275, 657] on button "Close" at bounding box center [1269, 657] width 24 height 25
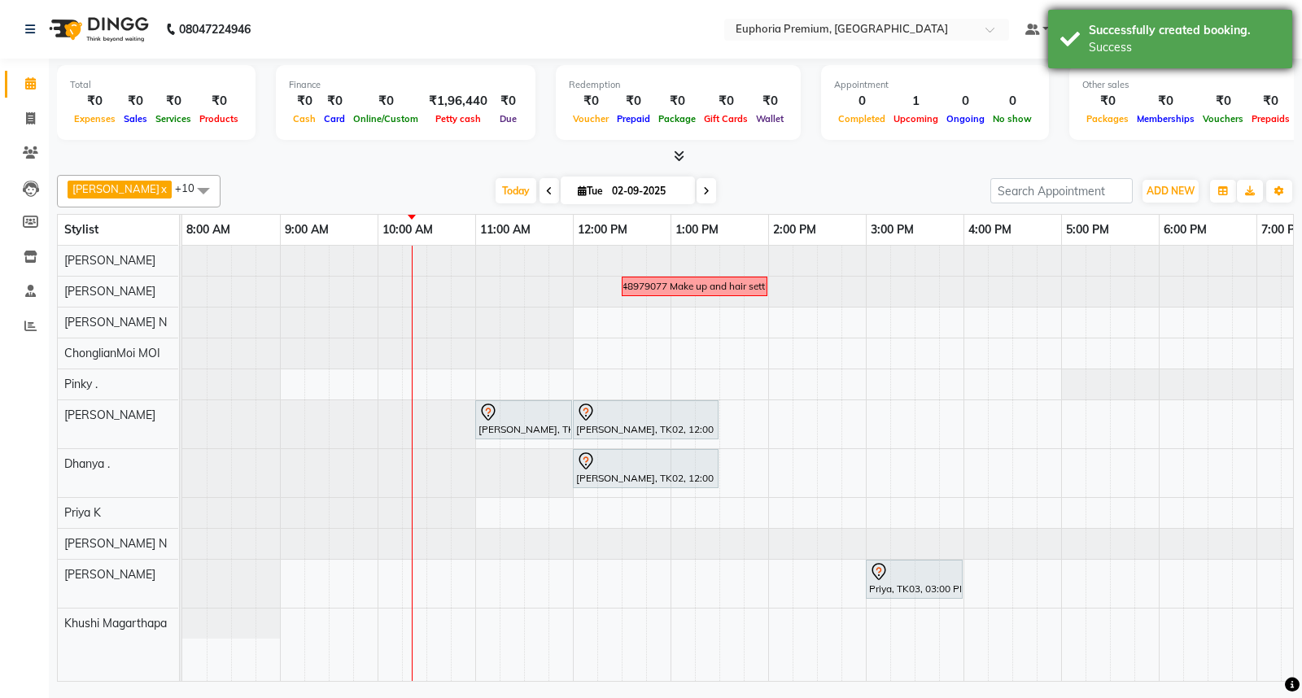
click at [1209, 23] on div "Successfully created booking." at bounding box center [1184, 30] width 191 height 17
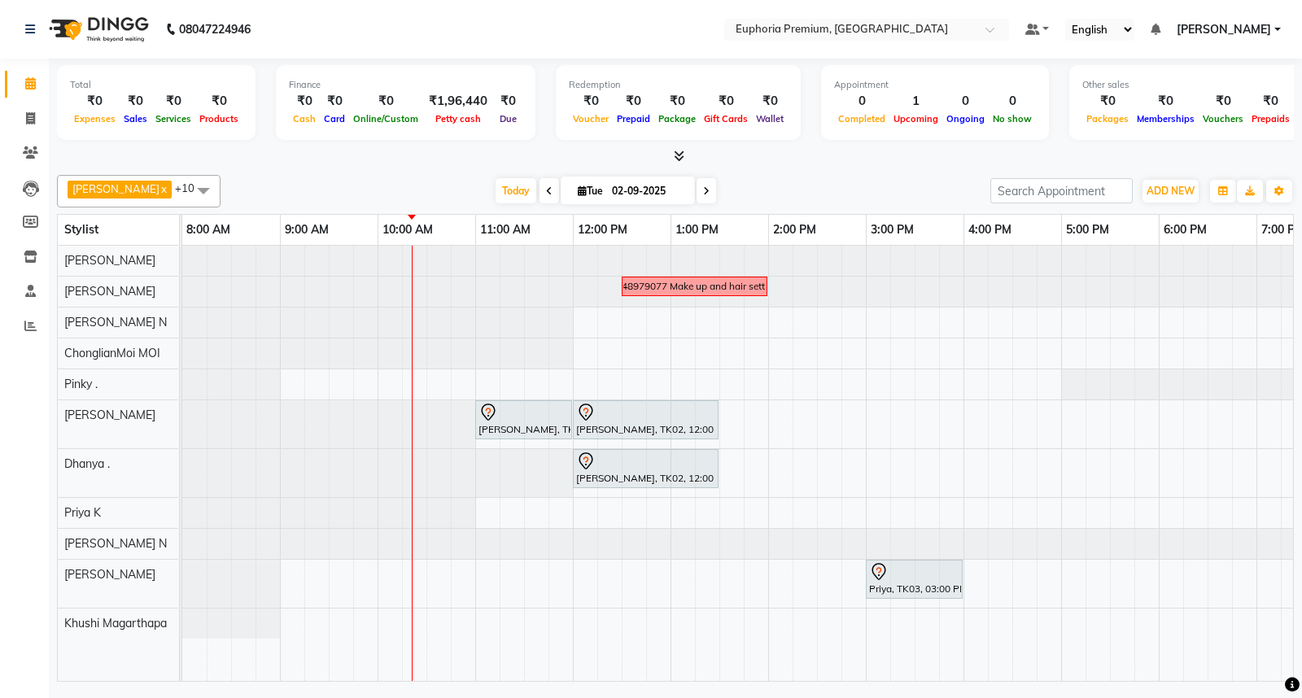
click at [1261, 28] on span "[PERSON_NAME]" at bounding box center [1224, 29] width 94 height 17
click at [1209, 101] on link "Sign out" at bounding box center [1197, 111] width 149 height 25
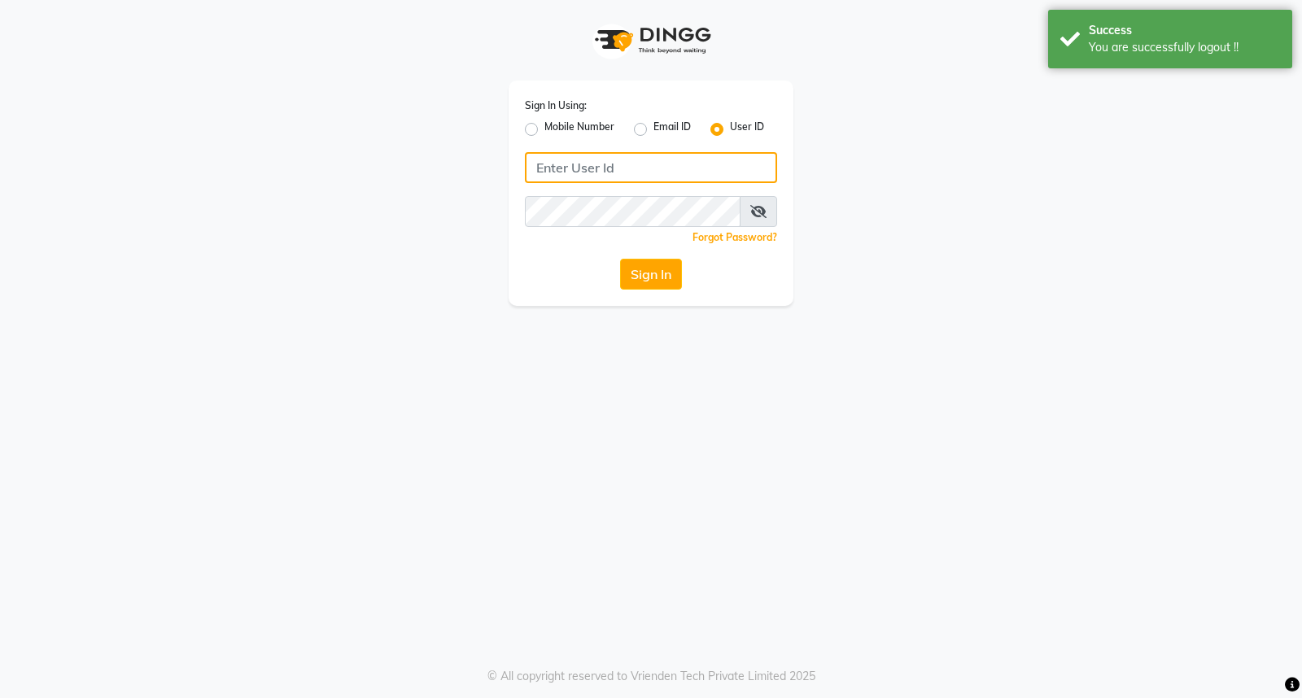
type input "8884568139"
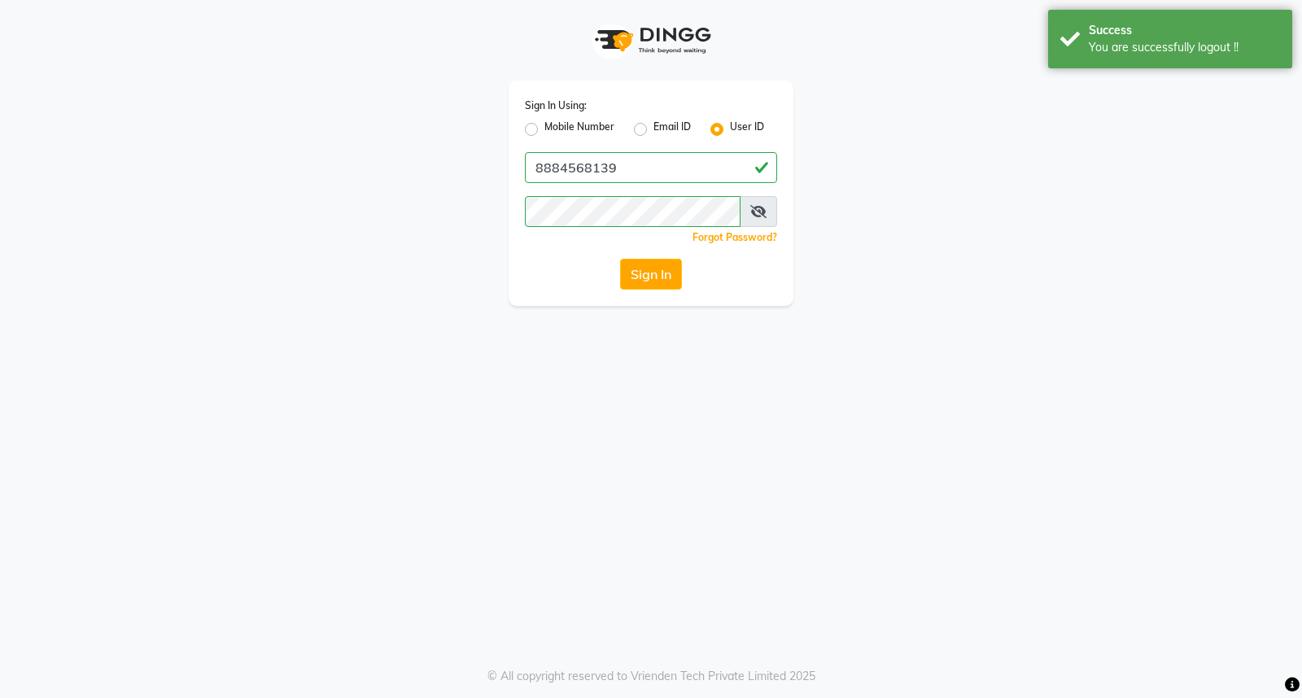
click at [544, 130] on label "Mobile Number" at bounding box center [579, 130] width 70 height 20
click at [544, 130] on input "Mobile Number" at bounding box center [549, 125] width 11 height 11
radio input "true"
radio input "false"
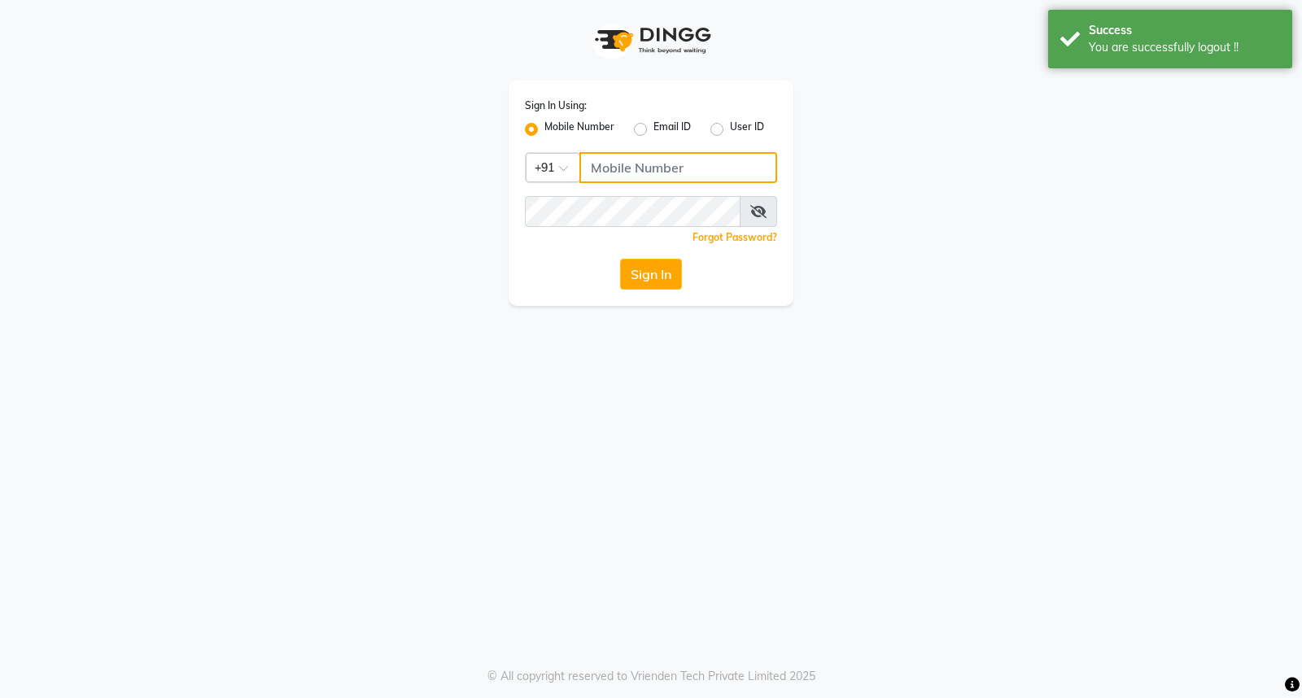
click at [608, 164] on input "Username" at bounding box center [678, 167] width 198 height 31
type input "8884568139"
click at [645, 278] on button "Sign In" at bounding box center [651, 274] width 62 height 31
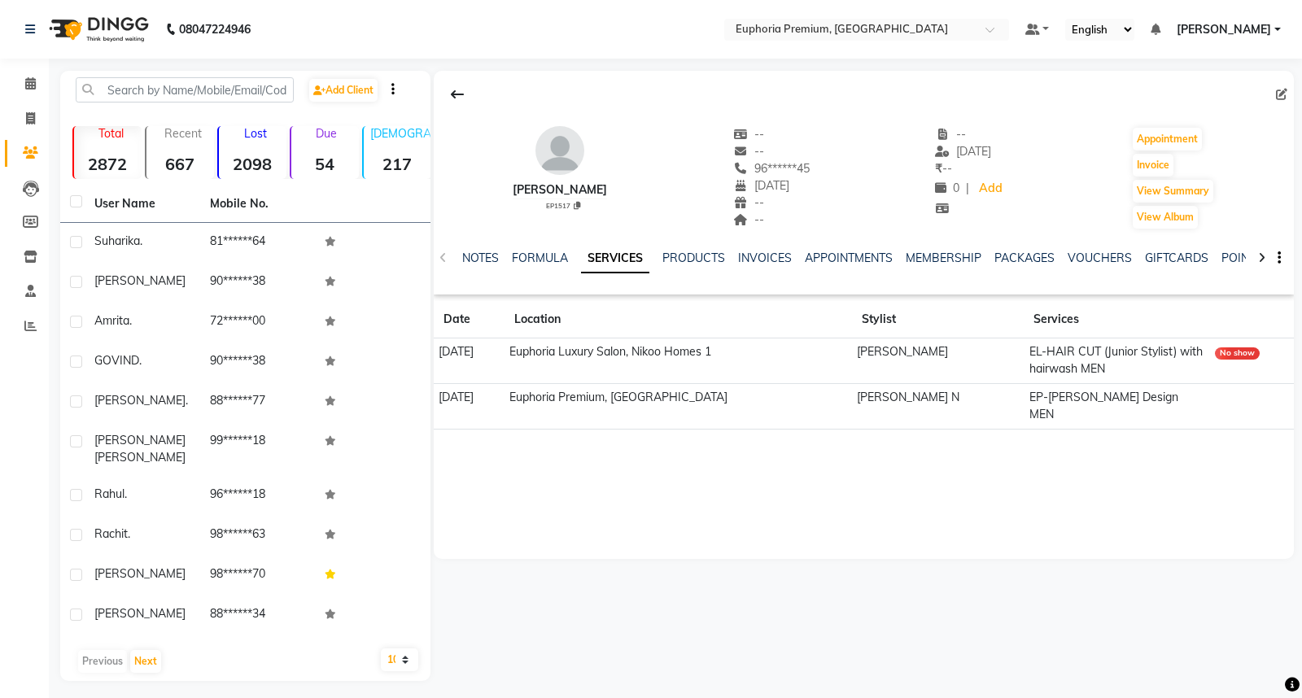
drag, startPoint x: 501, startPoint y: 397, endPoint x: 436, endPoint y: 388, distance: 65.7
click at [436, 388] on td "[DATE]" at bounding box center [469, 406] width 71 height 46
click at [651, 454] on div "Fredick Burrows EP1517 -- -- 96******45 18-09-1998 -- -- -- 20-05-2025 ₹ -- 0 |…" at bounding box center [864, 315] width 860 height 488
